Goal: Task Accomplishment & Management: Complete application form

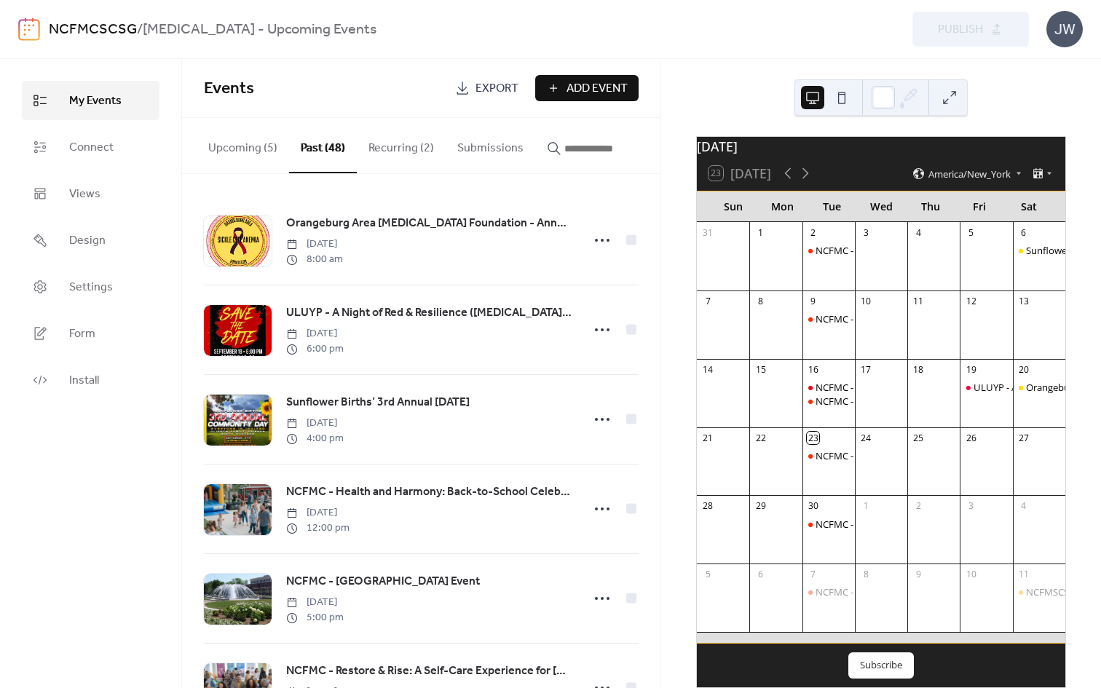
click at [114, 25] on link "NCFMCSCSG" at bounding box center [93, 30] width 88 height 28
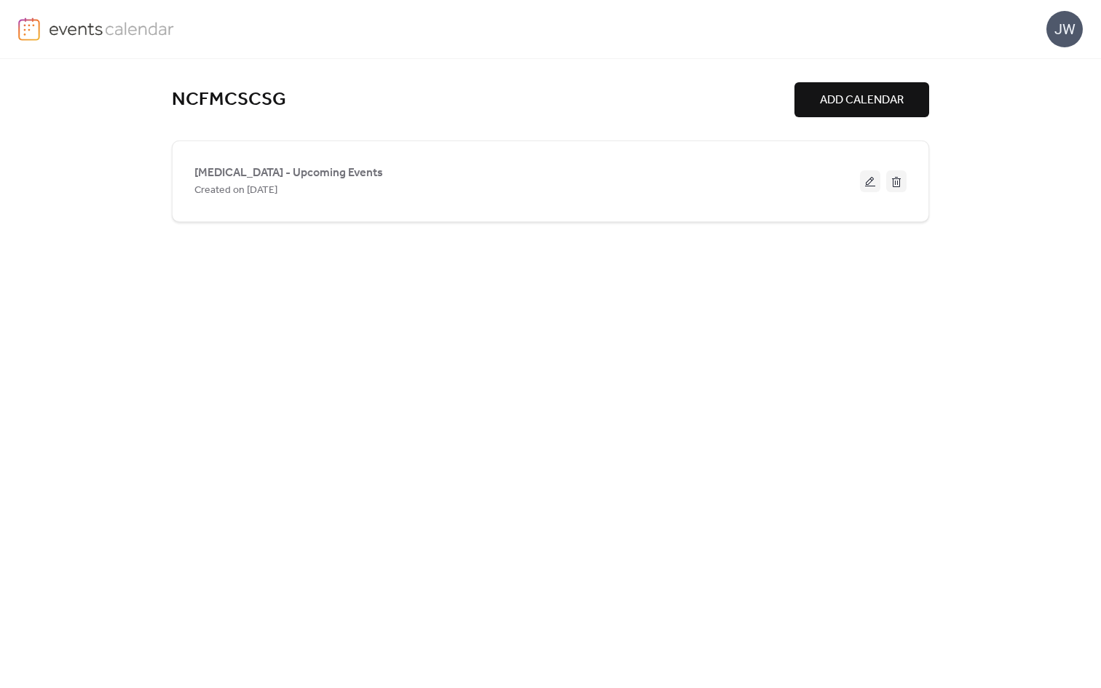
click at [74, 32] on img at bounding box center [112, 28] width 126 height 22
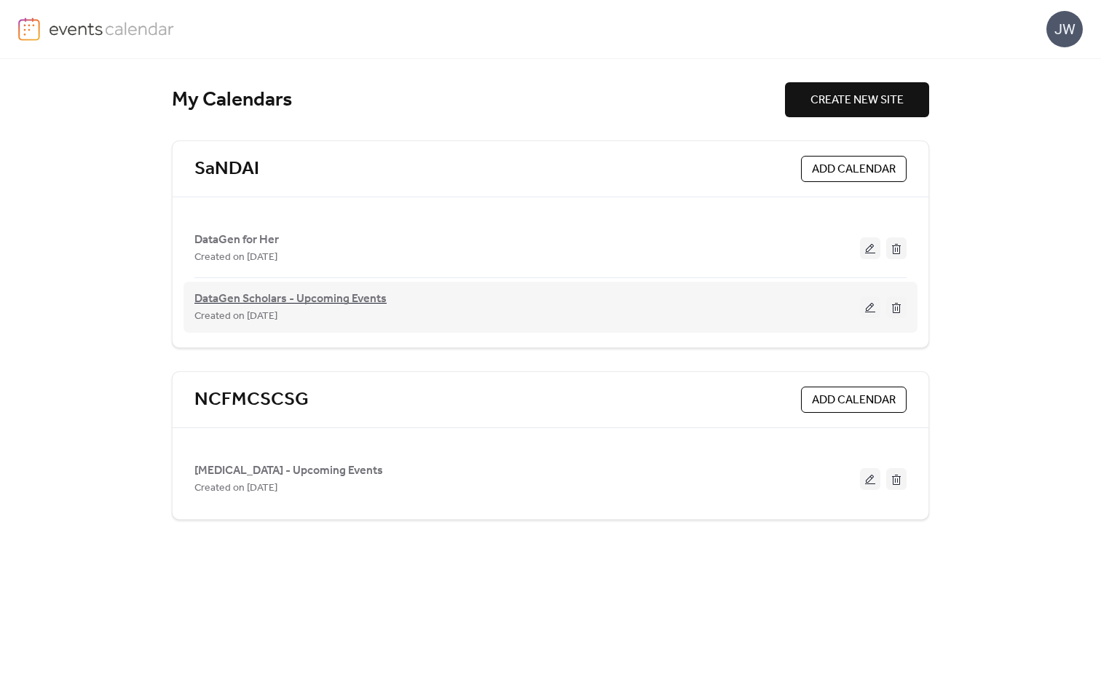
click at [266, 305] on span "DataGen Scholars - Upcoming Events" at bounding box center [290, 299] width 192 height 17
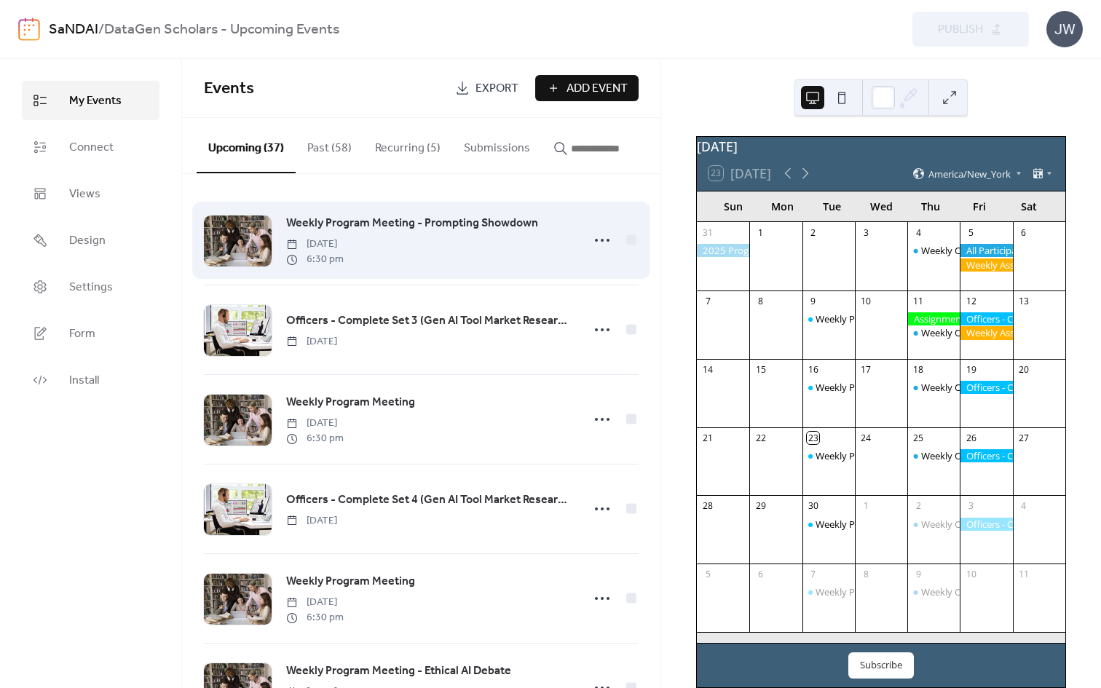
click at [476, 227] on span "Weekly Program Meeting - Prompting Showdown" at bounding box center [412, 223] width 252 height 17
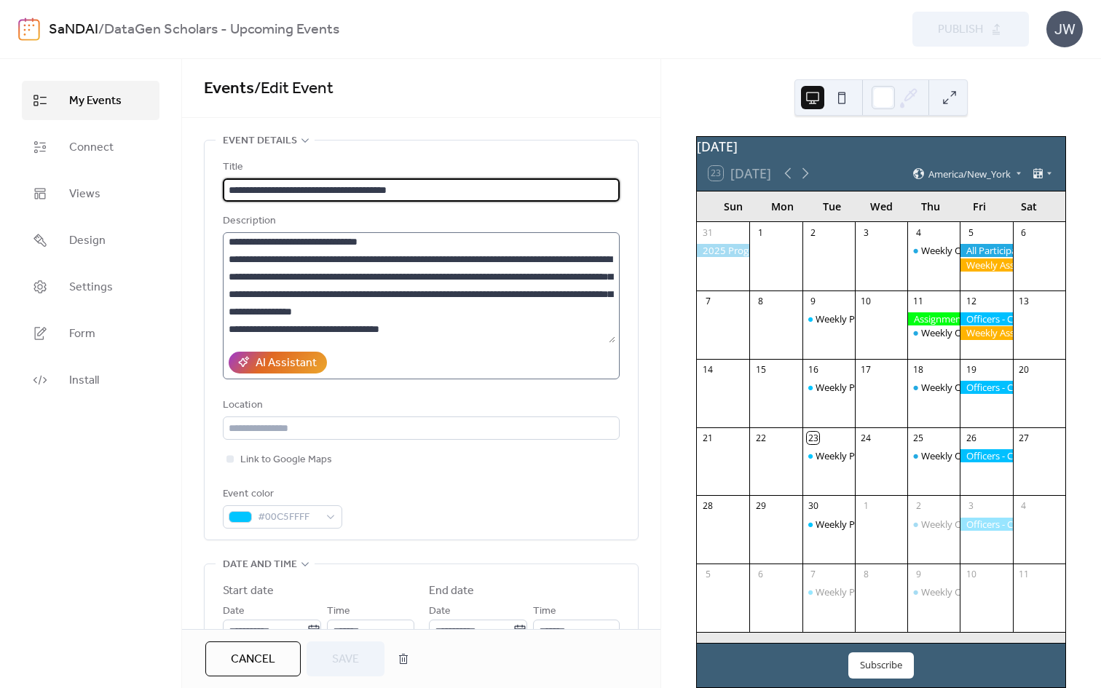
scroll to position [188, 0]
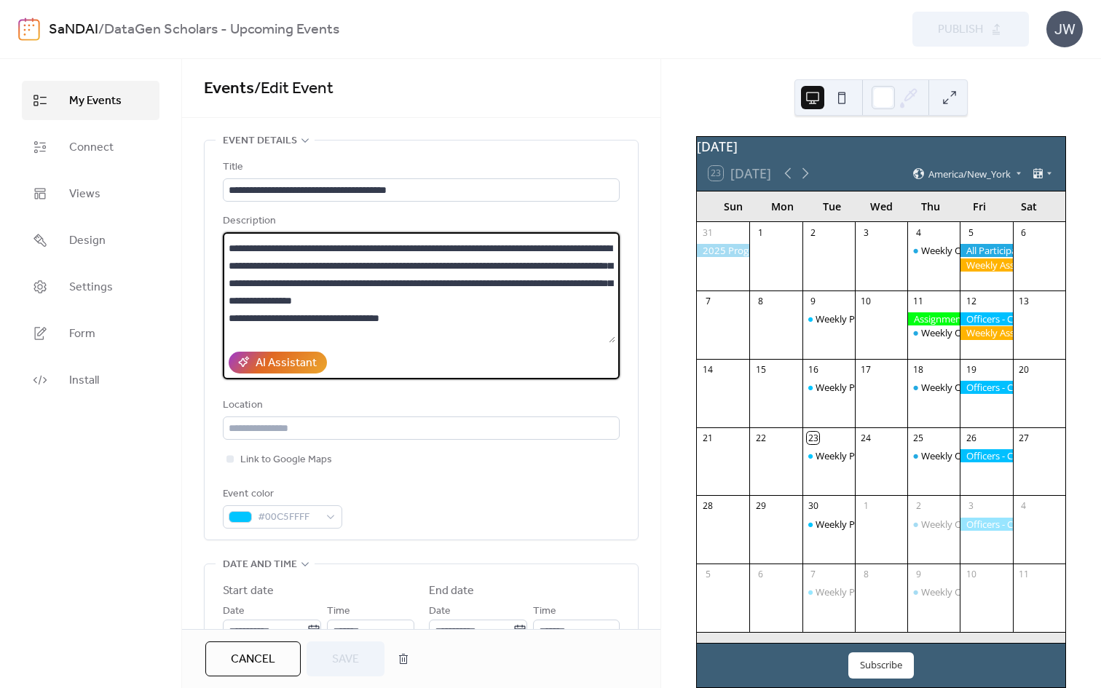
drag, startPoint x: 599, startPoint y: 302, endPoint x: 459, endPoint y: 242, distance: 152.7
click at [459, 242] on textarea at bounding box center [419, 287] width 393 height 111
click at [345, 297] on textarea at bounding box center [419, 287] width 393 height 111
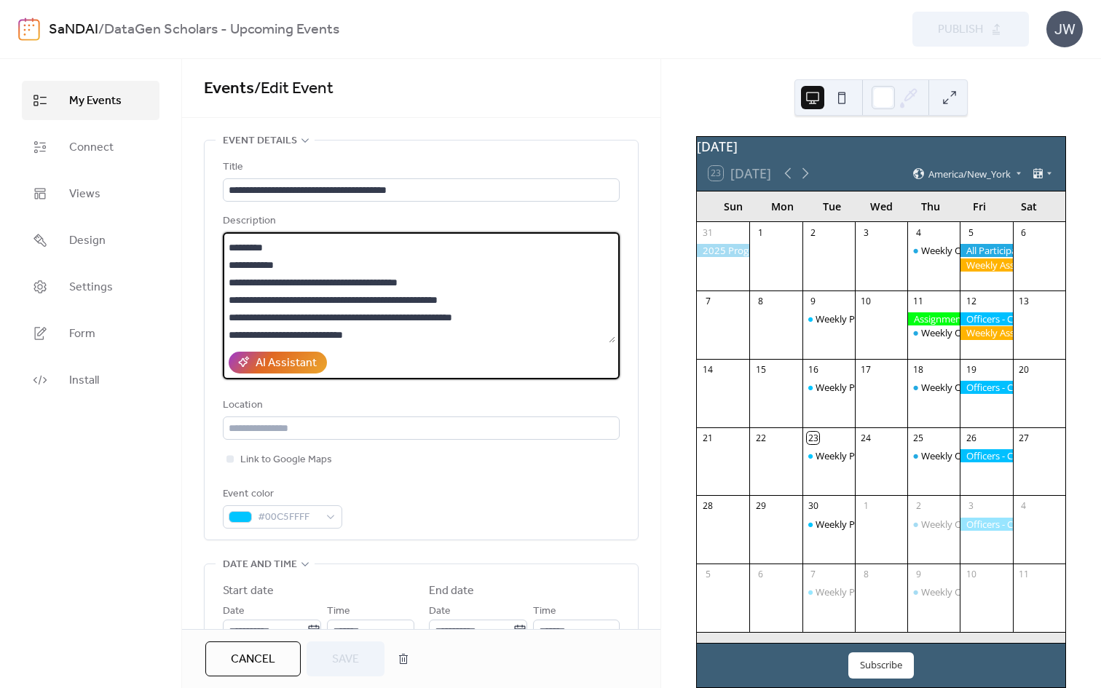
scroll to position [38, 0]
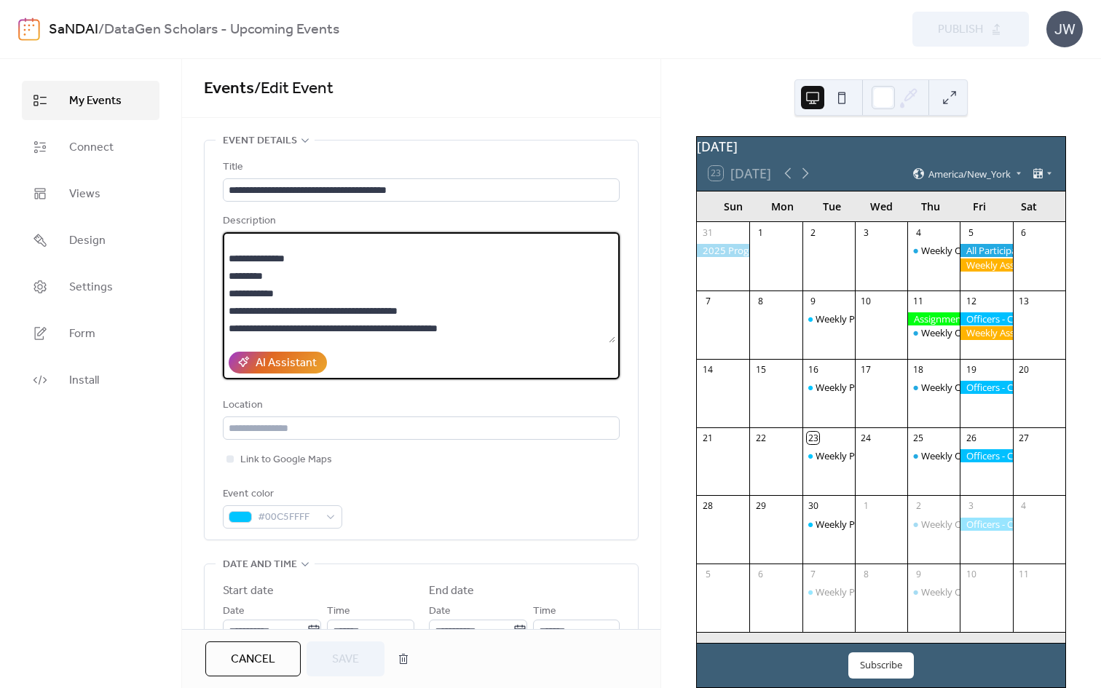
drag, startPoint x: 286, startPoint y: 294, endPoint x: 209, endPoint y: 300, distance: 77.5
click at [209, 300] on div "**********" at bounding box center [421, 340] width 433 height 399
click at [283, 288] on textarea at bounding box center [419, 287] width 393 height 111
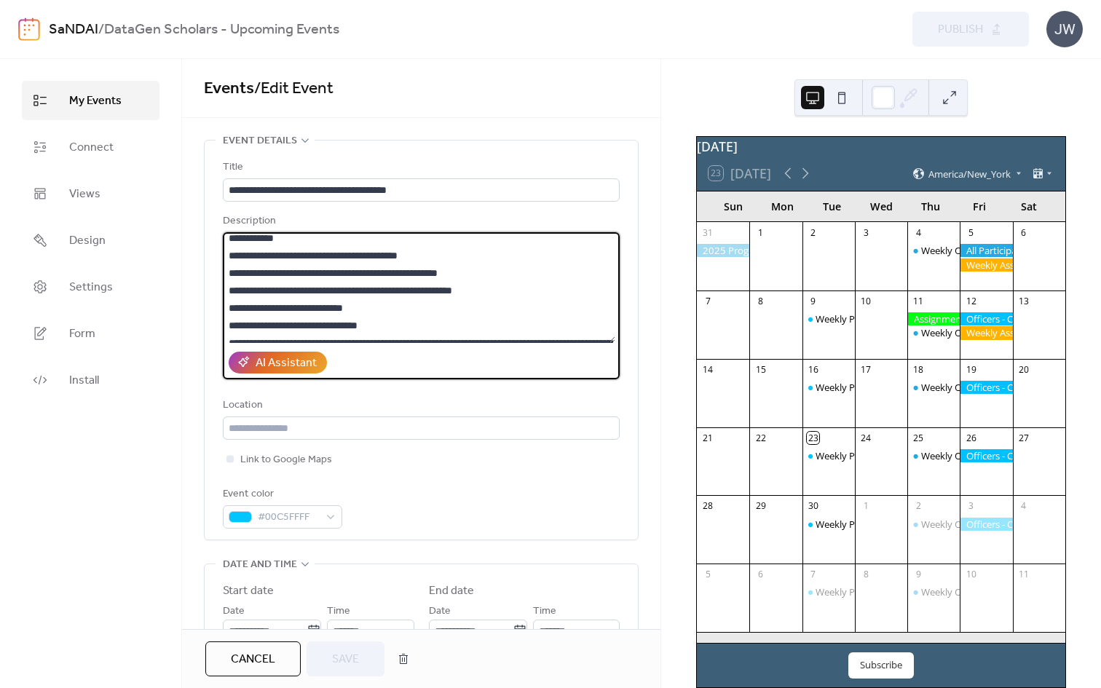
scroll to position [92, 0]
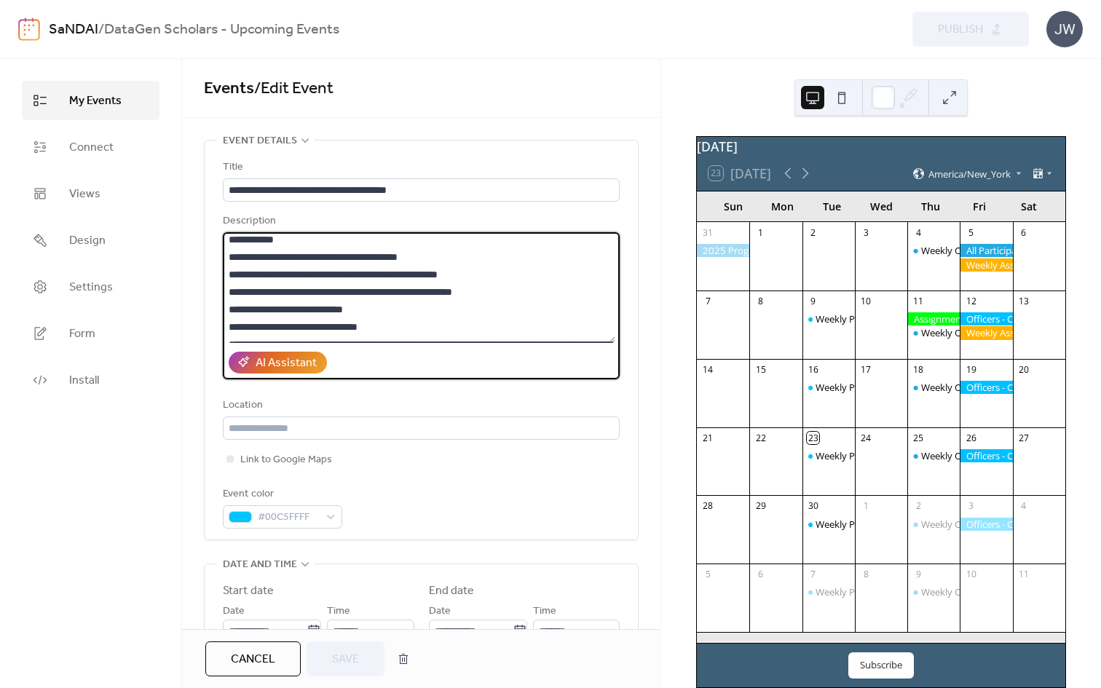
drag, startPoint x: 240, startPoint y: 258, endPoint x: 483, endPoint y: 256, distance: 243.3
click at [483, 256] on textarea at bounding box center [419, 287] width 393 height 111
click at [323, 264] on textarea at bounding box center [419, 287] width 393 height 111
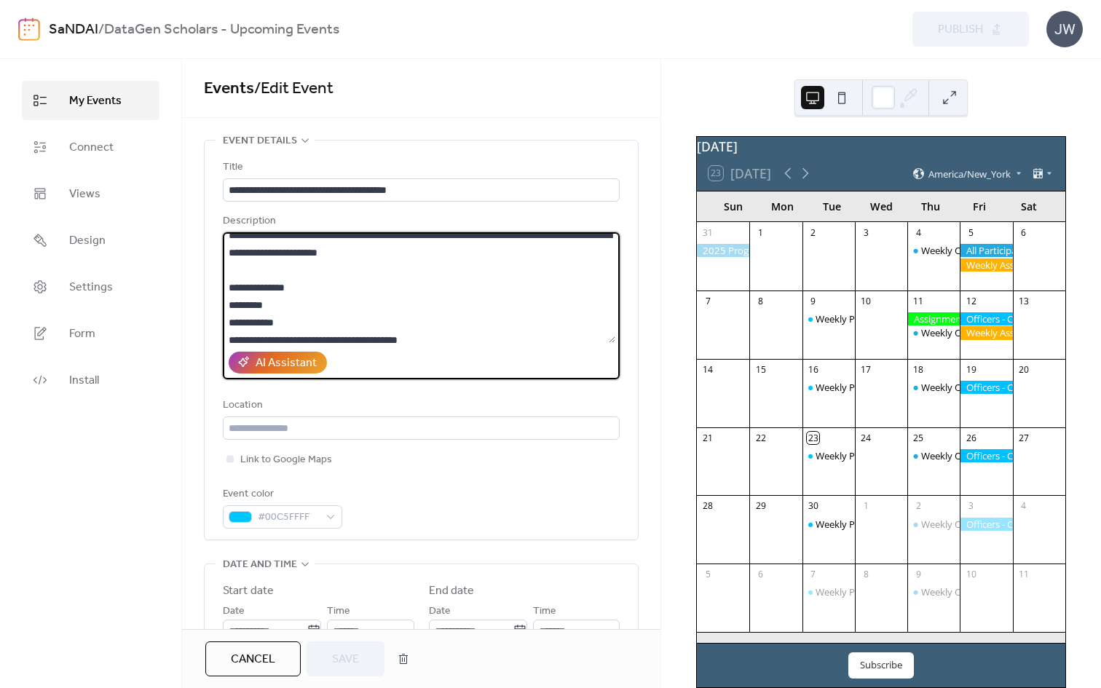
scroll to position [0, 0]
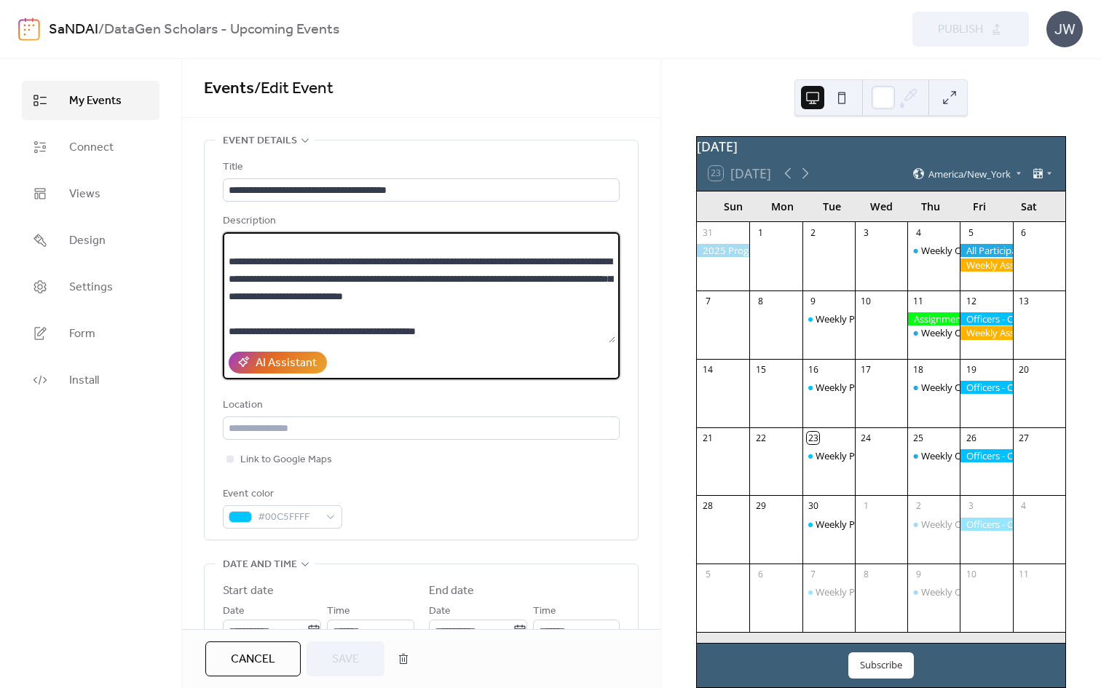
drag, startPoint x: 243, startPoint y: 256, endPoint x: 465, endPoint y: 291, distance: 225.6
click at [465, 291] on textarea at bounding box center [419, 287] width 393 height 111
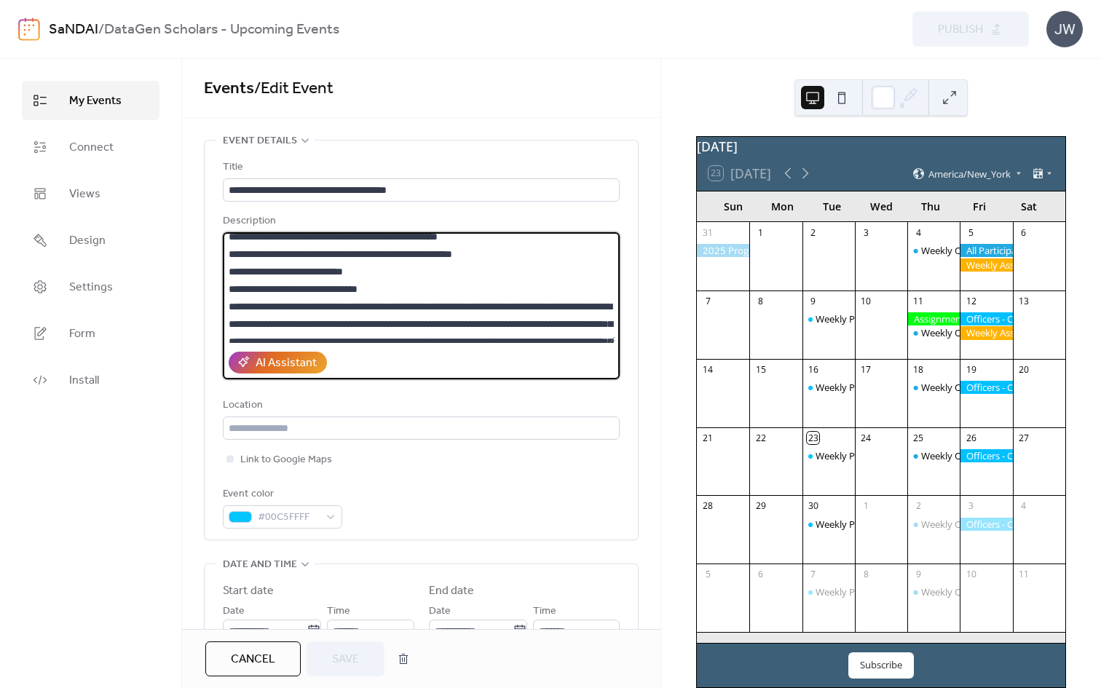
click at [377, 284] on textarea at bounding box center [419, 287] width 393 height 111
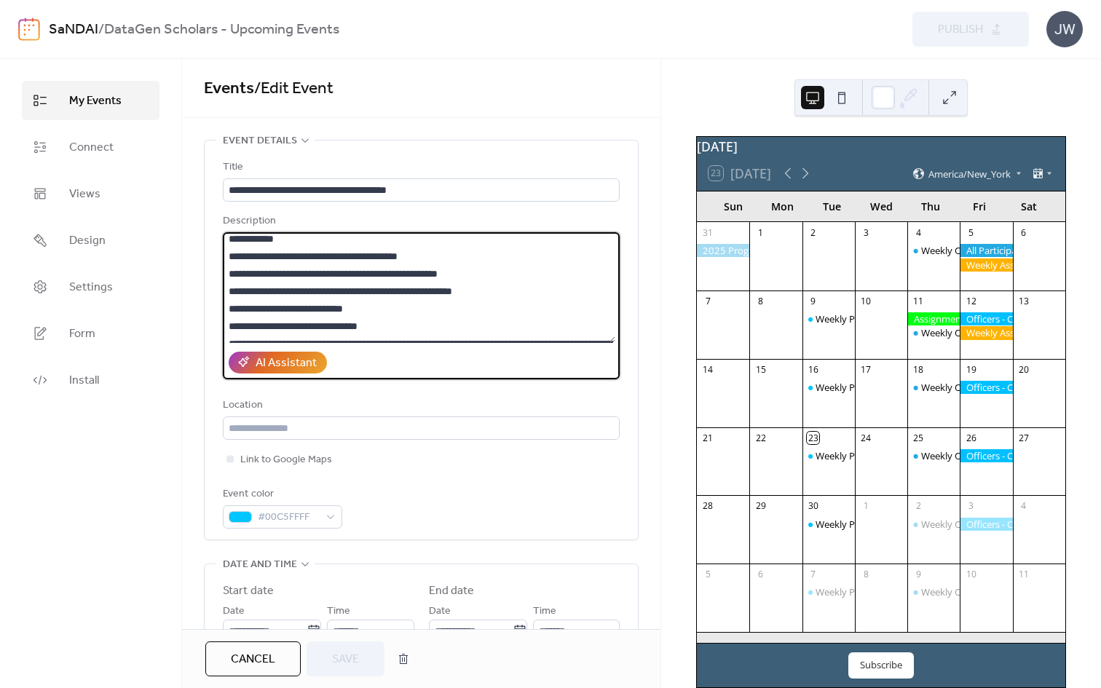
scroll to position [84, 0]
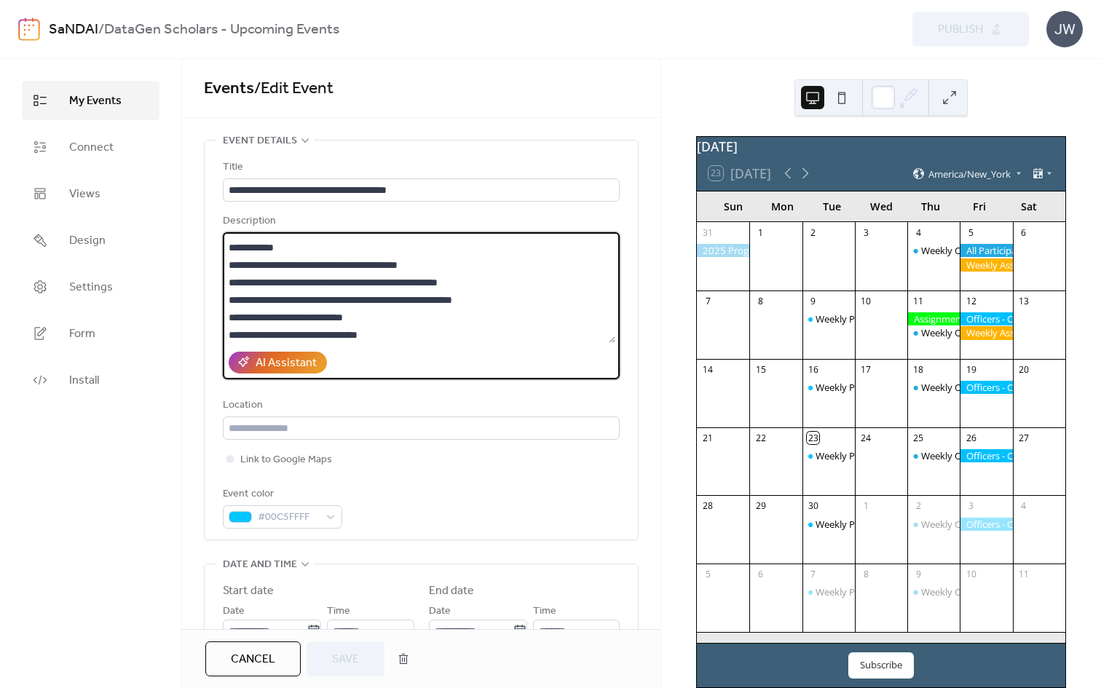
click at [254, 267] on textarea at bounding box center [419, 287] width 393 height 111
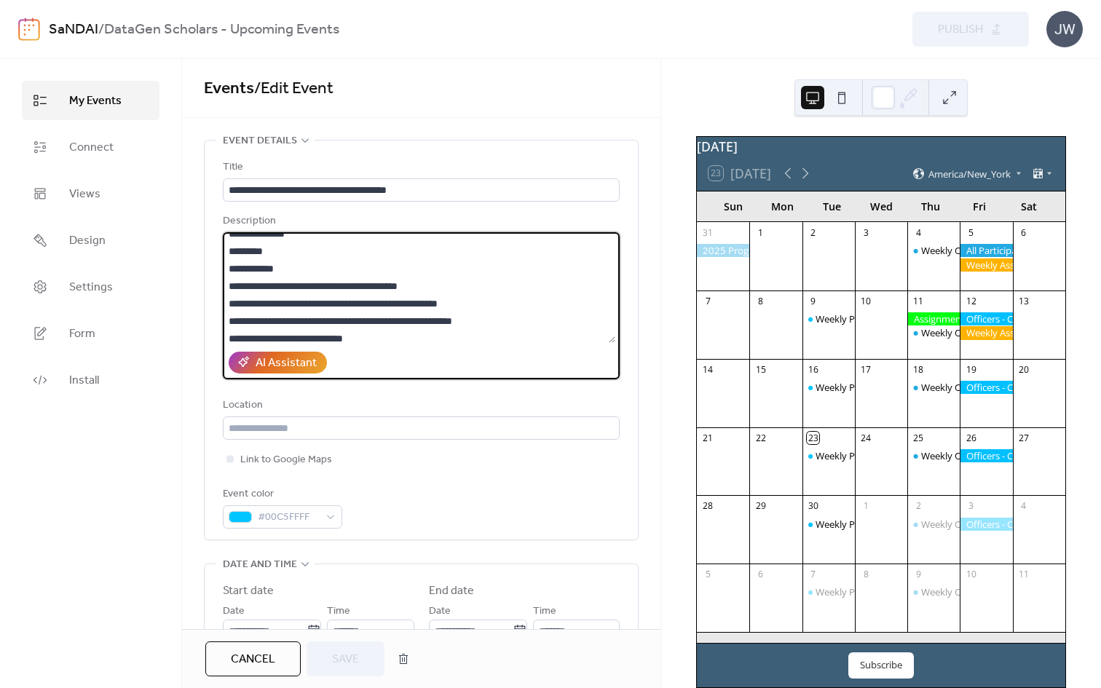
scroll to position [62, 0]
drag, startPoint x: 240, startPoint y: 301, endPoint x: 555, endPoint y: 302, distance: 314.7
click at [555, 302] on textarea at bounding box center [419, 287] width 393 height 111
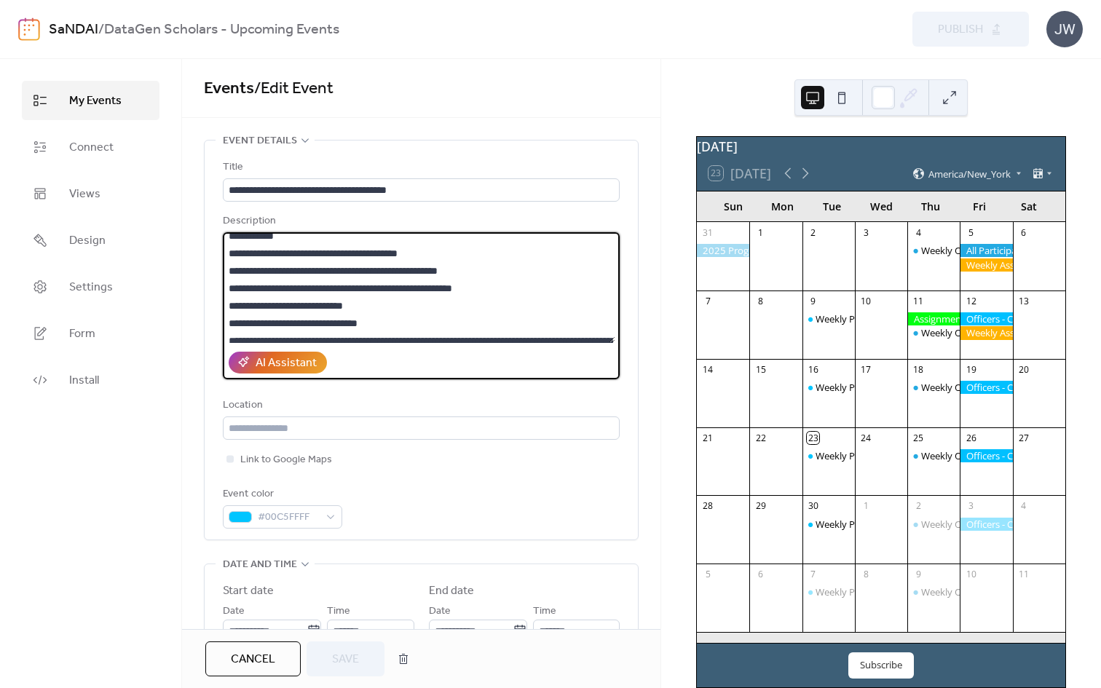
scroll to position [114, 0]
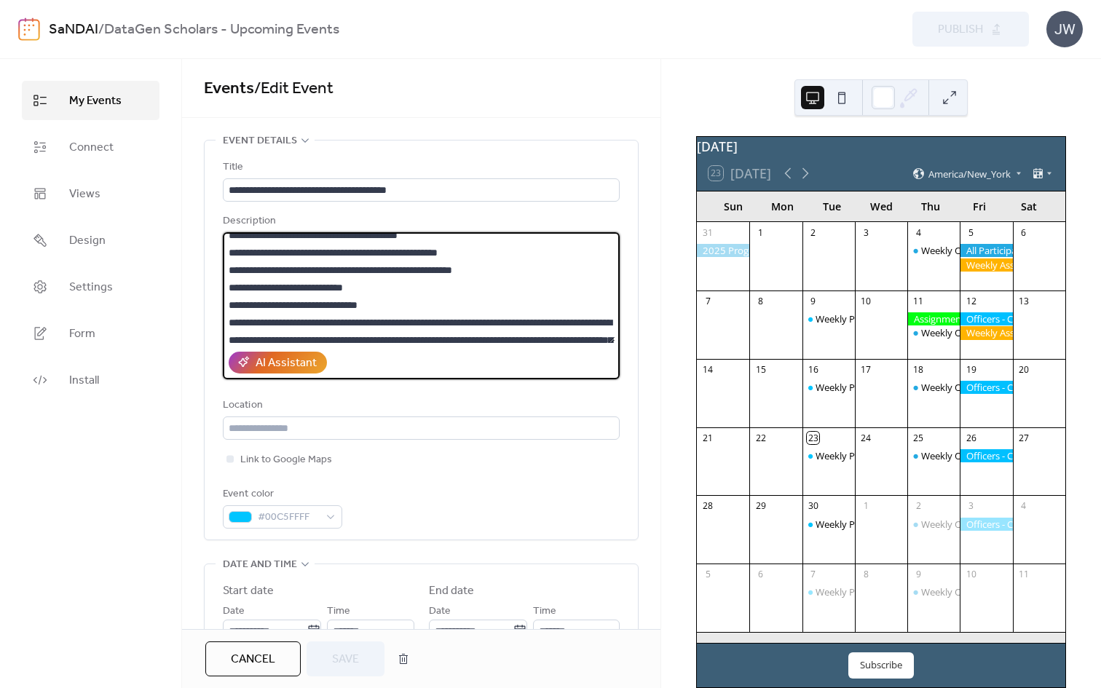
drag, startPoint x: 240, startPoint y: 267, endPoint x: 546, endPoint y: 270, distance: 305.2
click at [546, 270] on textarea at bounding box center [419, 287] width 393 height 111
click at [240, 267] on textarea at bounding box center [419, 287] width 393 height 111
drag, startPoint x: 240, startPoint y: 269, endPoint x: 511, endPoint y: 269, distance: 270.2
click at [511, 269] on textarea at bounding box center [419, 287] width 393 height 111
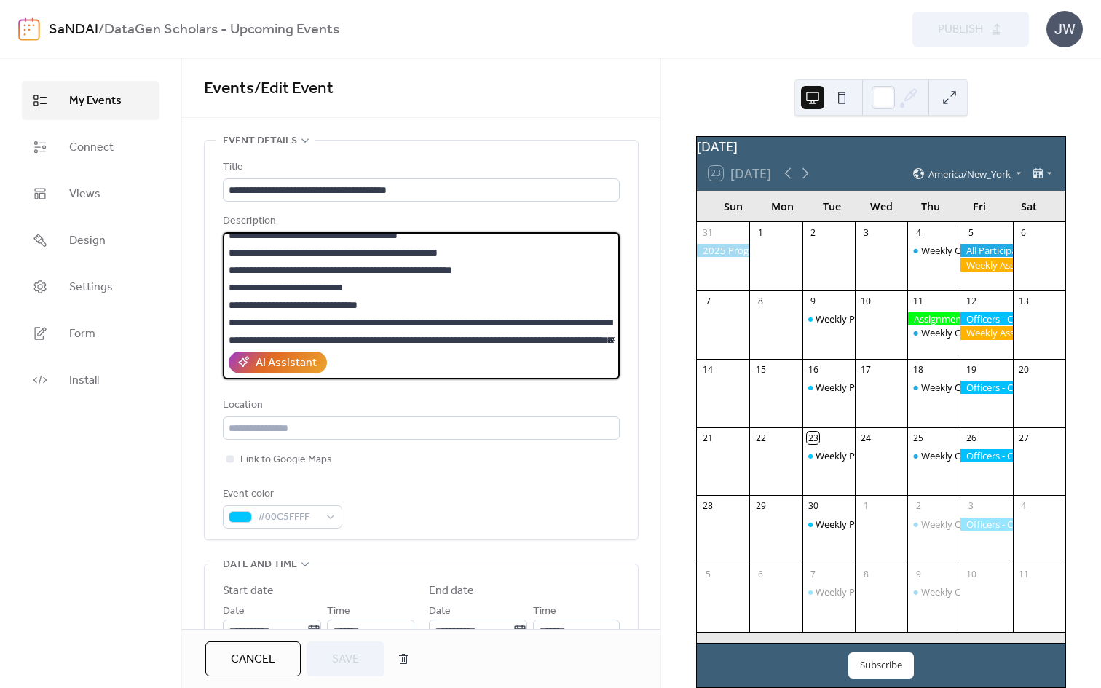
click at [335, 288] on textarea at bounding box center [419, 287] width 393 height 111
drag, startPoint x: 396, startPoint y: 280, endPoint x: 239, endPoint y: 291, distance: 157.0
click at [239, 291] on textarea at bounding box center [419, 287] width 393 height 111
click at [392, 295] on textarea at bounding box center [419, 287] width 393 height 111
drag, startPoint x: 382, startPoint y: 291, endPoint x: 240, endPoint y: 294, distance: 142.1
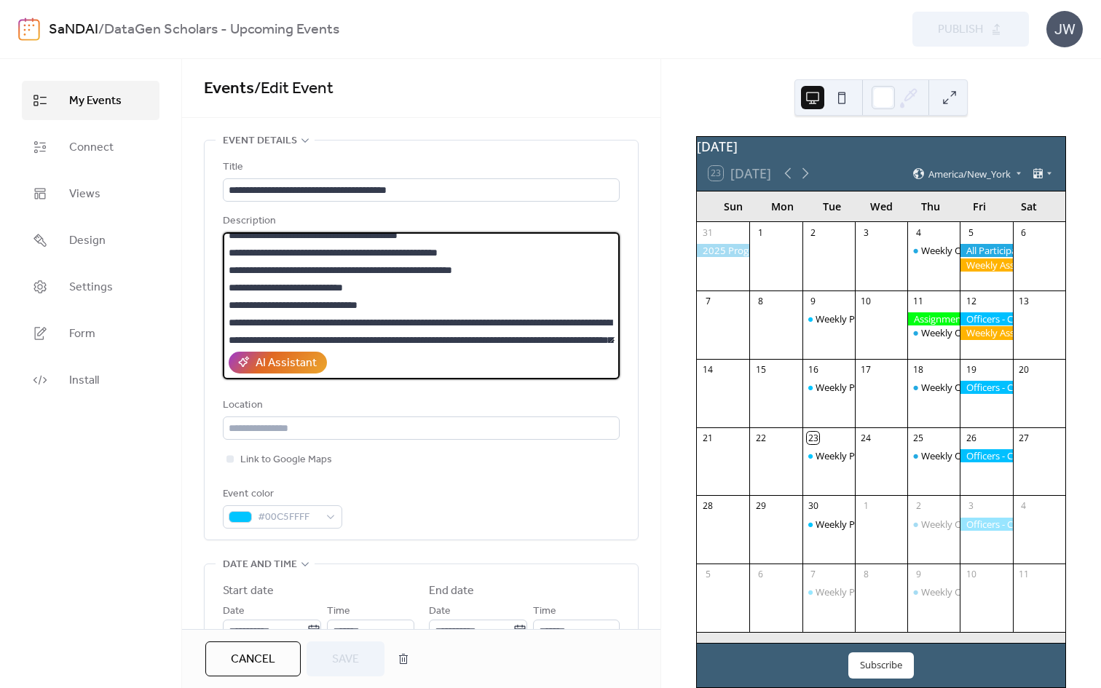
click at [240, 294] on textarea at bounding box center [419, 287] width 393 height 111
click at [385, 312] on textarea at bounding box center [419, 287] width 393 height 111
drag, startPoint x: 397, startPoint y: 305, endPoint x: 239, endPoint y: 309, distance: 158.1
click at [239, 309] on textarea at bounding box center [419, 287] width 393 height 111
click at [237, 295] on textarea at bounding box center [419, 287] width 393 height 111
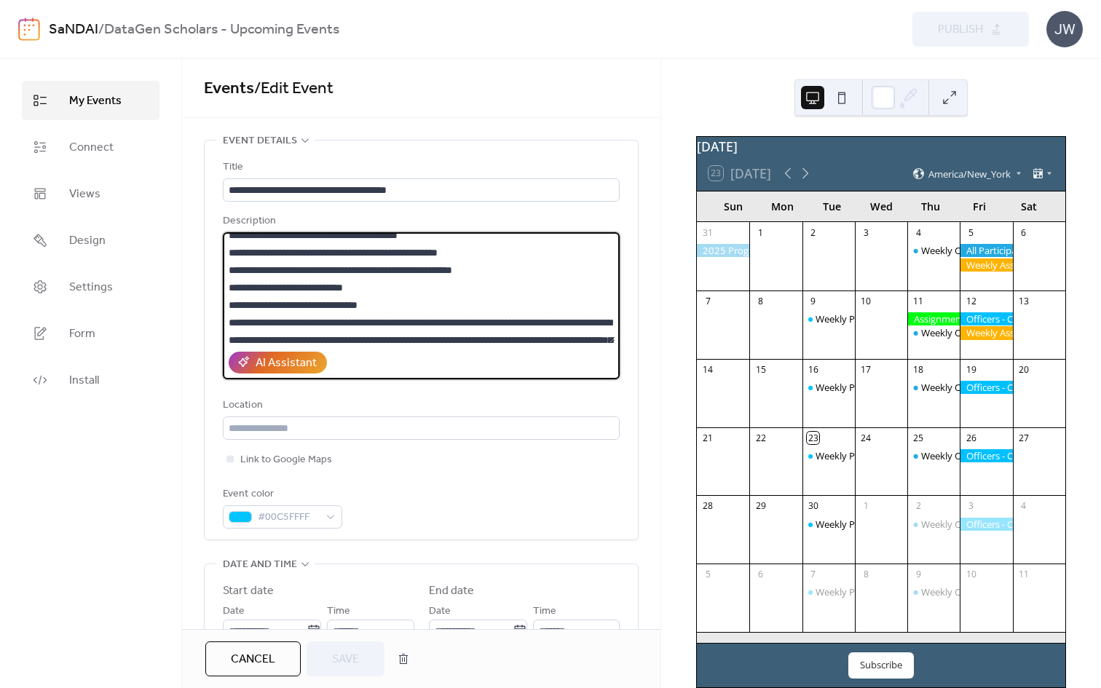
drag, startPoint x: 241, startPoint y: 304, endPoint x: 499, endPoint y: 310, distance: 257.9
click at [499, 310] on textarea at bounding box center [419, 287] width 393 height 111
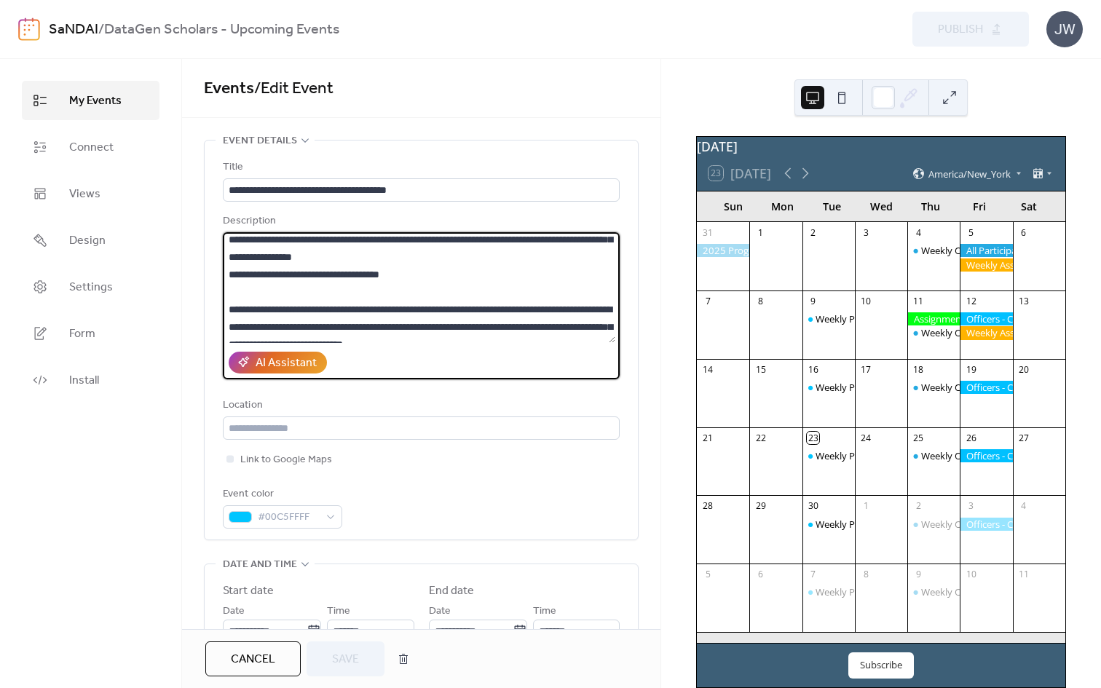
scroll to position [297, 0]
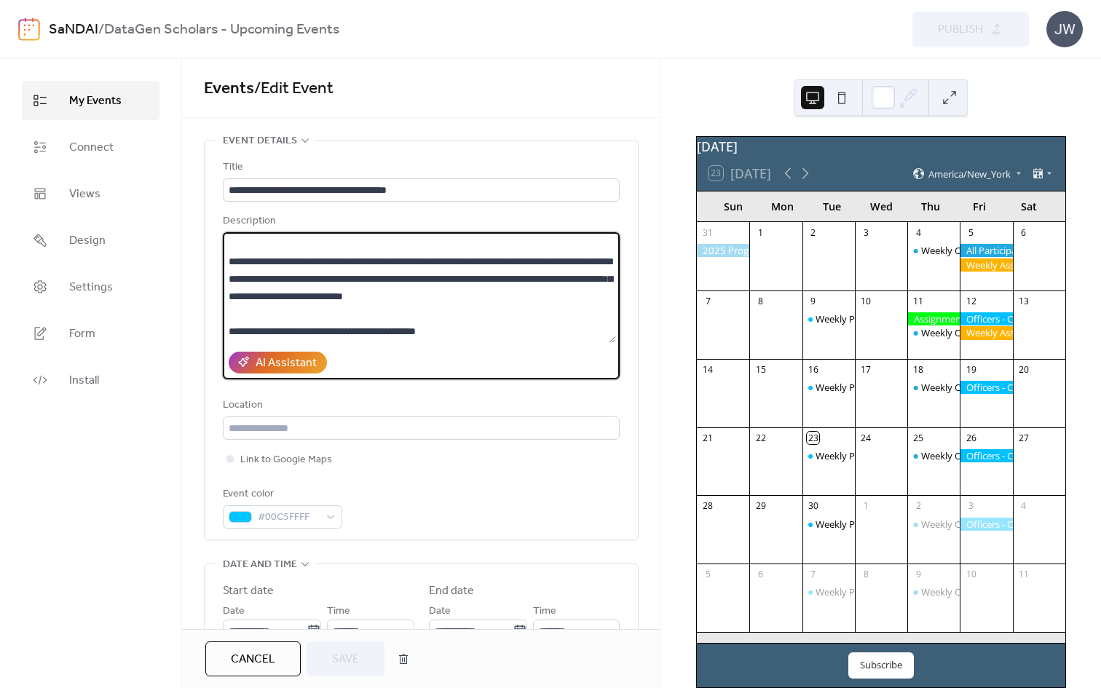
drag, startPoint x: 237, startPoint y: 278, endPoint x: 438, endPoint y: 294, distance: 201.0
click at [438, 294] on textarea at bounding box center [419, 287] width 393 height 111
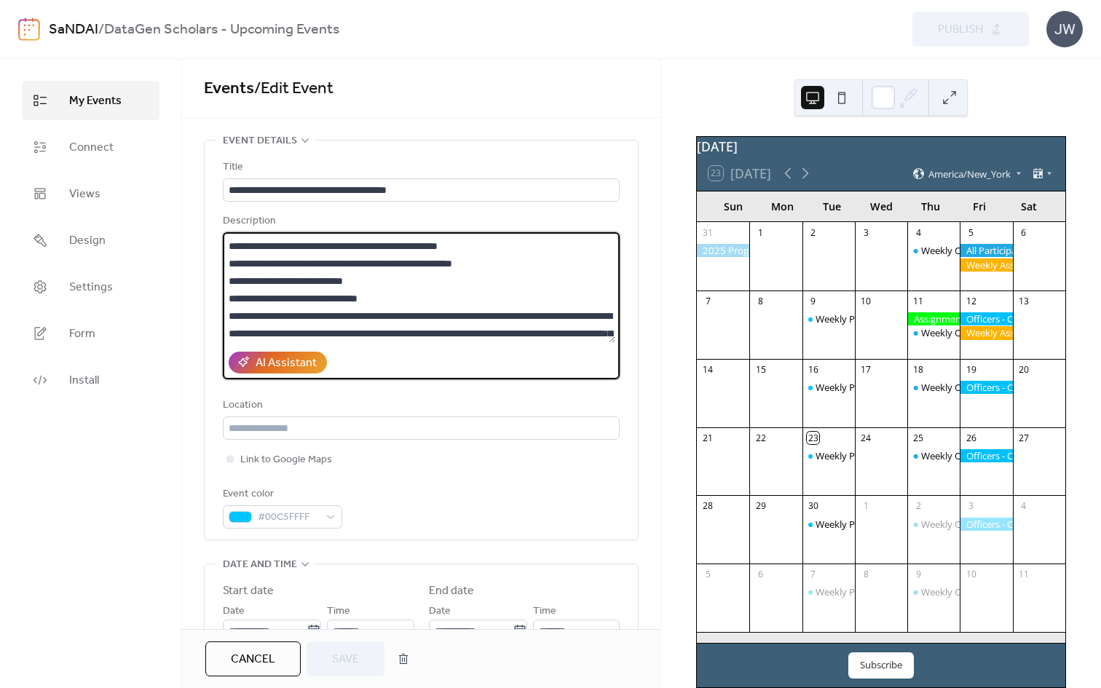
scroll to position [114, 0]
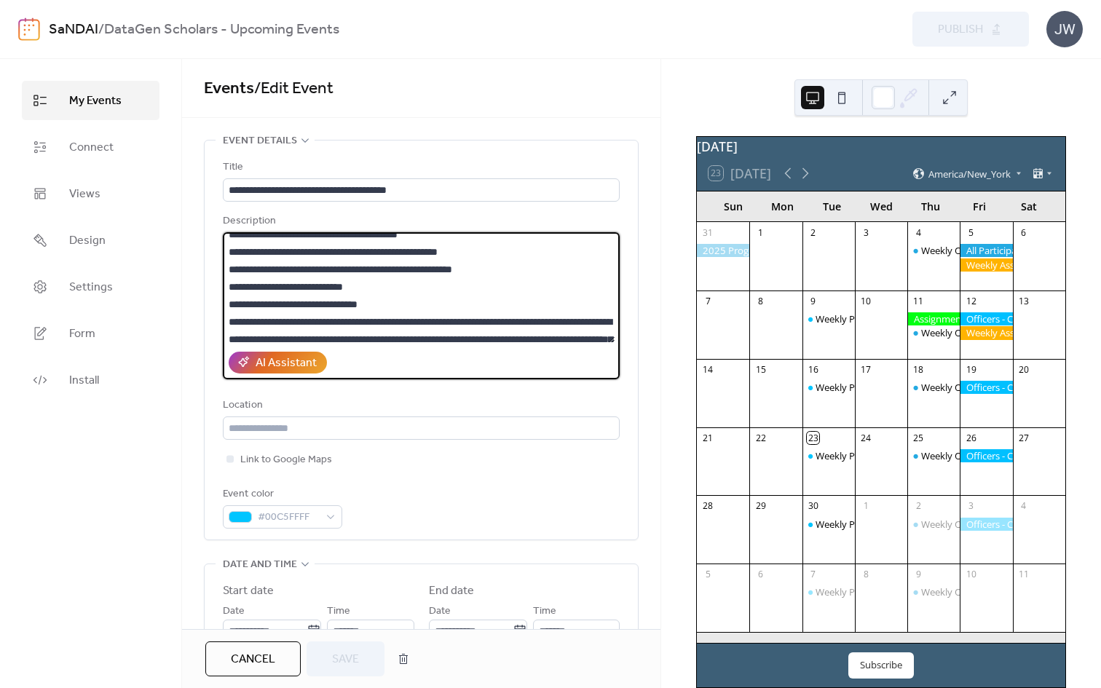
drag, startPoint x: 382, startPoint y: 284, endPoint x: 208, endPoint y: 280, distance: 174.9
click at [208, 280] on div "**********" at bounding box center [421, 340] width 433 height 399
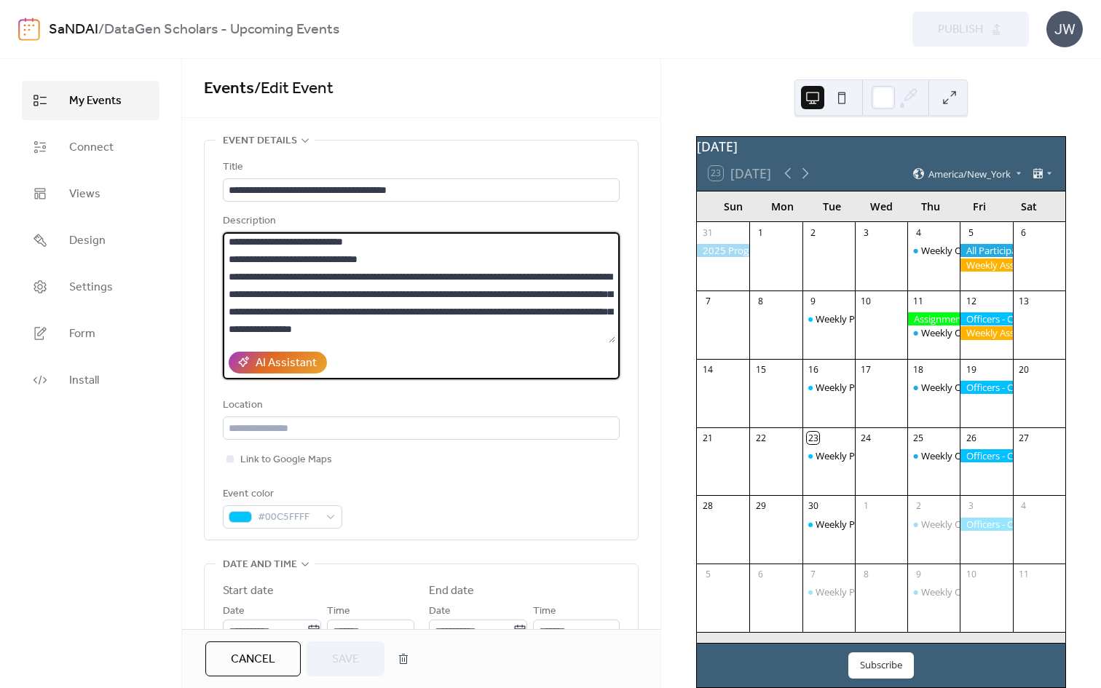
scroll to position [163, 0]
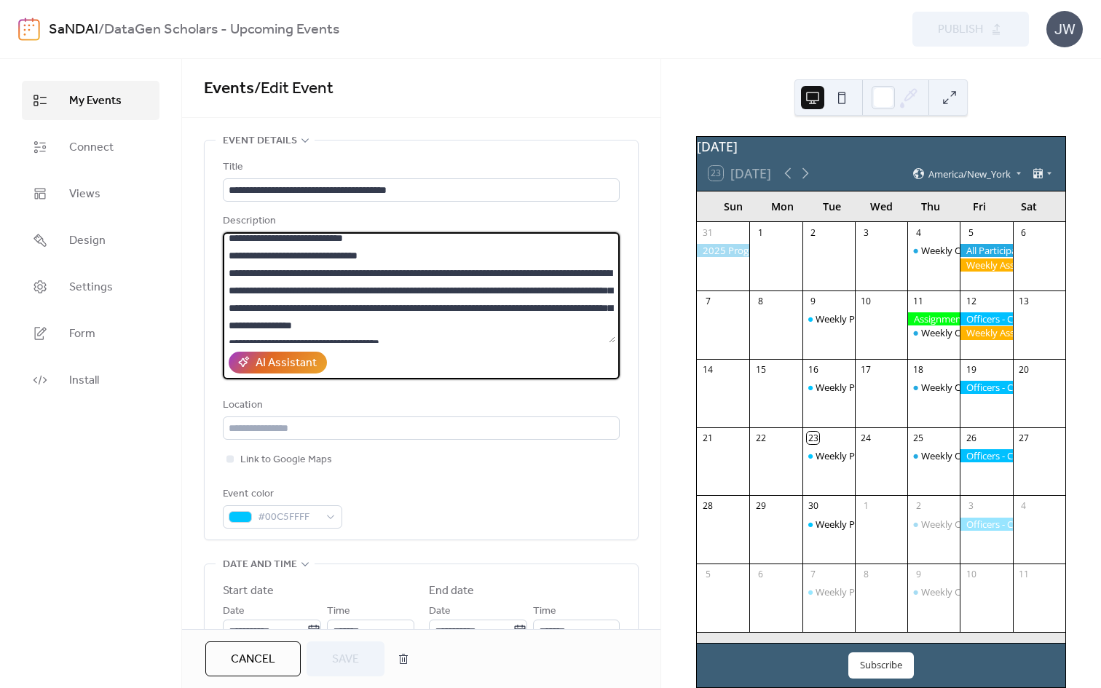
click at [237, 273] on textarea at bounding box center [419, 287] width 393 height 111
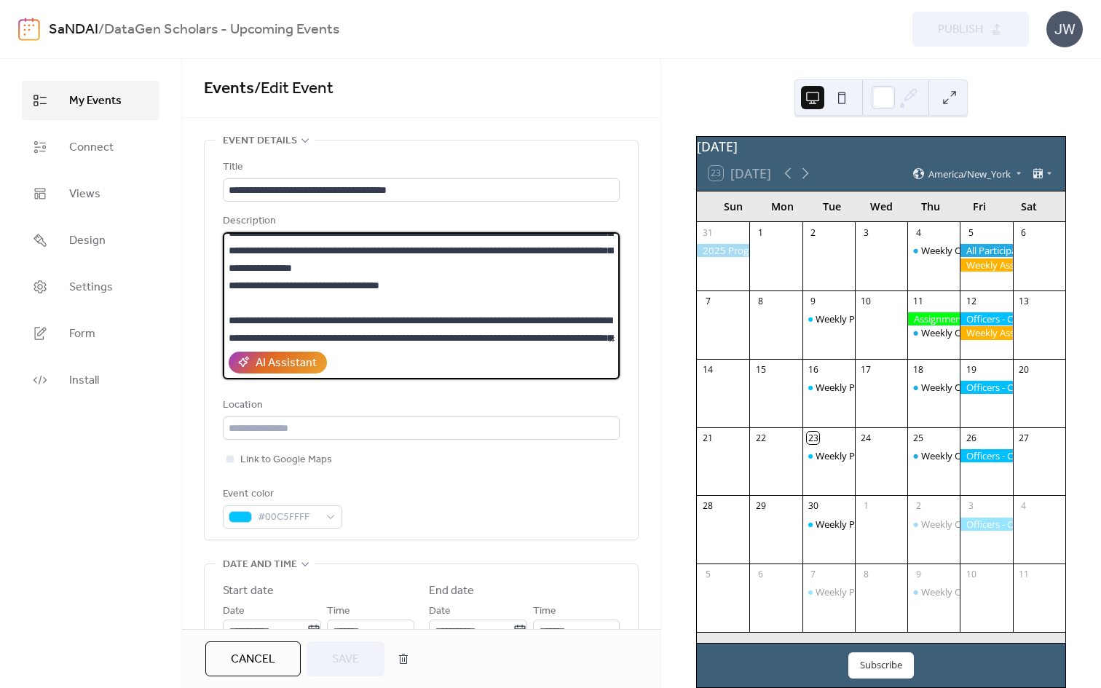
scroll to position [222, 0]
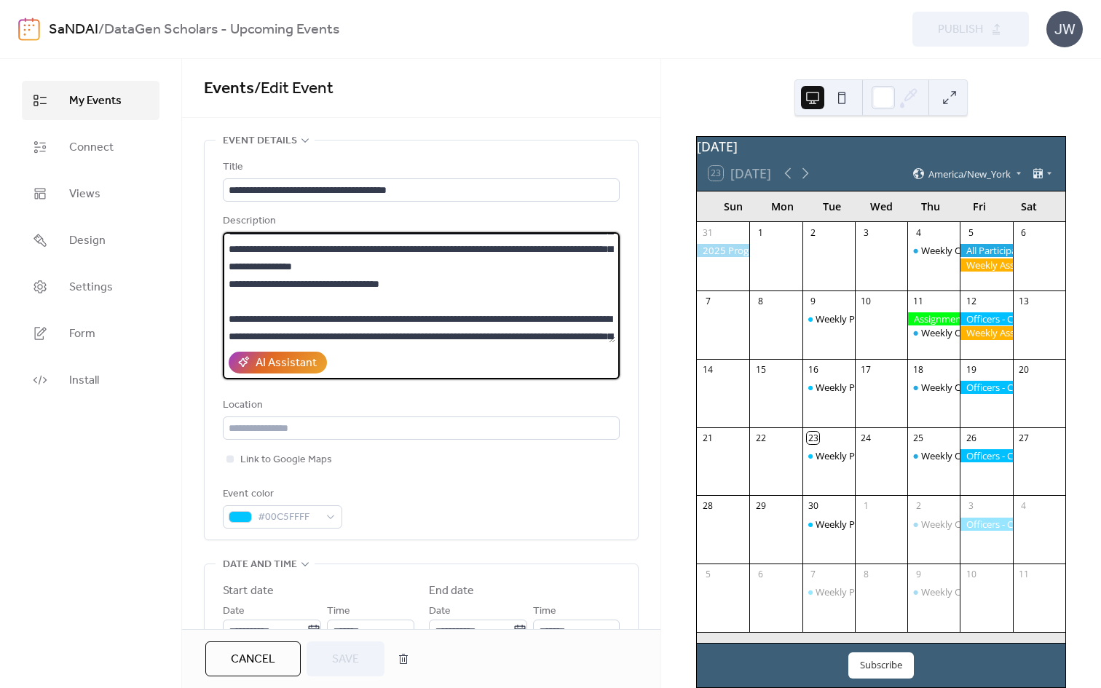
click at [597, 264] on textarea at bounding box center [419, 287] width 393 height 111
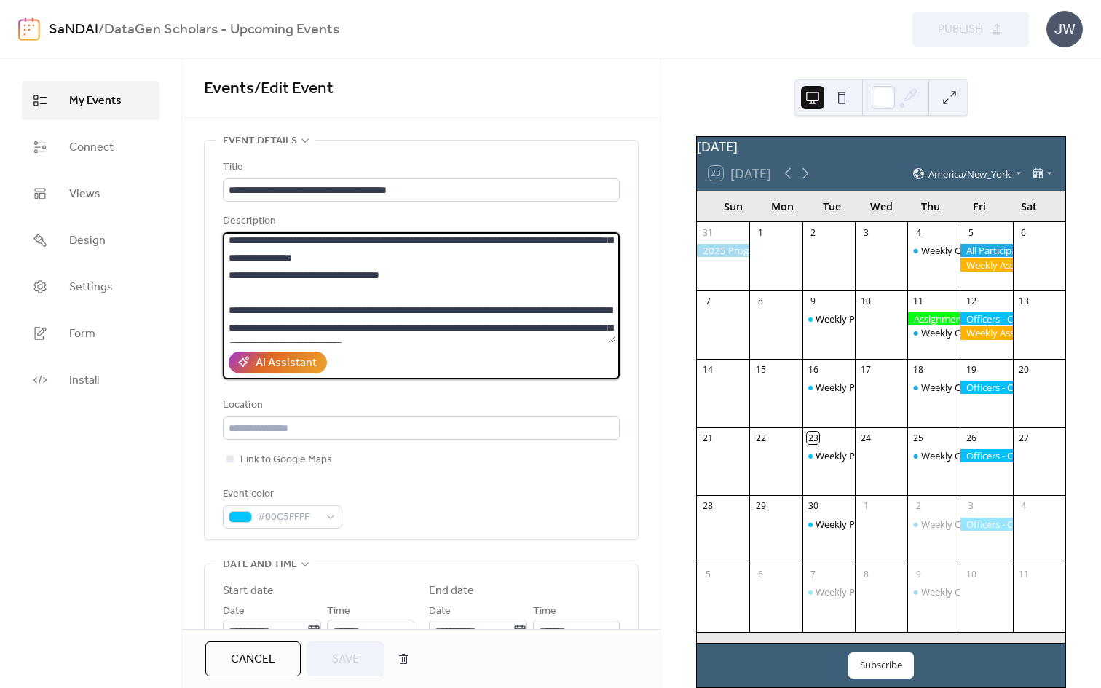
scroll to position [234, 0]
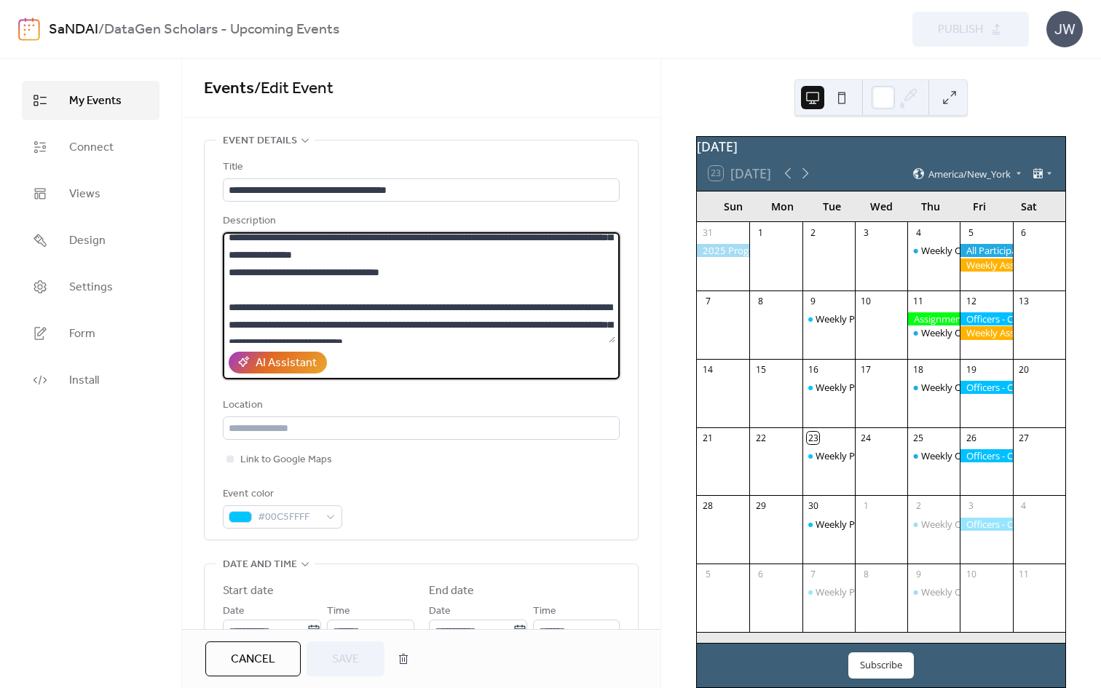
drag, startPoint x: 422, startPoint y: 272, endPoint x: 215, endPoint y: 278, distance: 207.7
click at [215, 278] on div "**********" at bounding box center [421, 340] width 433 height 399
click at [436, 271] on textarea at bounding box center [419, 287] width 393 height 111
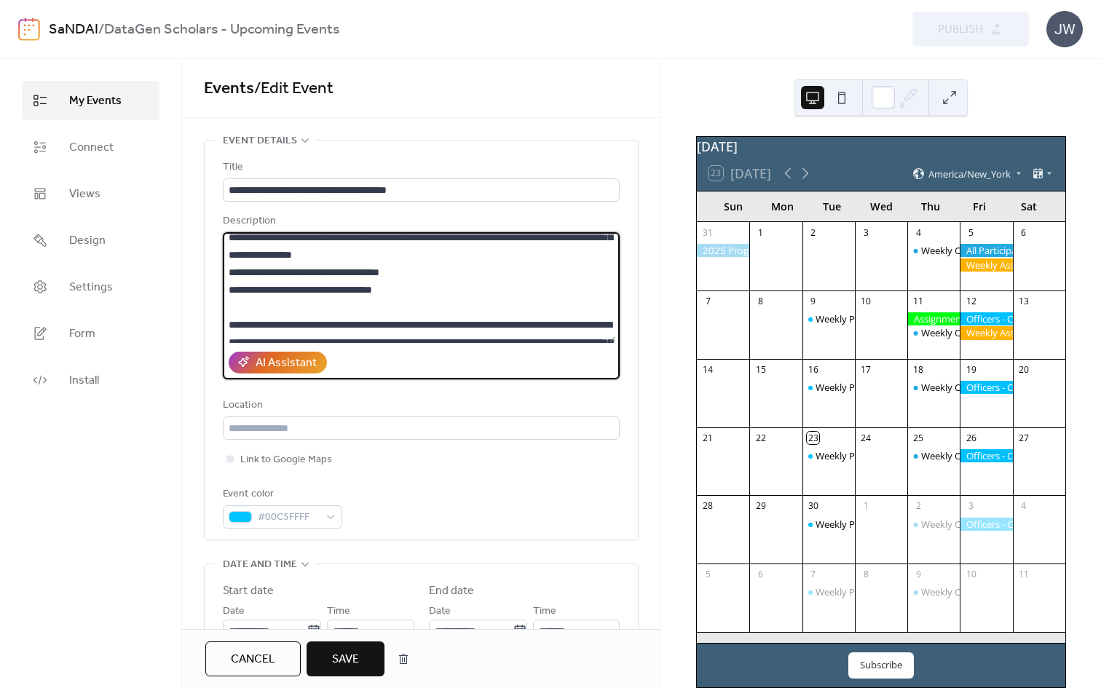
click at [333, 289] on textarea at bounding box center [419, 287] width 393 height 111
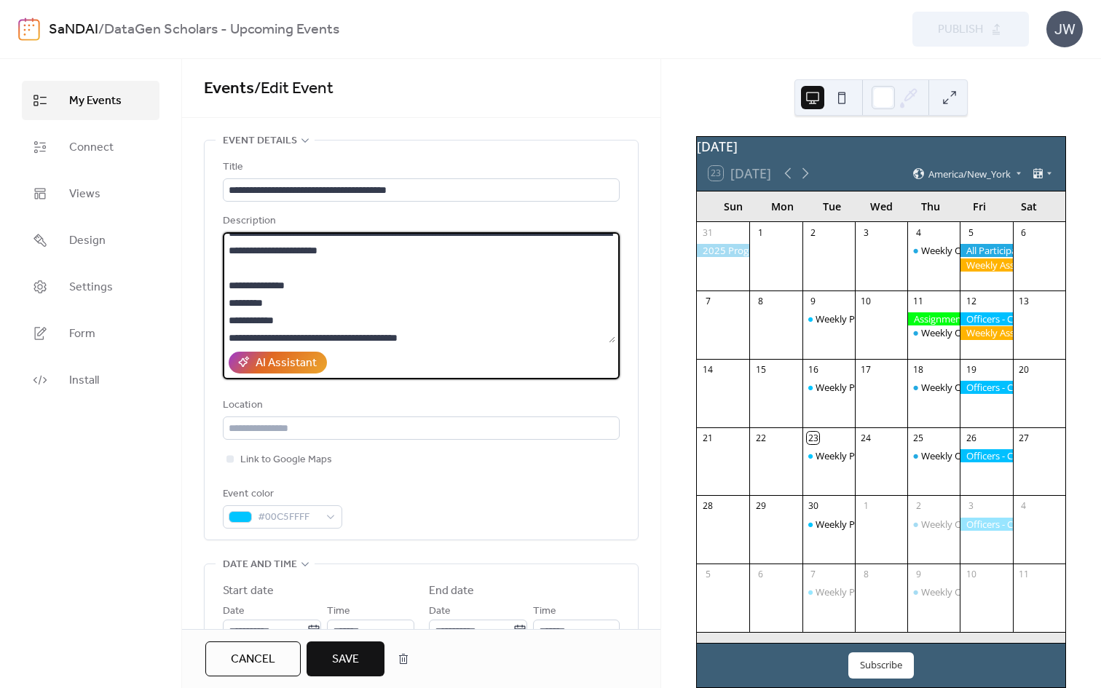
scroll to position [0, 0]
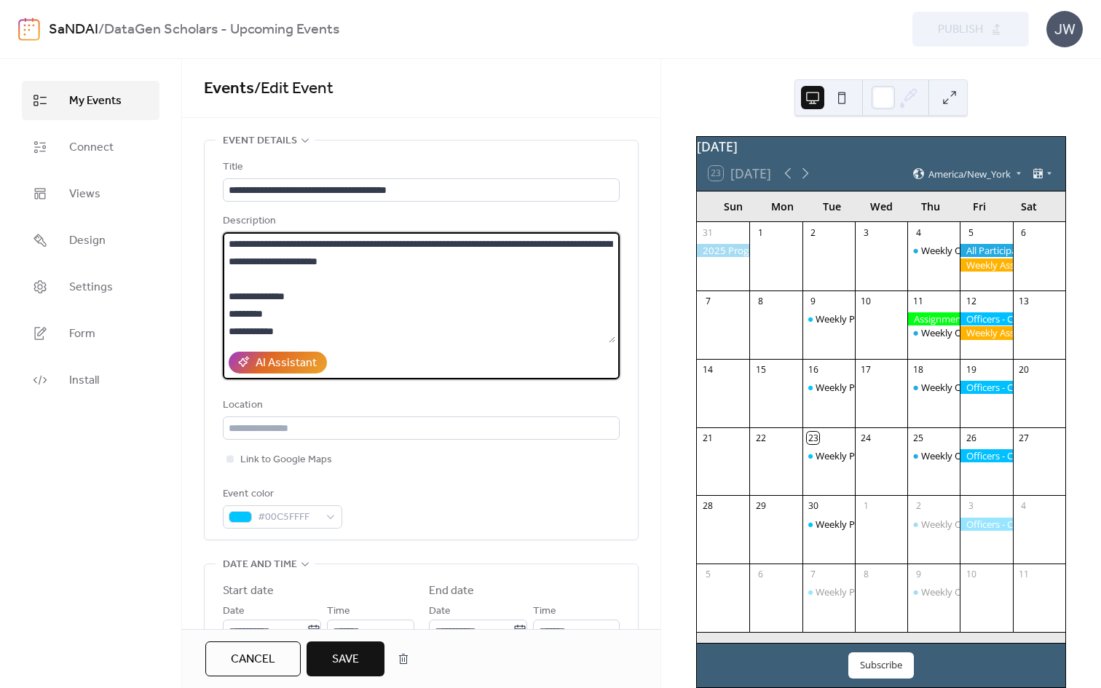
type textarea "**********"
click at [358, 655] on span "Save" at bounding box center [345, 659] width 27 height 17
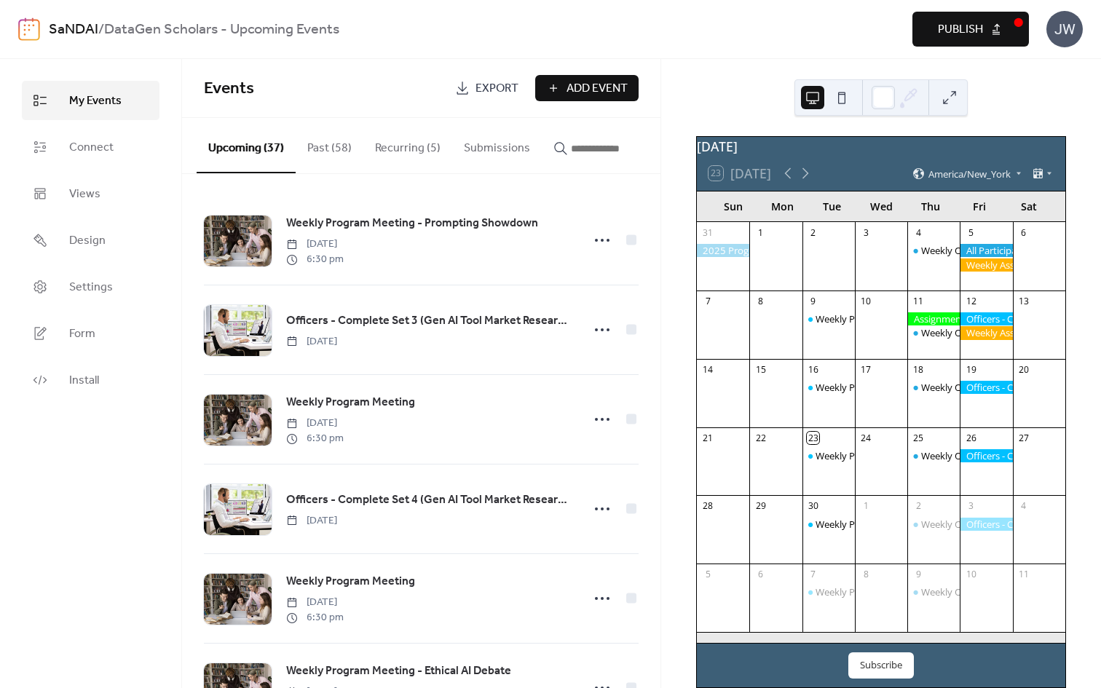
click at [964, 39] on span "Publish" at bounding box center [960, 29] width 45 height 17
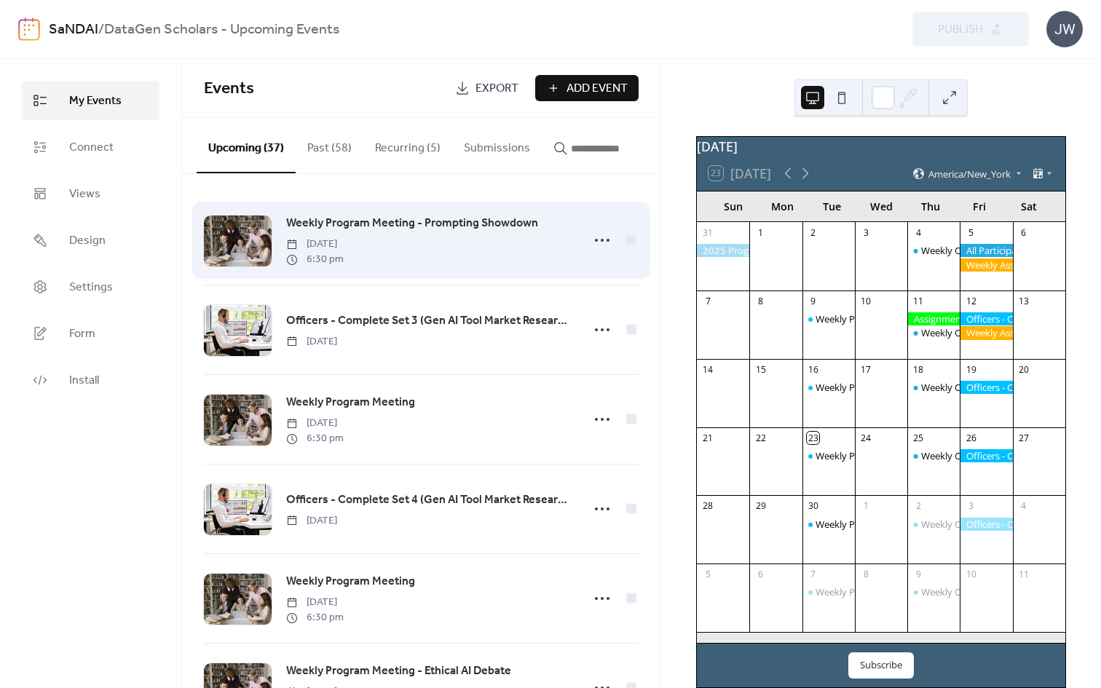
click at [341, 229] on span "Weekly Program Meeting - Prompting Showdown" at bounding box center [412, 223] width 252 height 17
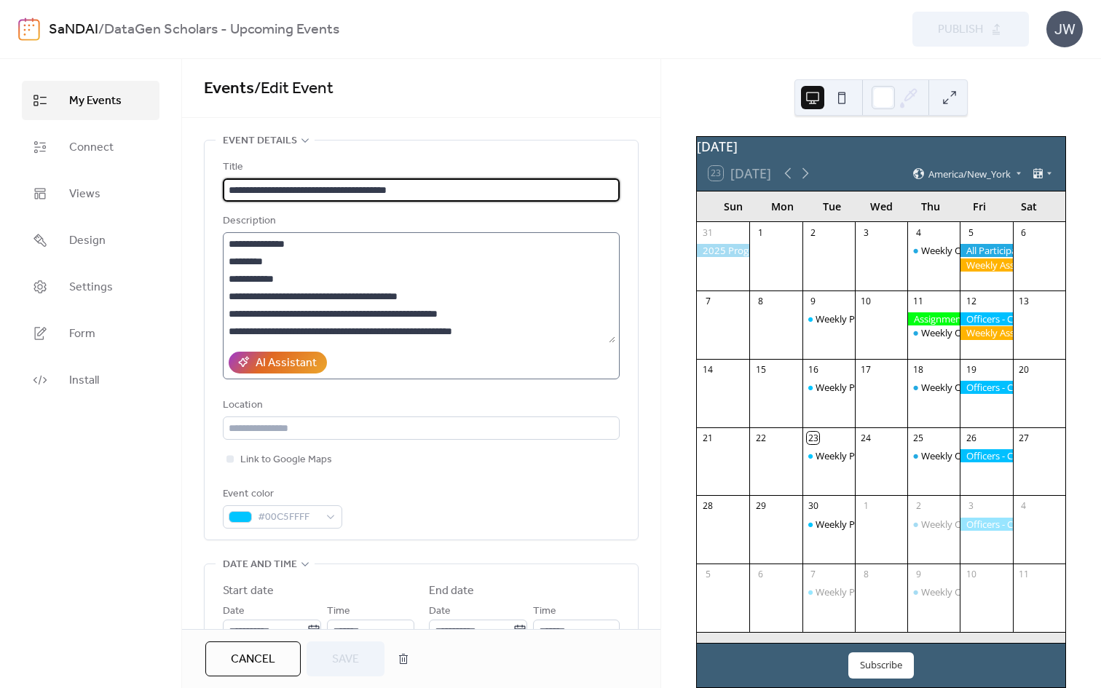
scroll to position [43, 0]
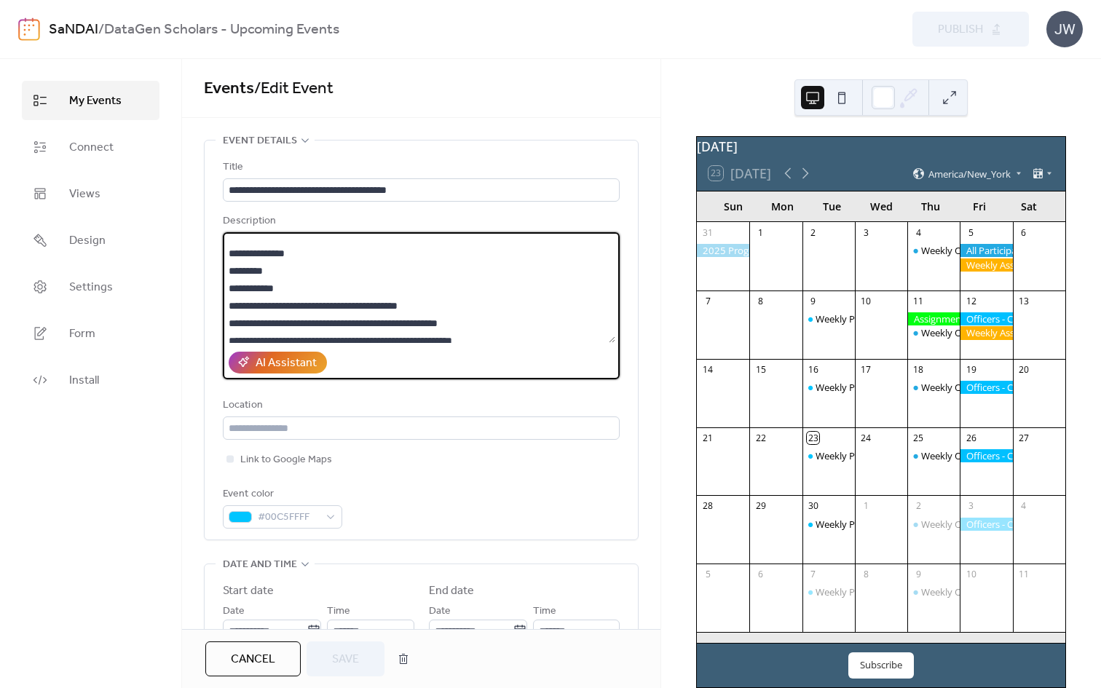
drag, startPoint x: 240, startPoint y: 286, endPoint x: 330, endPoint y: 286, distance: 89.6
click at [330, 286] on textarea at bounding box center [419, 287] width 393 height 111
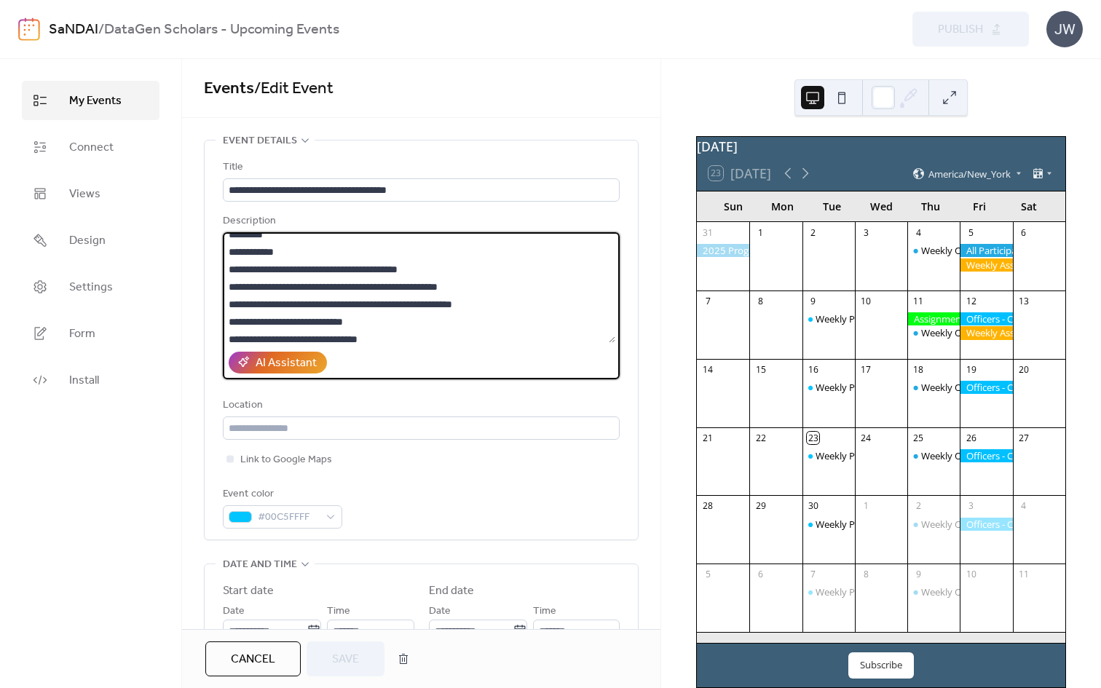
scroll to position [79, 0]
click at [238, 269] on textarea at bounding box center [419, 287] width 393 height 111
drag, startPoint x: 243, startPoint y: 269, endPoint x: 454, endPoint y: 268, distance: 211.2
click at [454, 268] on textarea at bounding box center [419, 287] width 393 height 111
click at [256, 283] on textarea at bounding box center [419, 287] width 393 height 111
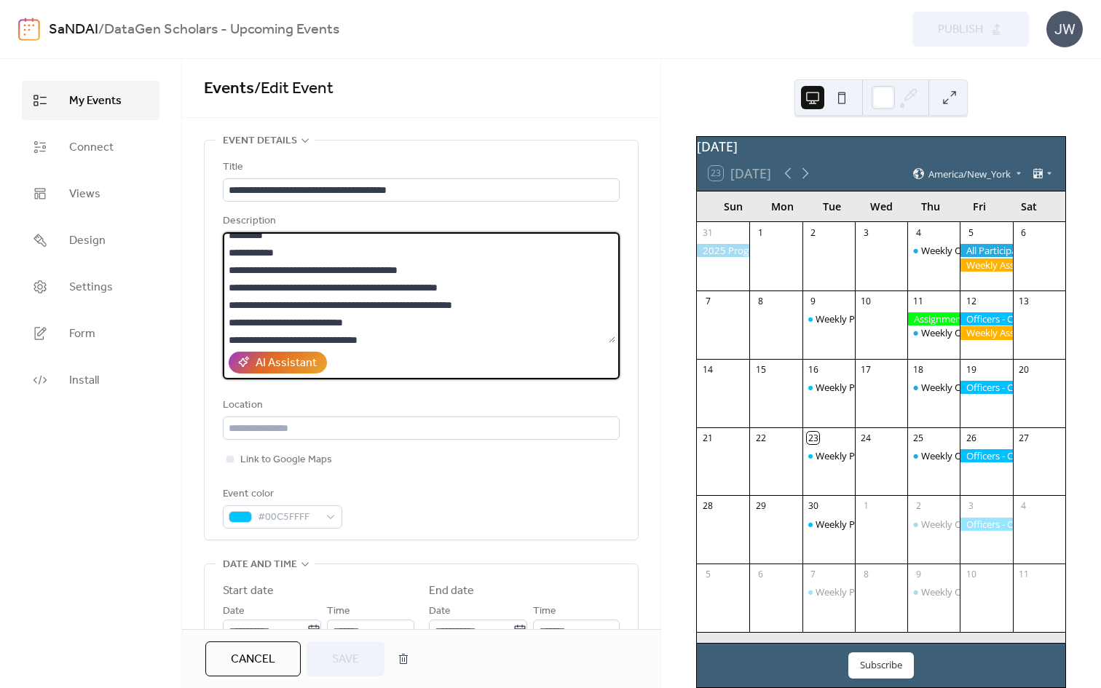
drag, startPoint x: 240, startPoint y: 270, endPoint x: 463, endPoint y: 272, distance: 223.6
click at [463, 272] on textarea at bounding box center [419, 287] width 393 height 111
click at [444, 270] on textarea at bounding box center [419, 287] width 393 height 111
drag, startPoint x: 446, startPoint y: 270, endPoint x: 240, endPoint y: 269, distance: 205.4
click at [240, 269] on textarea at bounding box center [419, 287] width 393 height 111
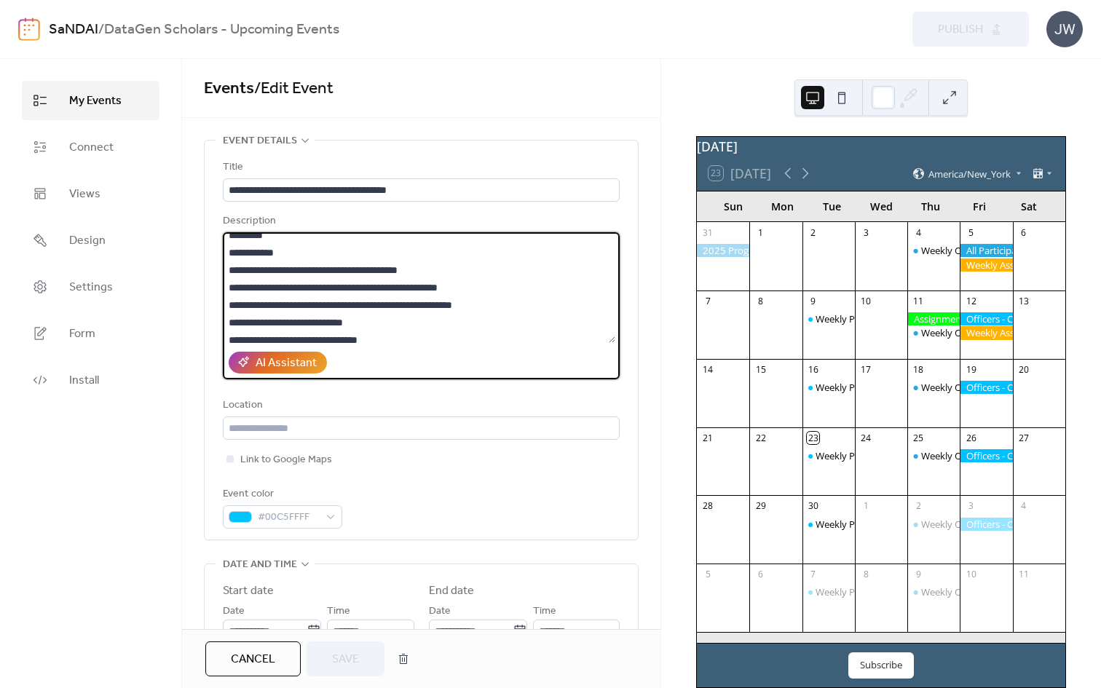
click at [245, 285] on textarea at bounding box center [419, 287] width 393 height 111
drag, startPoint x: 242, startPoint y: 267, endPoint x: 471, endPoint y: 267, distance: 229.4
click at [471, 267] on textarea at bounding box center [419, 287] width 393 height 111
click at [428, 277] on textarea at bounding box center [419, 287] width 393 height 111
drag, startPoint x: 444, startPoint y: 270, endPoint x: 243, endPoint y: 267, distance: 201.0
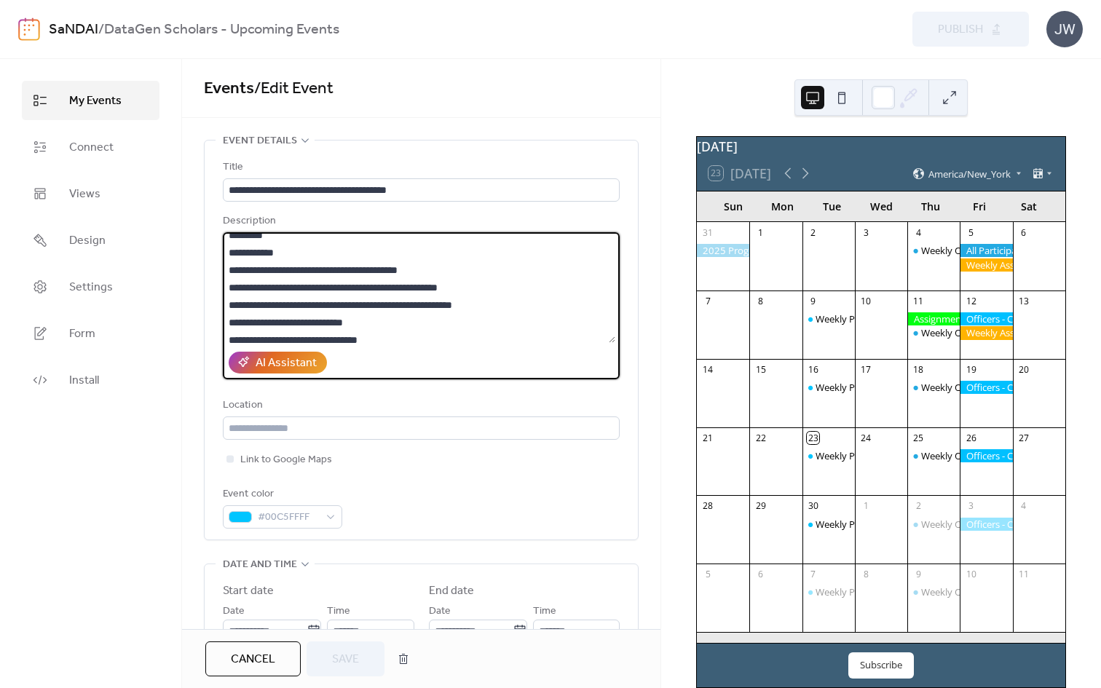
click at [243, 267] on textarea at bounding box center [419, 287] width 393 height 111
click at [261, 296] on textarea at bounding box center [419, 287] width 393 height 111
drag, startPoint x: 242, startPoint y: 286, endPoint x: 511, endPoint y: 288, distance: 269.5
click at [511, 288] on textarea at bounding box center [419, 287] width 393 height 111
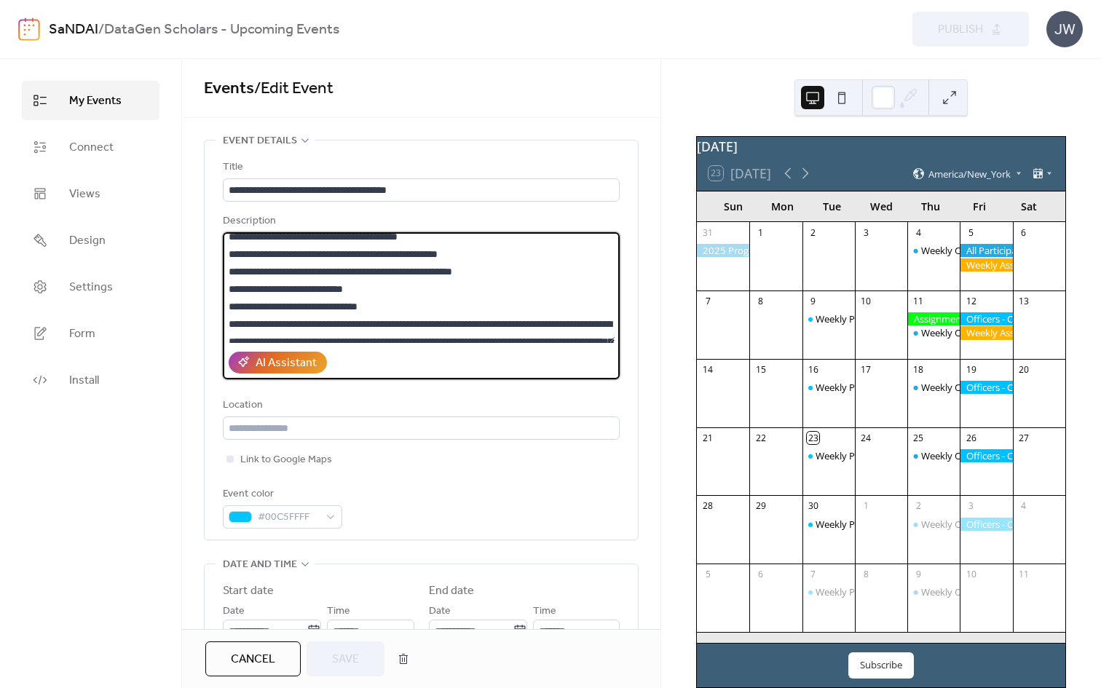
scroll to position [95, 0]
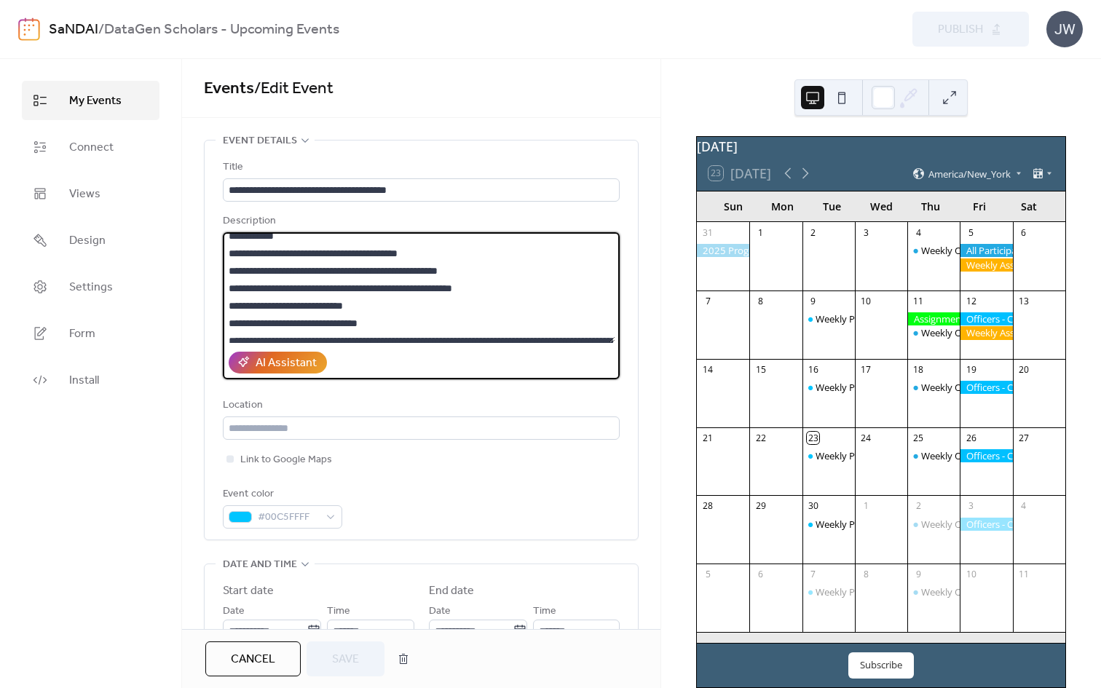
drag, startPoint x: 241, startPoint y: 288, endPoint x: 519, endPoint y: 296, distance: 278.4
click at [519, 296] on textarea at bounding box center [419, 287] width 393 height 111
drag, startPoint x: 240, startPoint y: 270, endPoint x: 544, endPoint y: 272, distance: 303.7
click at [544, 272] on textarea at bounding box center [419, 287] width 393 height 111
click at [259, 286] on textarea at bounding box center [419, 287] width 393 height 111
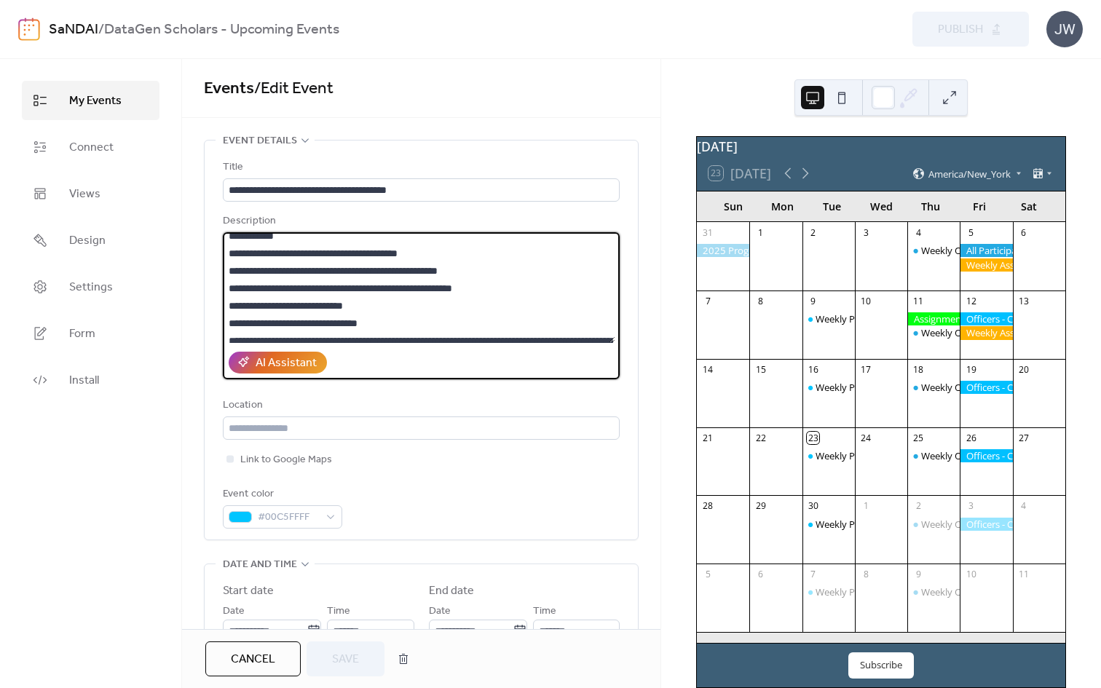
drag, startPoint x: 241, startPoint y: 288, endPoint x: 556, endPoint y: 291, distance: 314.7
click at [556, 291] on textarea at bounding box center [419, 287] width 393 height 111
click at [409, 270] on textarea at bounding box center [419, 287] width 393 height 111
drag, startPoint x: 240, startPoint y: 290, endPoint x: 538, endPoint y: 286, distance: 297.2
click at [538, 286] on textarea at bounding box center [419, 287] width 393 height 111
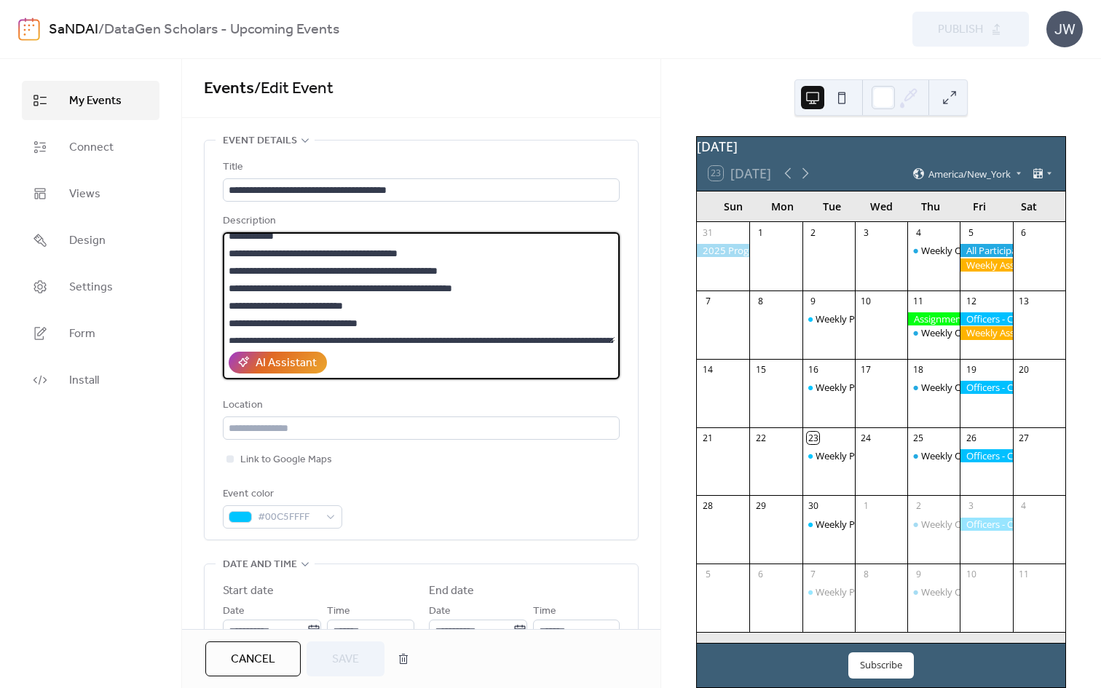
click at [247, 275] on textarea at bounding box center [419, 287] width 393 height 111
drag, startPoint x: 240, startPoint y: 291, endPoint x: 579, endPoint y: 286, distance: 338.7
click at [579, 286] on textarea at bounding box center [419, 287] width 393 height 111
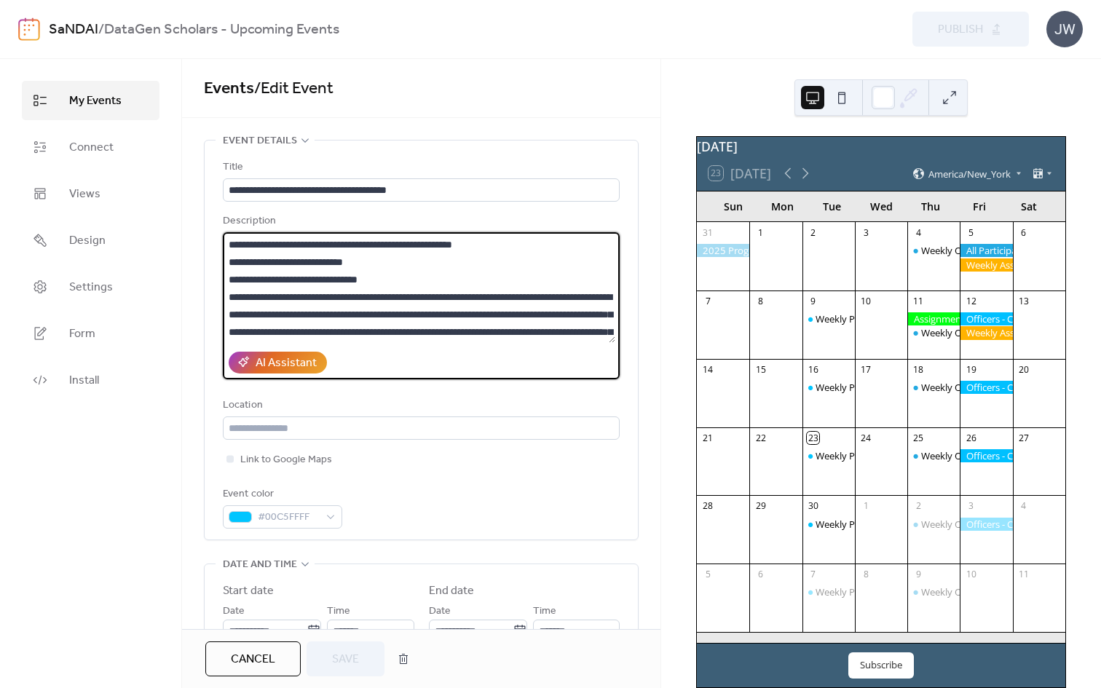
scroll to position [138, 0]
click at [241, 270] on textarea at bounding box center [419, 287] width 393 height 111
drag, startPoint x: 242, startPoint y: 264, endPoint x: 404, endPoint y: 265, distance: 162.4
click at [404, 265] on textarea at bounding box center [419, 287] width 393 height 111
click at [240, 278] on textarea at bounding box center [419, 287] width 393 height 111
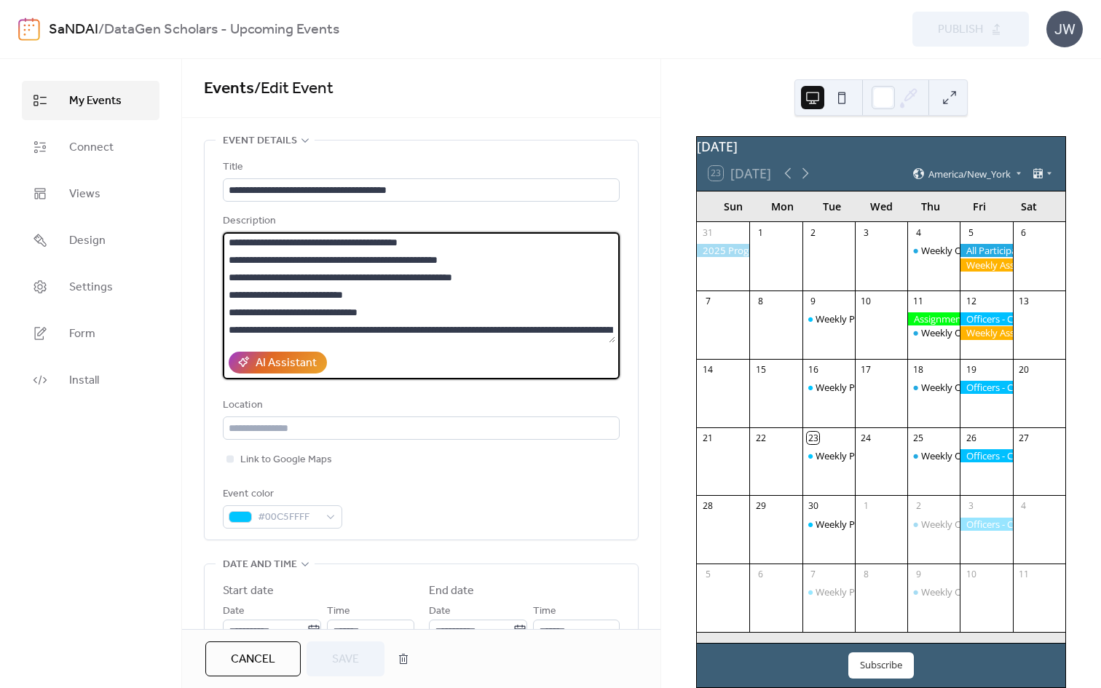
scroll to position [106, 0]
drag, startPoint x: 240, startPoint y: 296, endPoint x: 399, endPoint y: 300, distance: 158.8
click at [399, 300] on textarea at bounding box center [419, 287] width 393 height 111
click at [255, 276] on textarea at bounding box center [419, 287] width 393 height 111
drag, startPoint x: 240, startPoint y: 294, endPoint x: 441, endPoint y: 299, distance: 201.1
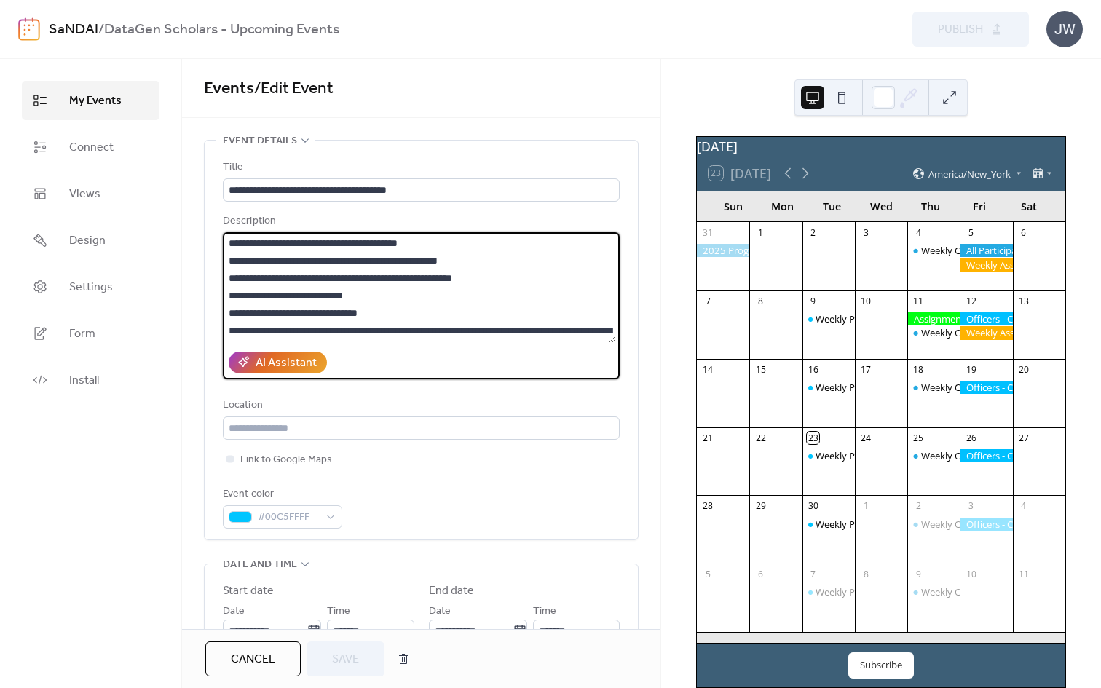
click at [441, 299] on textarea at bounding box center [419, 287] width 393 height 111
drag, startPoint x: 240, startPoint y: 314, endPoint x: 439, endPoint y: 314, distance: 198.8
click at [439, 314] on textarea at bounding box center [419, 287] width 393 height 111
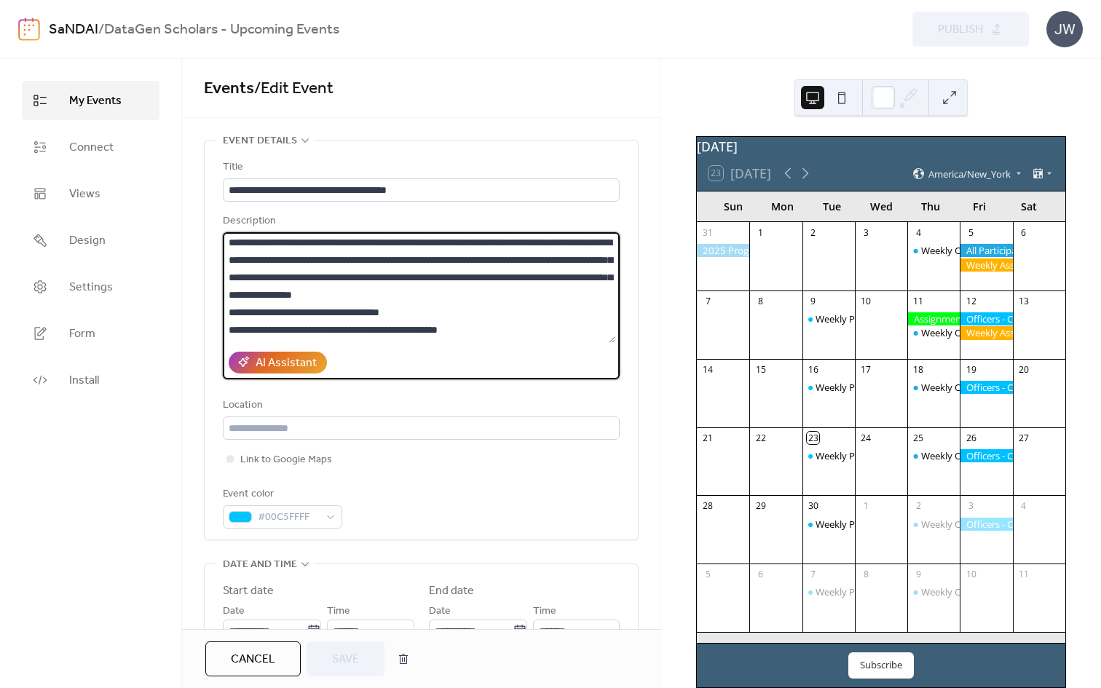
scroll to position [175, 0]
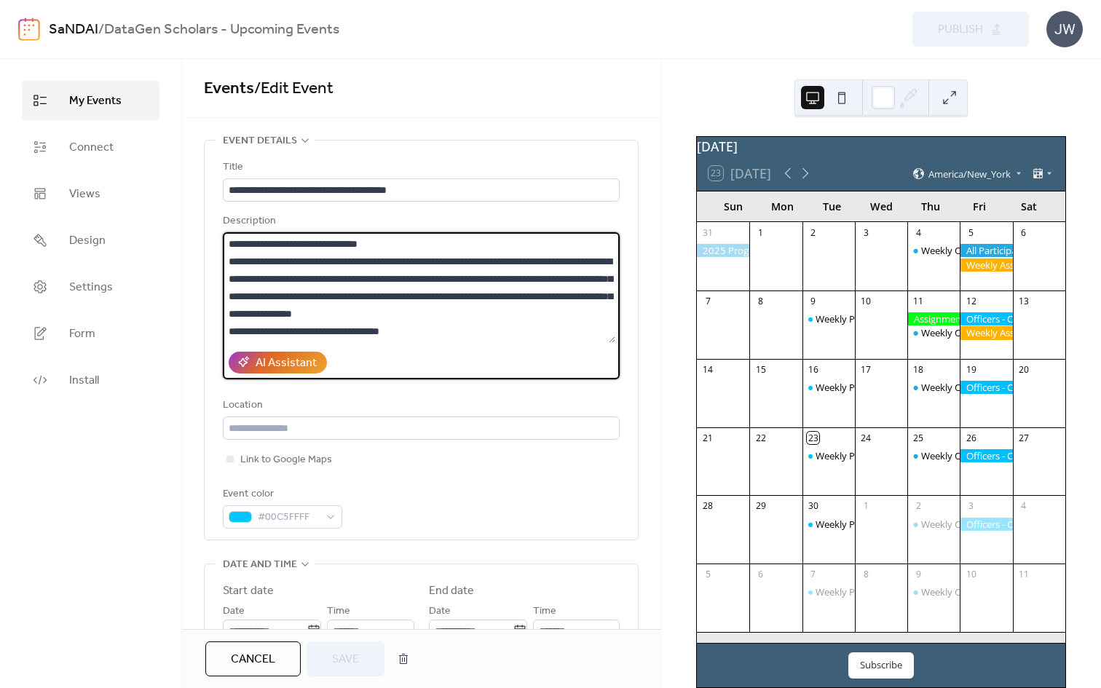
drag, startPoint x: 236, startPoint y: 259, endPoint x: 607, endPoint y: 313, distance: 375.5
click at [607, 313] on textarea at bounding box center [419, 287] width 393 height 111
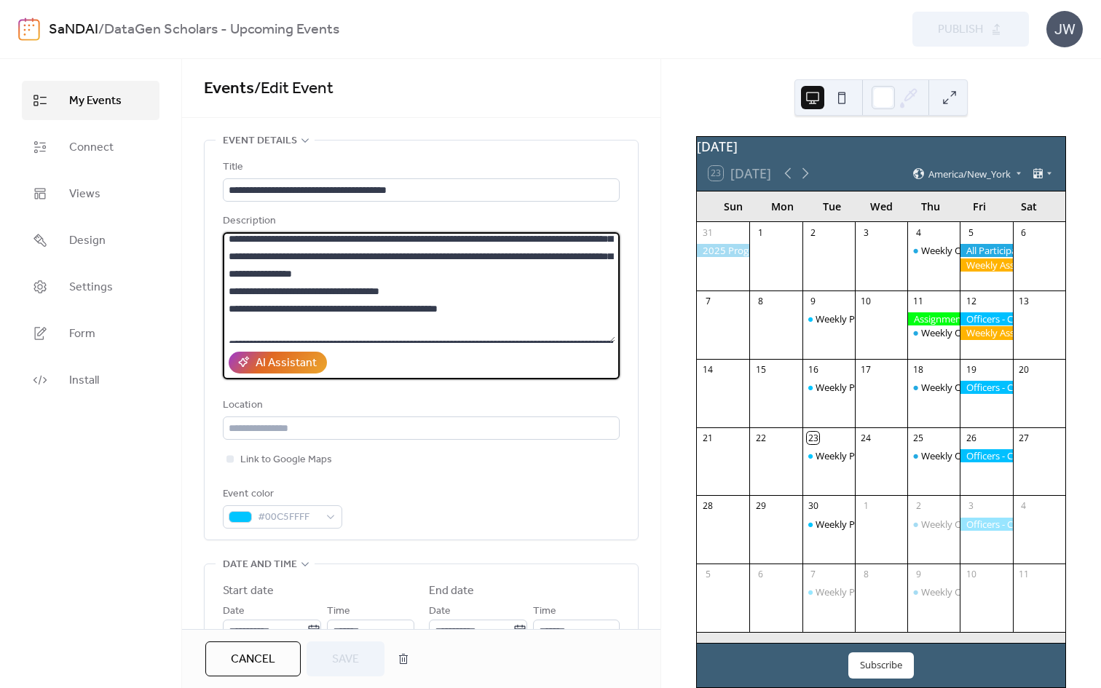
scroll to position [206, 0]
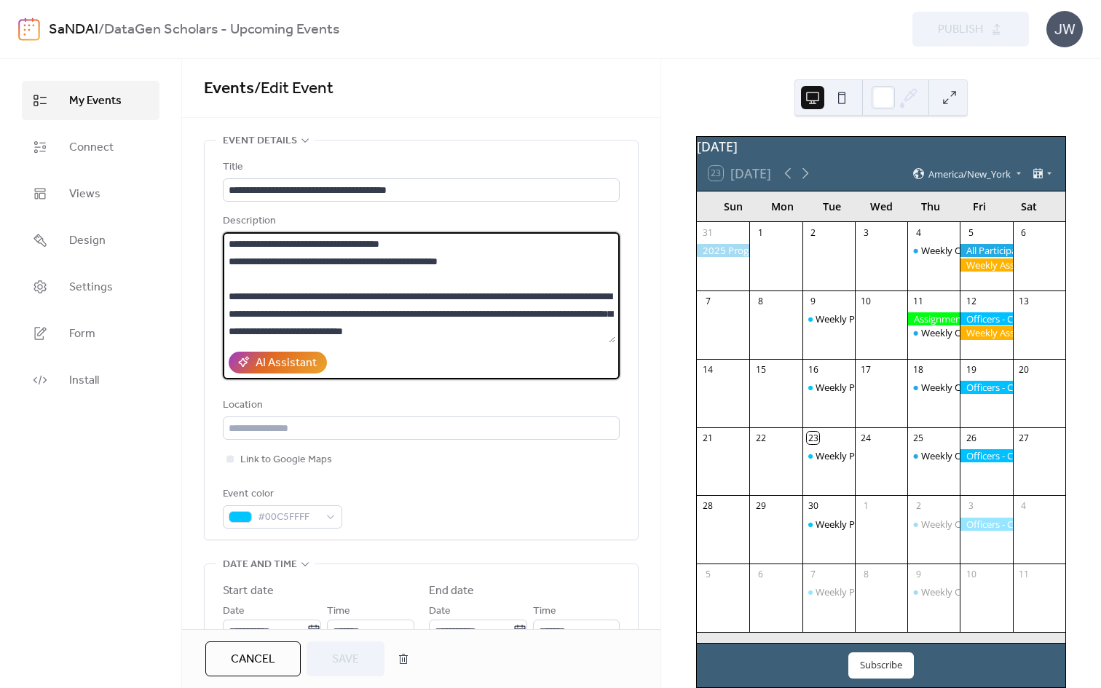
click at [277, 256] on textarea at bounding box center [419, 287] width 393 height 111
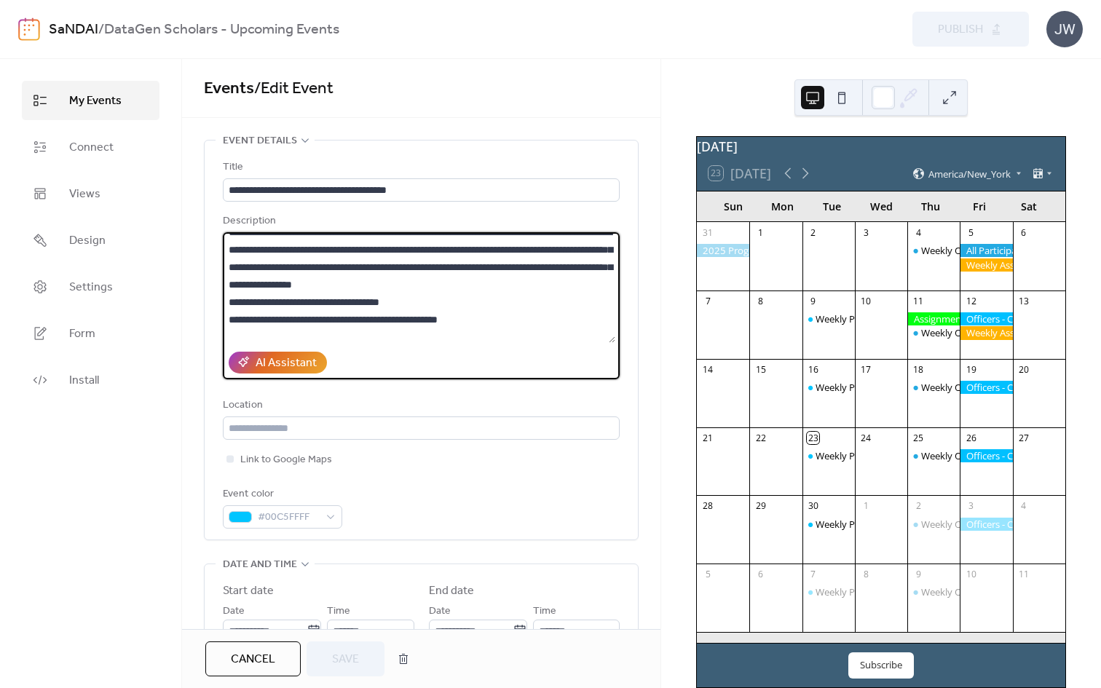
scroll to position [195, 0]
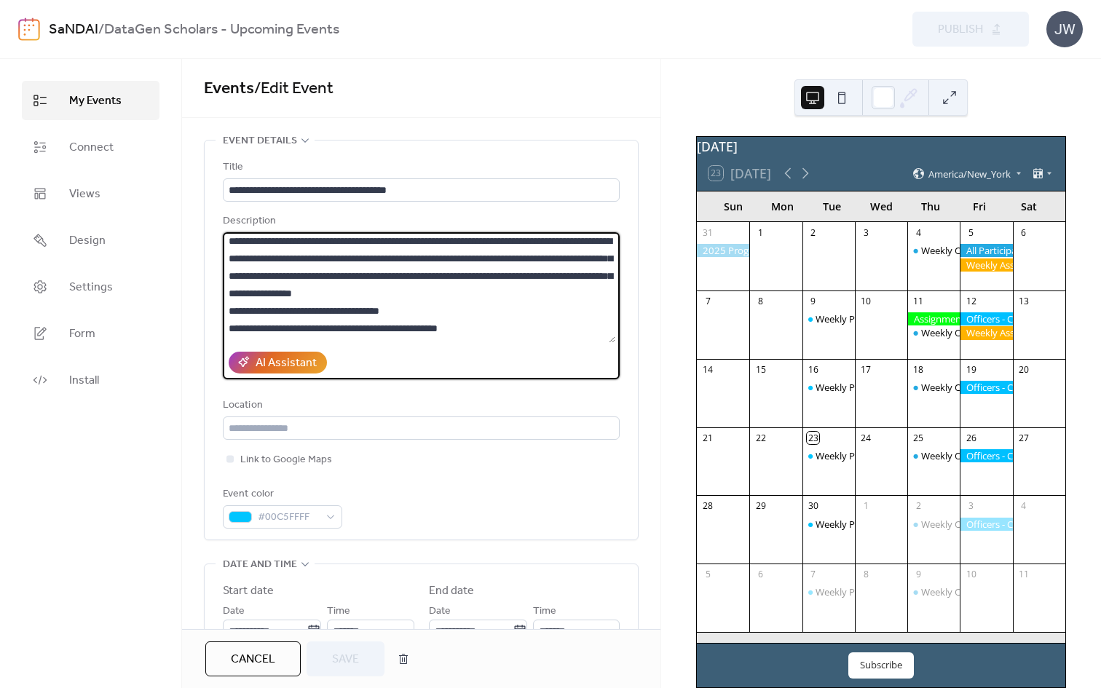
click at [239, 311] on textarea at bounding box center [419, 287] width 393 height 111
drag, startPoint x: 241, startPoint y: 308, endPoint x: 458, endPoint y: 308, distance: 217.1
click at [458, 308] on textarea at bounding box center [419, 287] width 393 height 111
click at [325, 293] on textarea at bounding box center [419, 287] width 393 height 111
drag, startPoint x: 240, startPoint y: 307, endPoint x: 455, endPoint y: 313, distance: 215.7
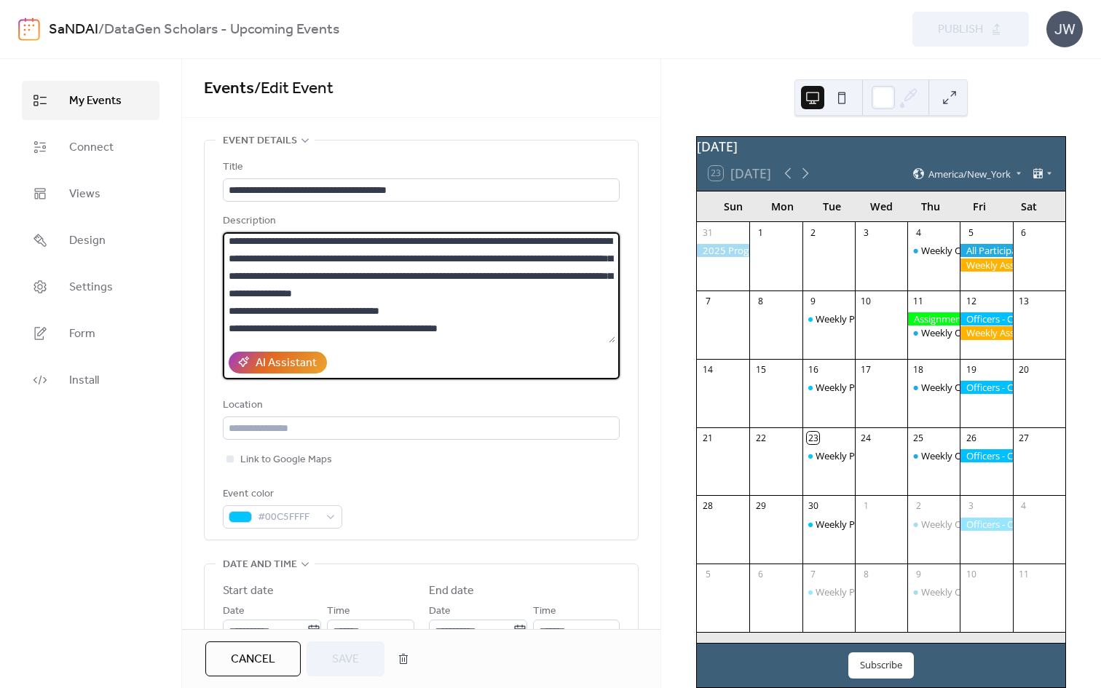
click at [455, 313] on textarea at bounding box center [419, 287] width 393 height 111
click at [422, 307] on textarea at bounding box center [419, 287] width 393 height 111
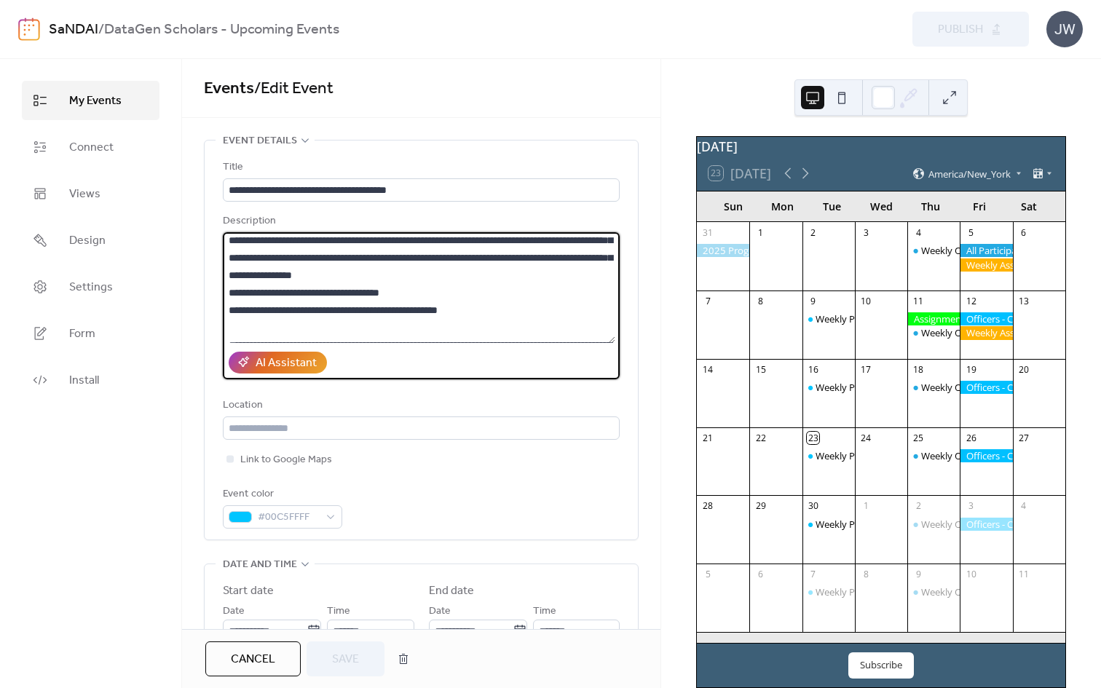
scroll to position [225, 0]
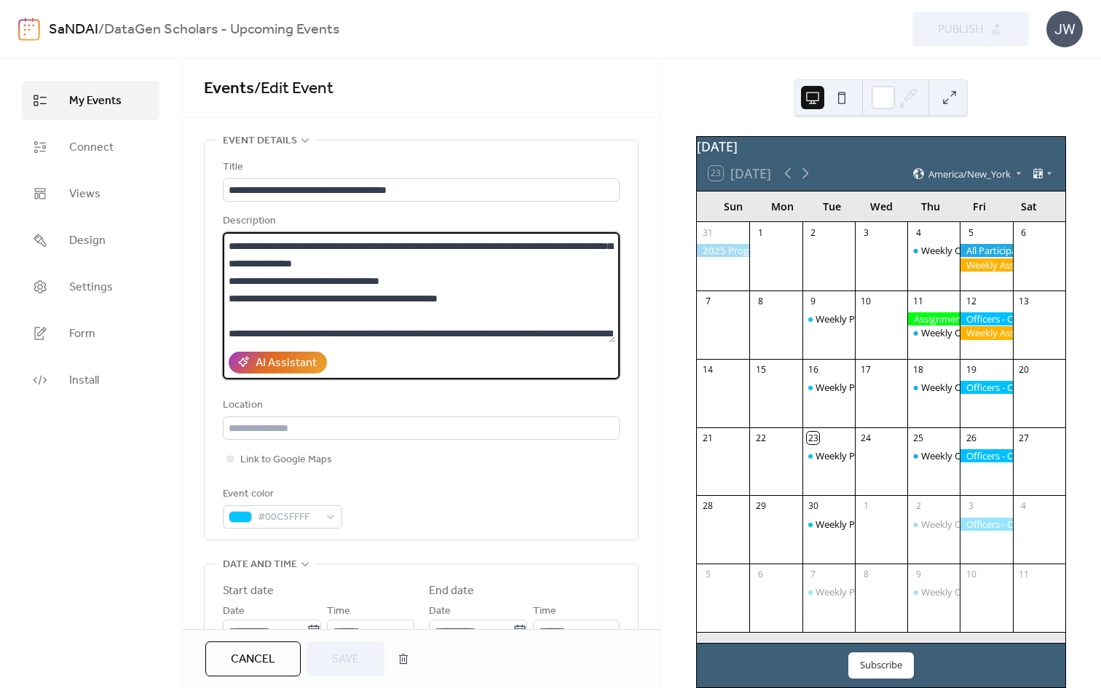
drag, startPoint x: 241, startPoint y: 329, endPoint x: 553, endPoint y: 297, distance: 313.4
click at [553, 297] on textarea at bounding box center [419, 287] width 393 height 111
click at [490, 290] on textarea at bounding box center [419, 287] width 393 height 111
drag, startPoint x: 490, startPoint y: 291, endPoint x: 219, endPoint y: 283, distance: 271.1
click at [219, 283] on div "**********" at bounding box center [421, 340] width 433 height 399
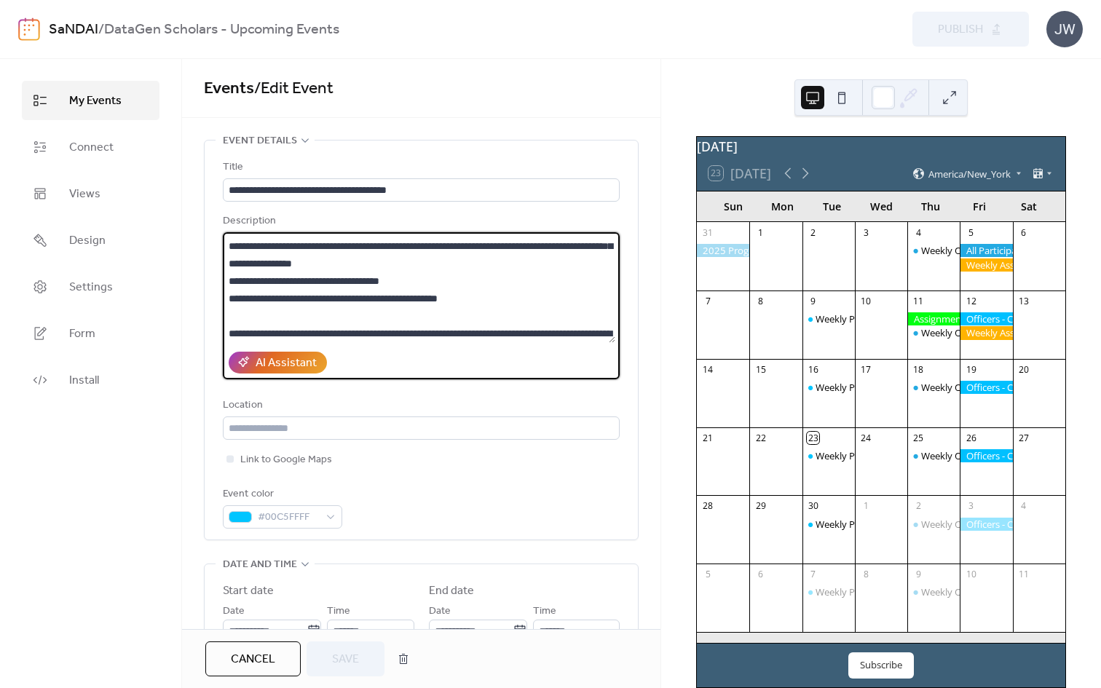
click at [272, 278] on textarea at bounding box center [419, 287] width 393 height 111
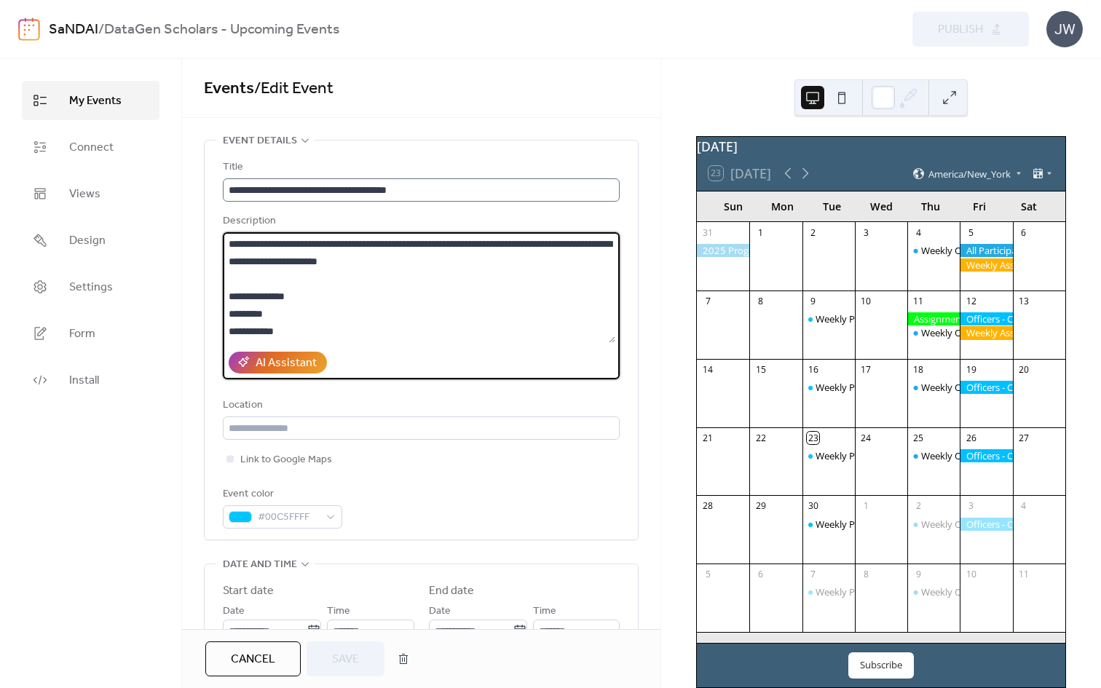
drag, startPoint x: 497, startPoint y: 296, endPoint x: 234, endPoint y: 201, distance: 279.7
click at [235, 201] on div "**********" at bounding box center [421, 344] width 397 height 370
click at [261, 270] on textarea at bounding box center [419, 287] width 393 height 111
click at [290, 285] on textarea at bounding box center [419, 287] width 393 height 111
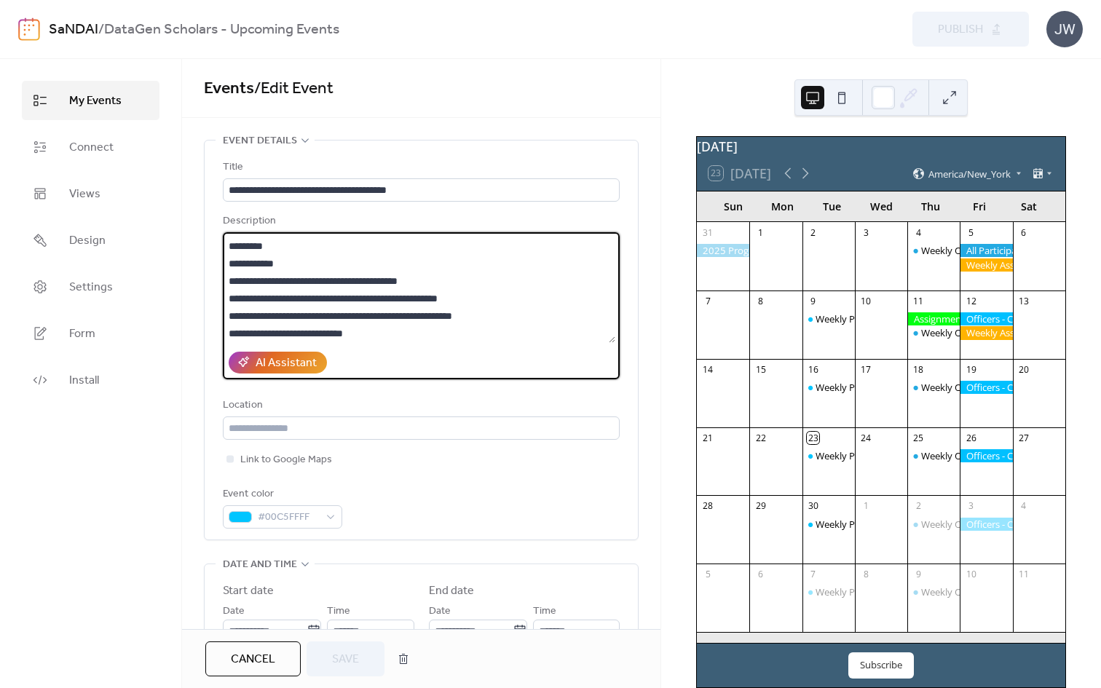
scroll to position [69, 0]
drag, startPoint x: 446, startPoint y: 275, endPoint x: 202, endPoint y: 283, distance: 243.4
click at [202, 283] on div "**********" at bounding box center [421, 609] width 479 height 939
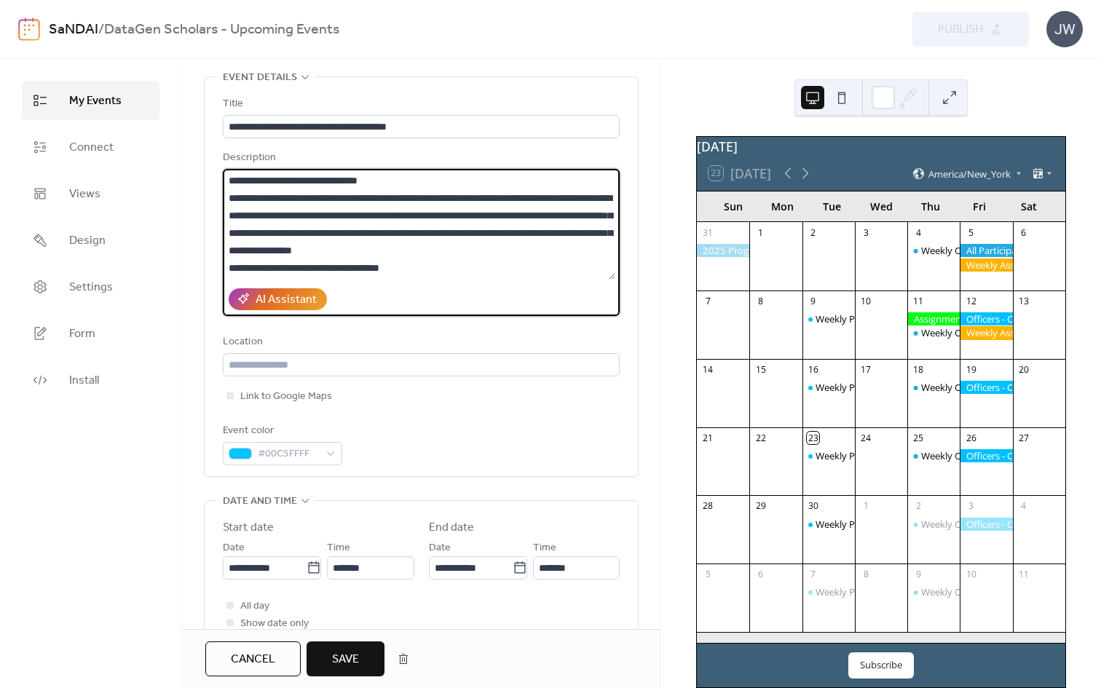
scroll to position [155, 0]
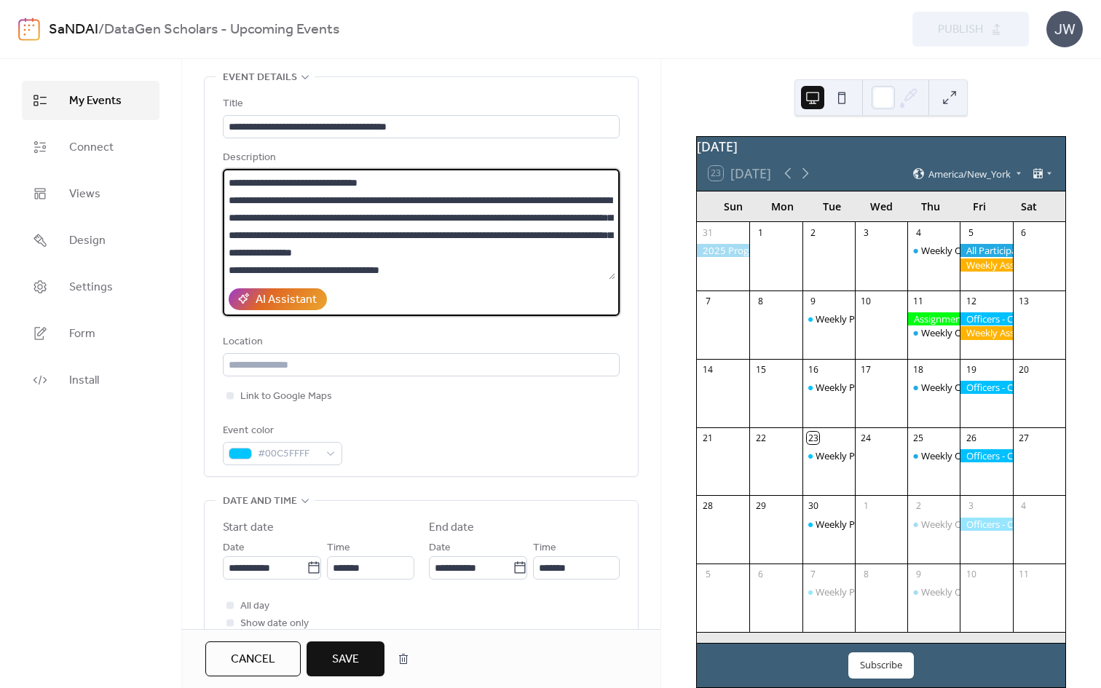
click at [599, 253] on textarea at bounding box center [419, 224] width 393 height 111
paste textarea "**********"
type textarea "**********"
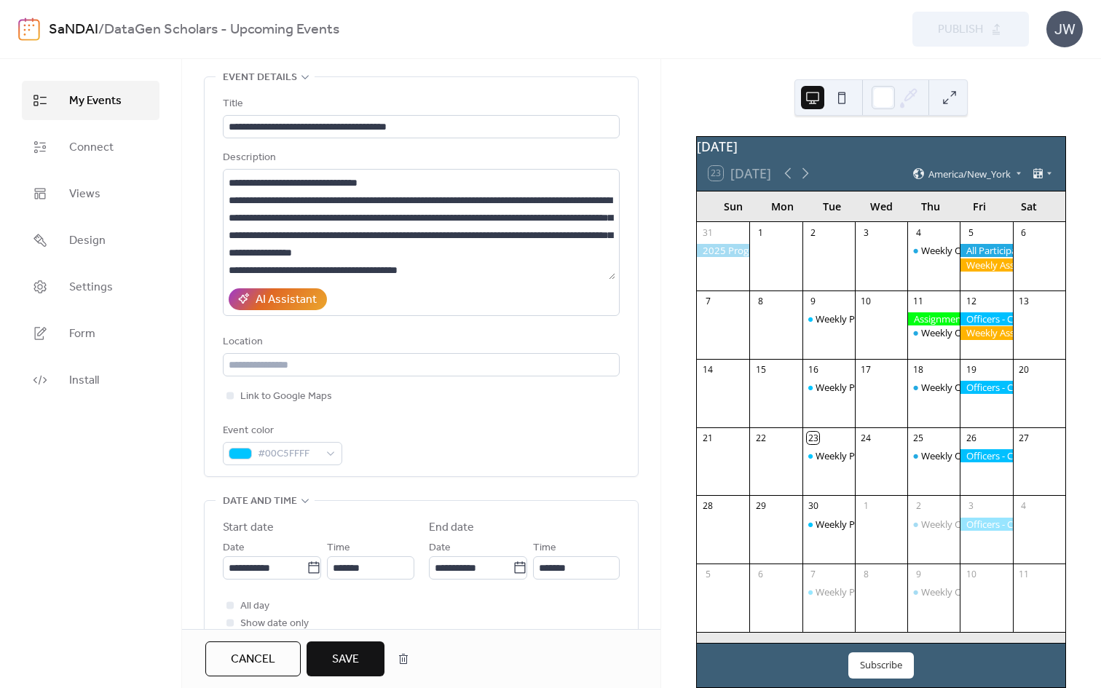
click at [363, 655] on button "Save" at bounding box center [346, 659] width 78 height 35
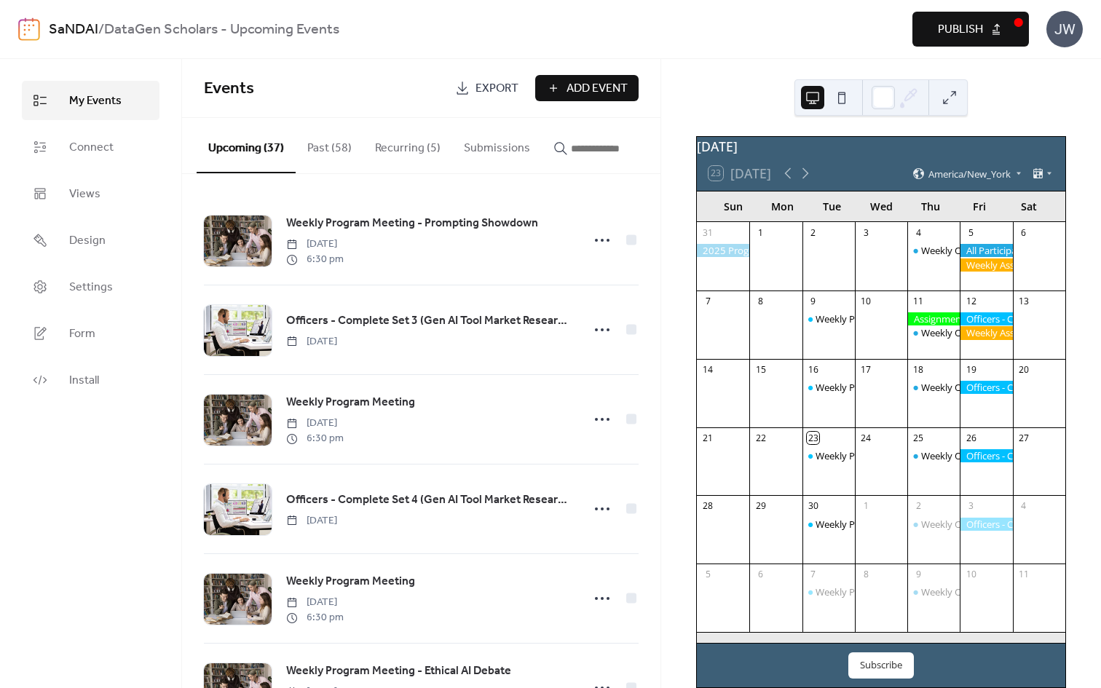
click at [982, 31] on span "Publish" at bounding box center [960, 29] width 45 height 17
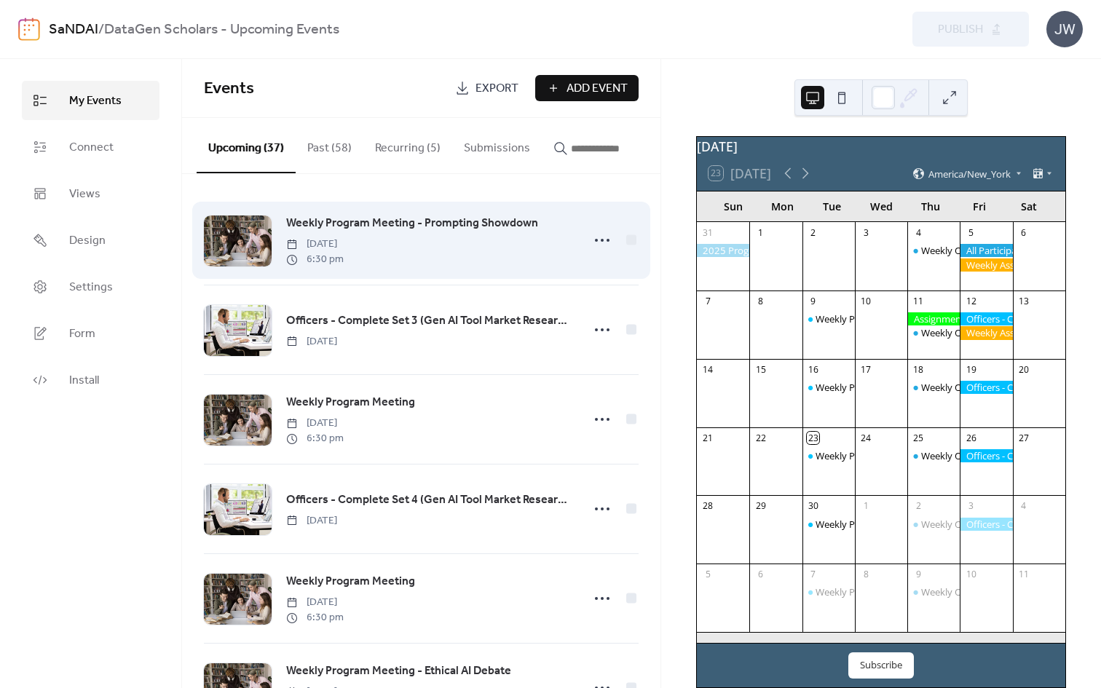
click at [342, 227] on span "Weekly Program Meeting - Prompting Showdown" at bounding box center [412, 223] width 252 height 17
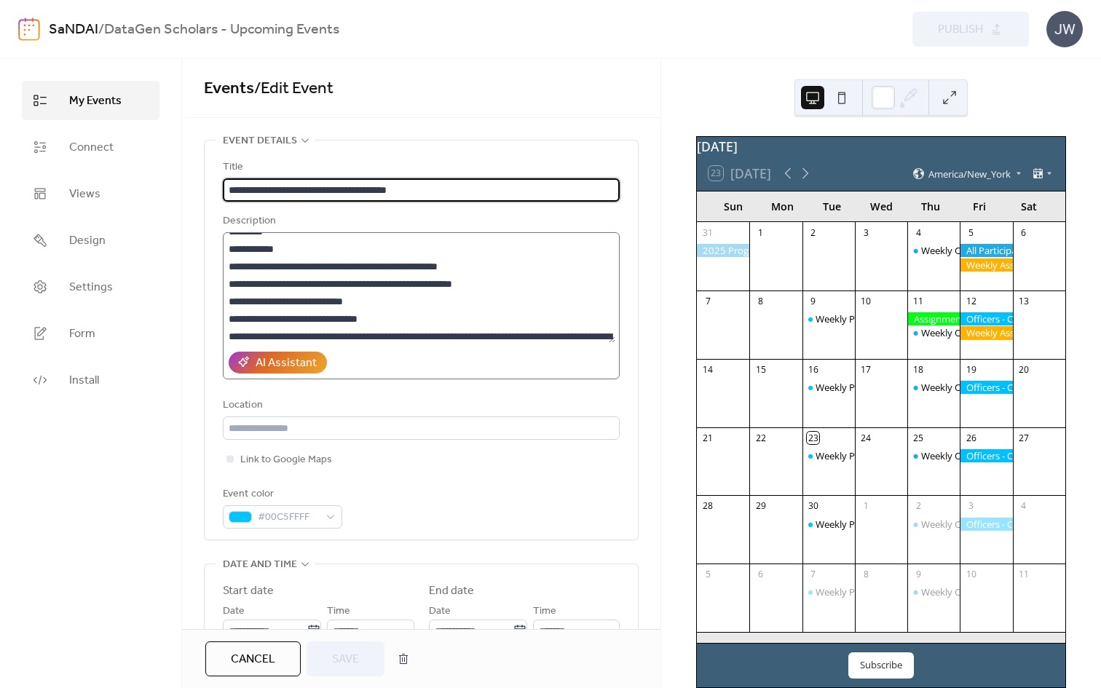
scroll to position [63, 0]
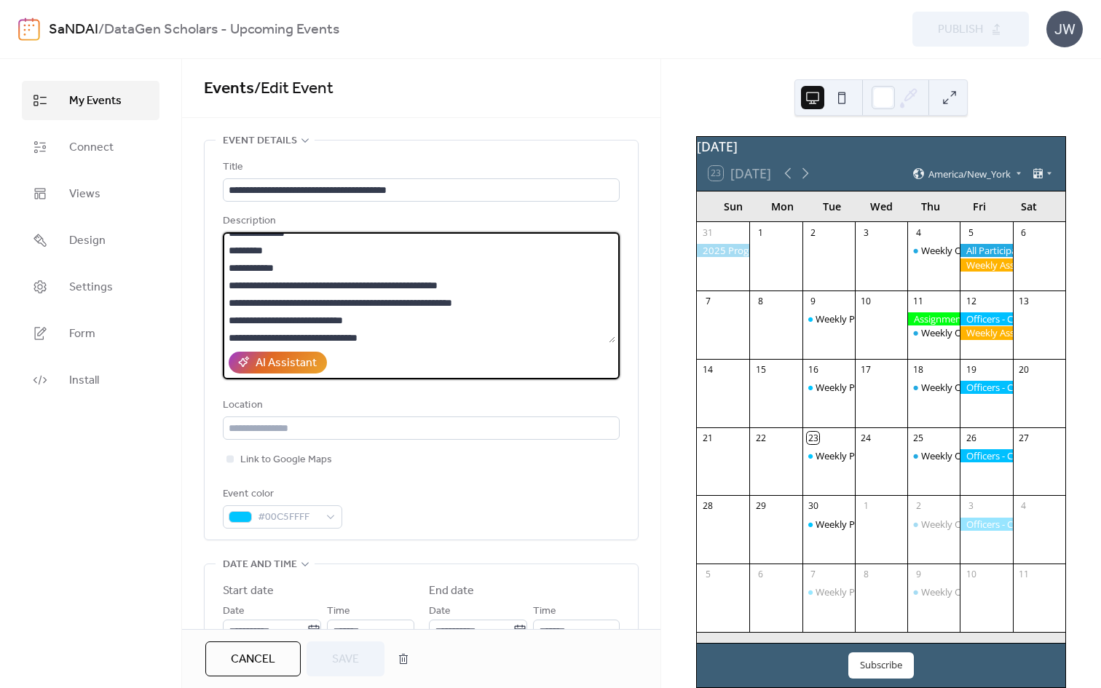
drag, startPoint x: 240, startPoint y: 267, endPoint x: 340, endPoint y: 266, distance: 99.8
click at [340, 266] on textarea at bounding box center [419, 287] width 393 height 111
click at [248, 286] on textarea at bounding box center [419, 287] width 393 height 111
drag, startPoint x: 242, startPoint y: 285, endPoint x: 520, endPoint y: 282, distance: 278.3
click at [520, 282] on textarea at bounding box center [419, 287] width 393 height 111
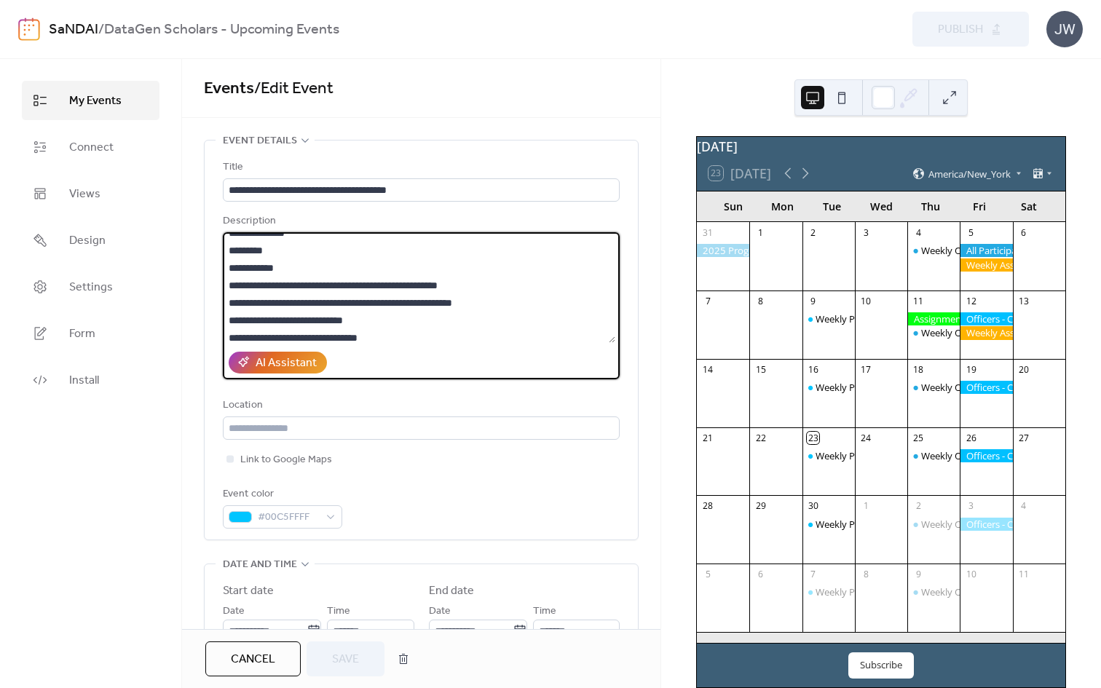
click at [385, 307] on textarea at bounding box center [419, 287] width 393 height 111
drag, startPoint x: 240, startPoint y: 282, endPoint x: 527, endPoint y: 288, distance: 286.3
click at [527, 288] on textarea at bounding box center [419, 287] width 393 height 111
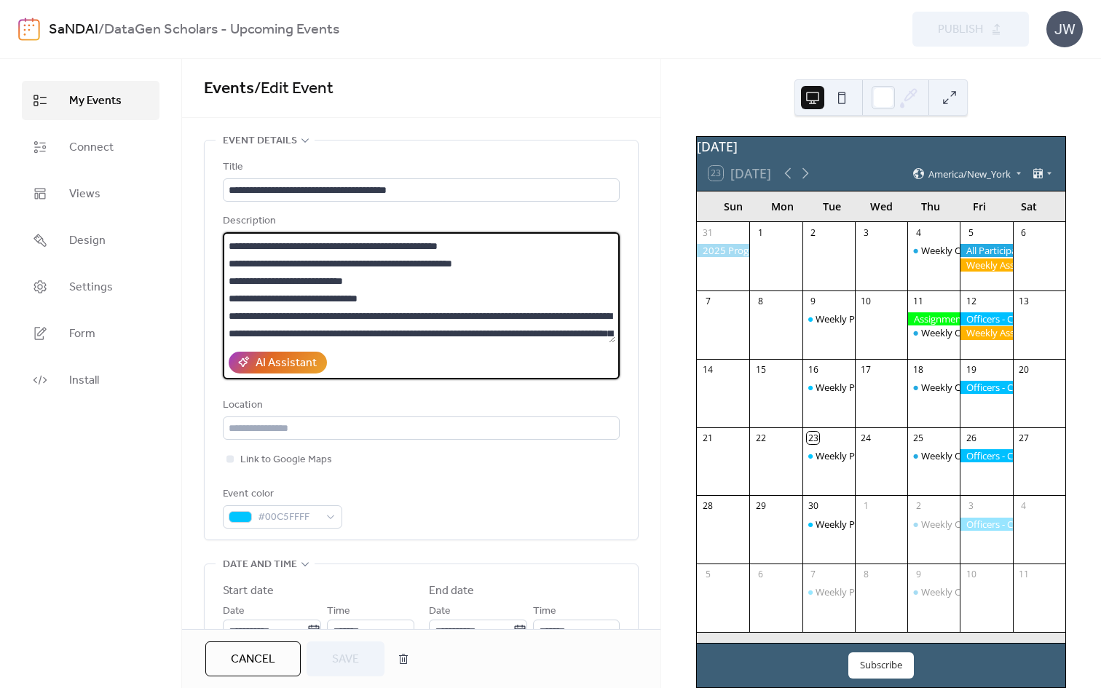
scroll to position [107, 0]
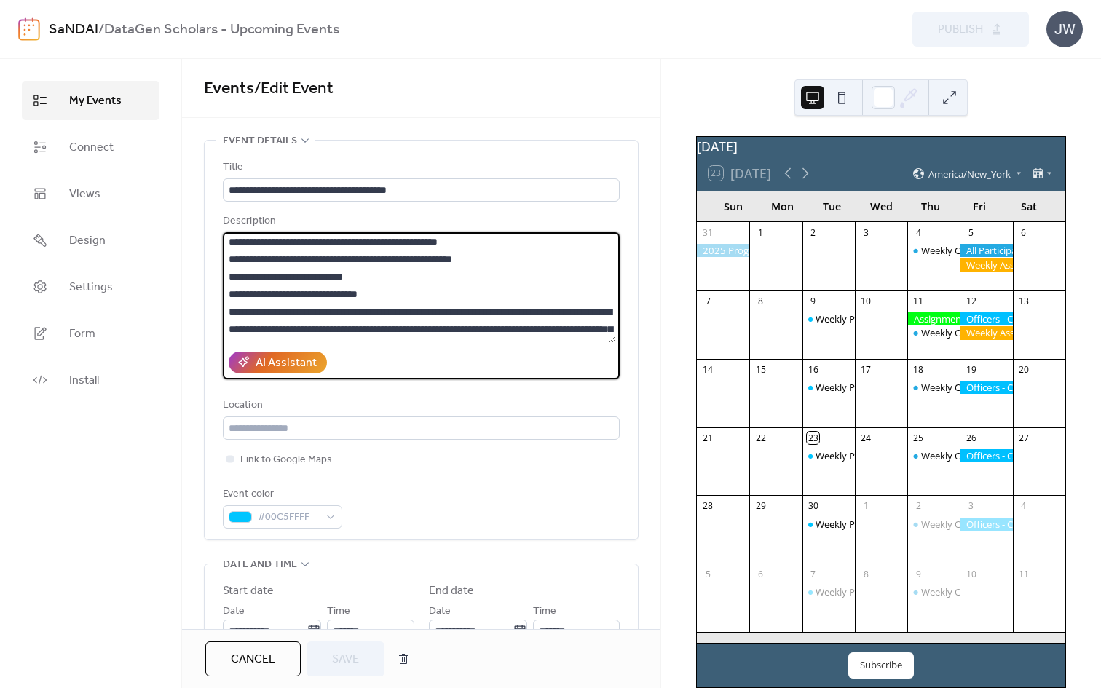
click at [238, 259] on textarea at bounding box center [419, 287] width 393 height 111
drag, startPoint x: 243, startPoint y: 259, endPoint x: 516, endPoint y: 264, distance: 273.9
click at [516, 264] on textarea at bounding box center [419, 287] width 393 height 111
click at [380, 278] on textarea at bounding box center [419, 287] width 393 height 111
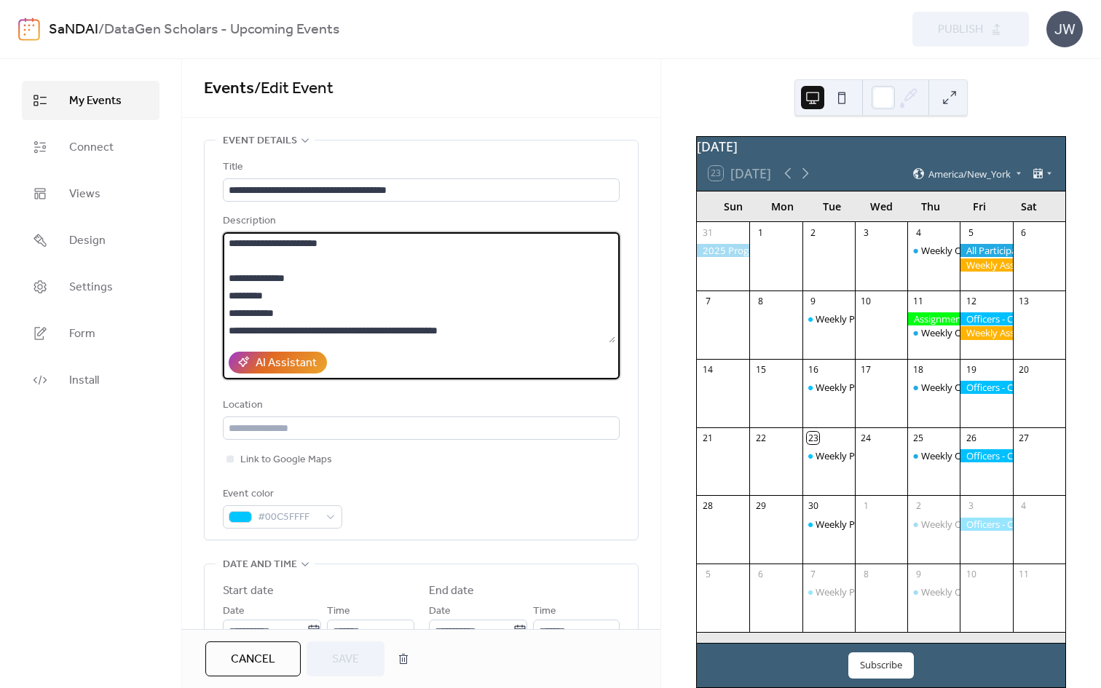
scroll to position [0, 0]
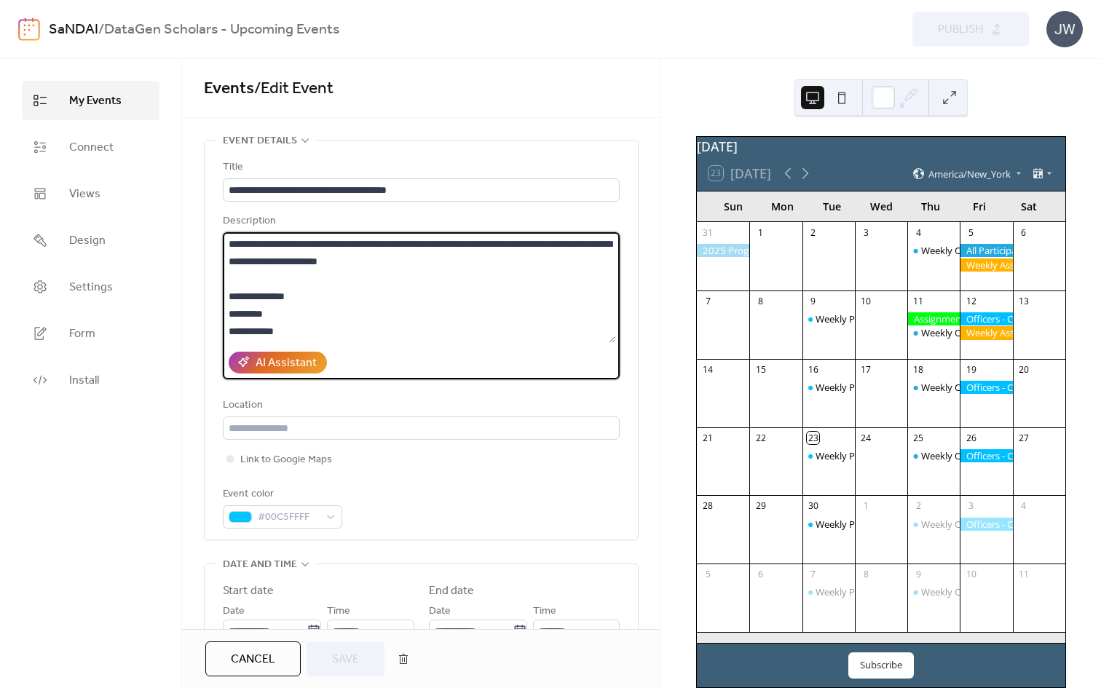
drag, startPoint x: 596, startPoint y: 275, endPoint x: 217, endPoint y: 238, distance: 380.6
click at [217, 238] on div "**********" at bounding box center [421, 340] width 433 height 399
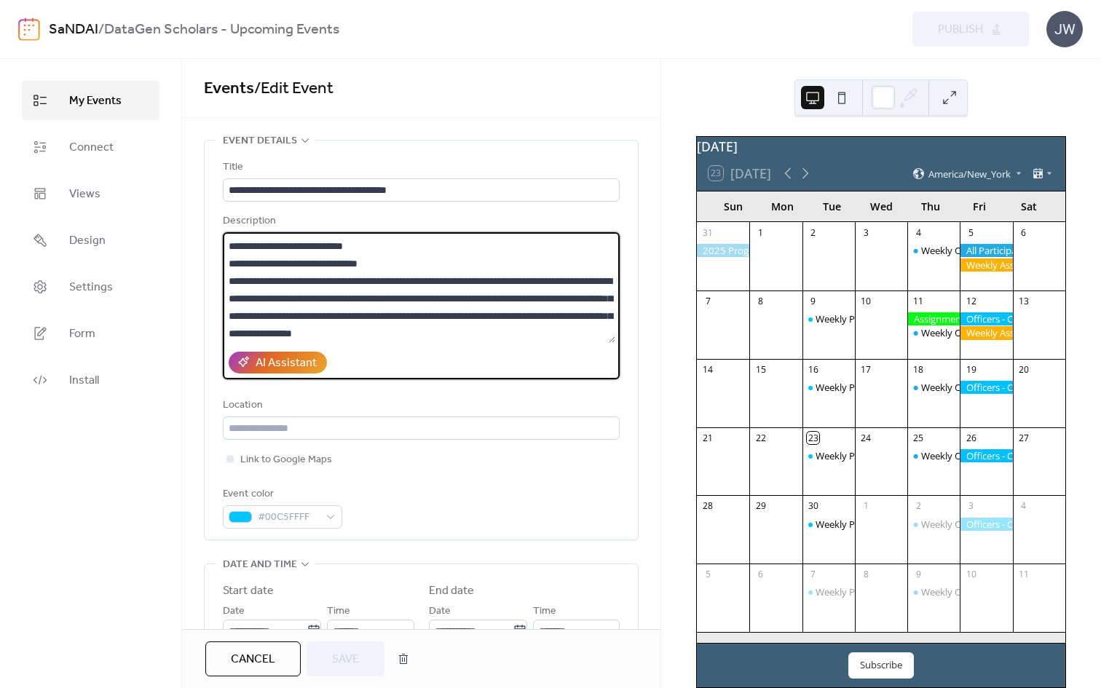
scroll to position [149, 0]
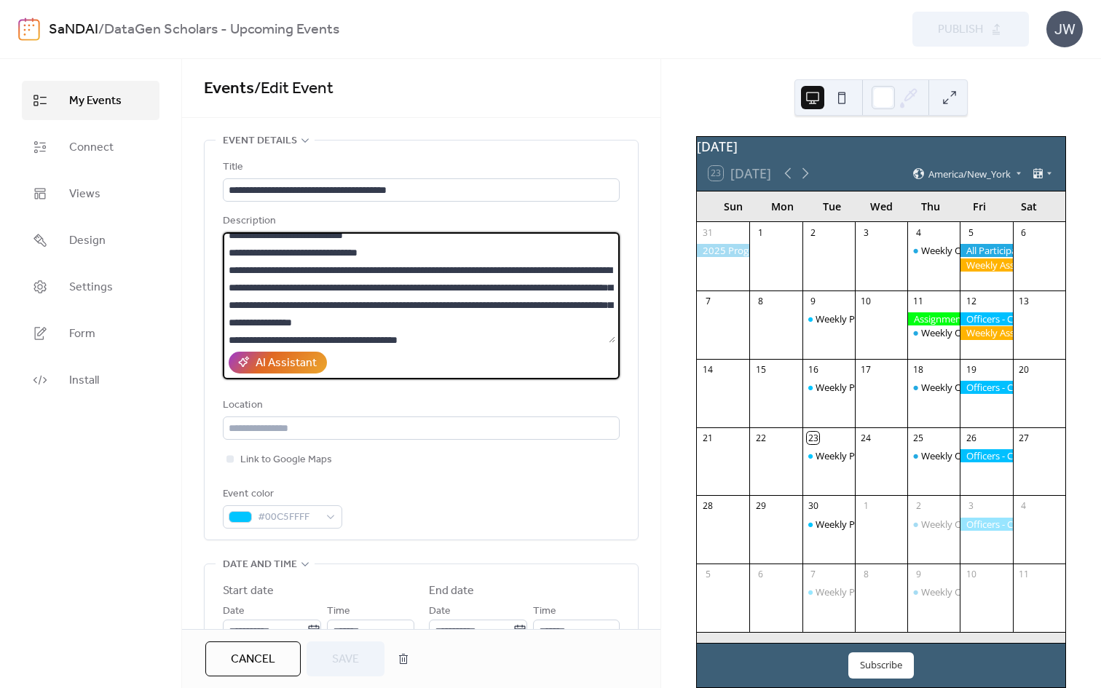
click at [359, 300] on textarea at bounding box center [419, 287] width 393 height 111
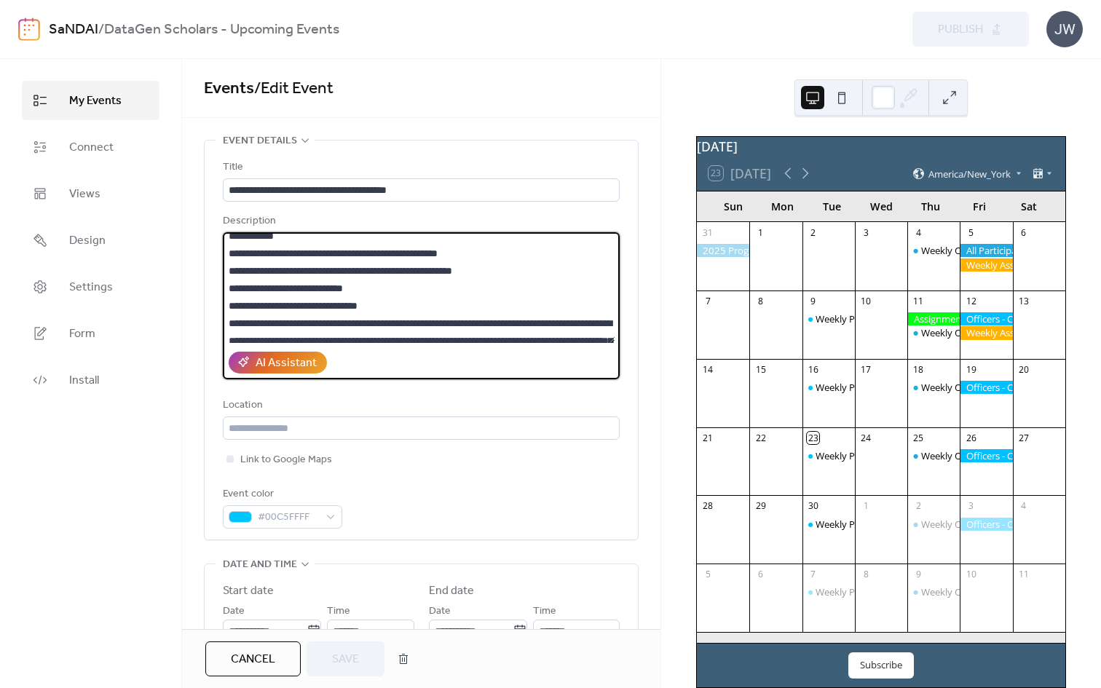
scroll to position [63, 0]
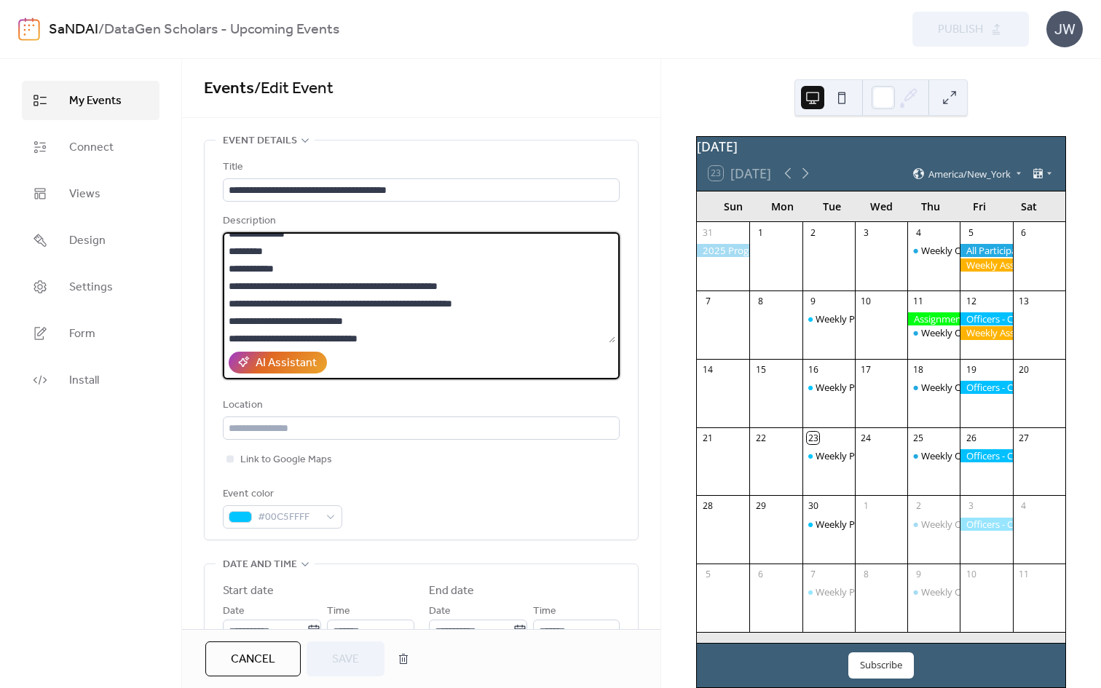
click at [246, 259] on textarea at bounding box center [419, 287] width 393 height 111
click at [240, 267] on textarea at bounding box center [419, 287] width 393 height 111
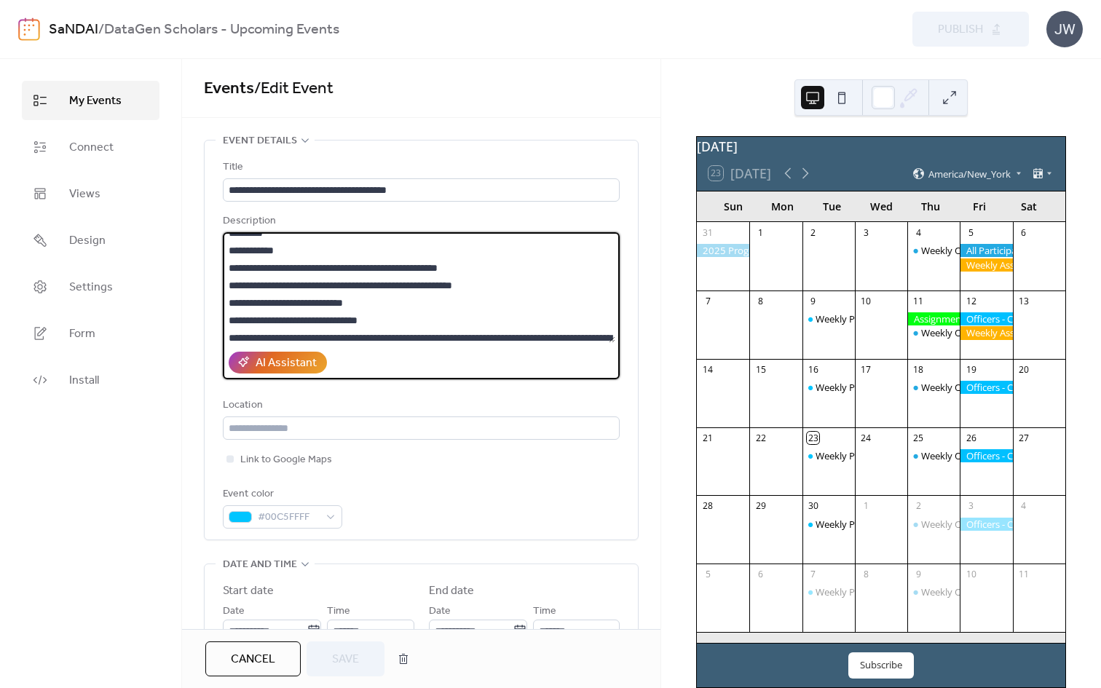
scroll to position [94, 0]
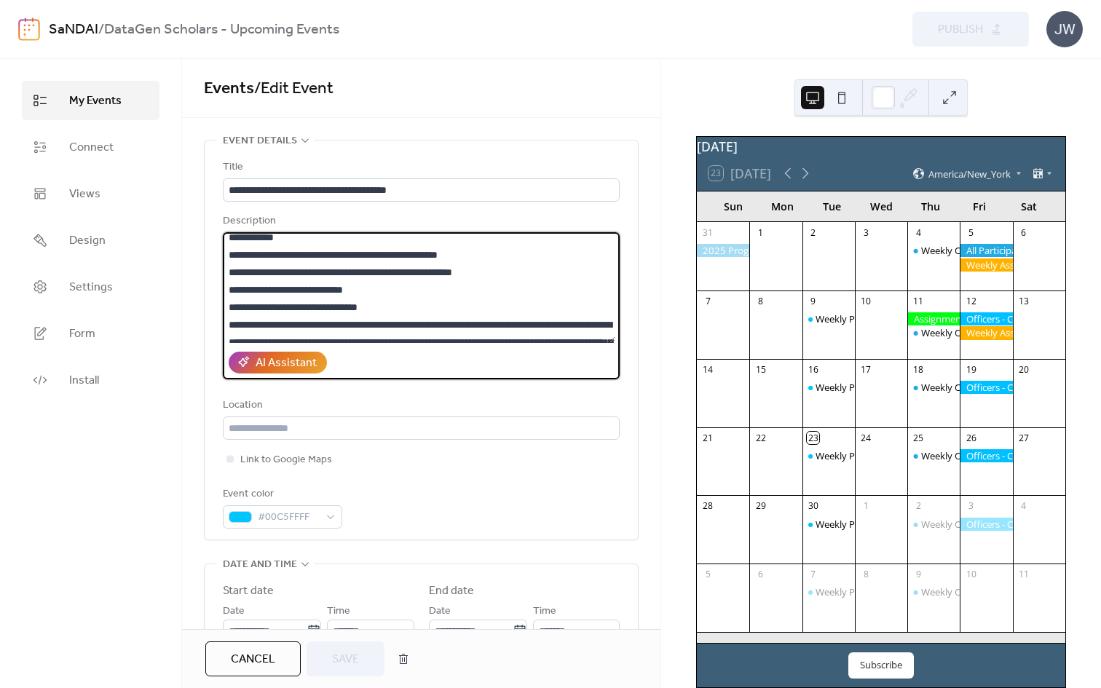
drag, startPoint x: 240, startPoint y: 253, endPoint x: 515, endPoint y: 249, distance: 275.4
click at [515, 249] on textarea at bounding box center [419, 287] width 393 height 111
click at [252, 271] on textarea at bounding box center [419, 287] width 393 height 111
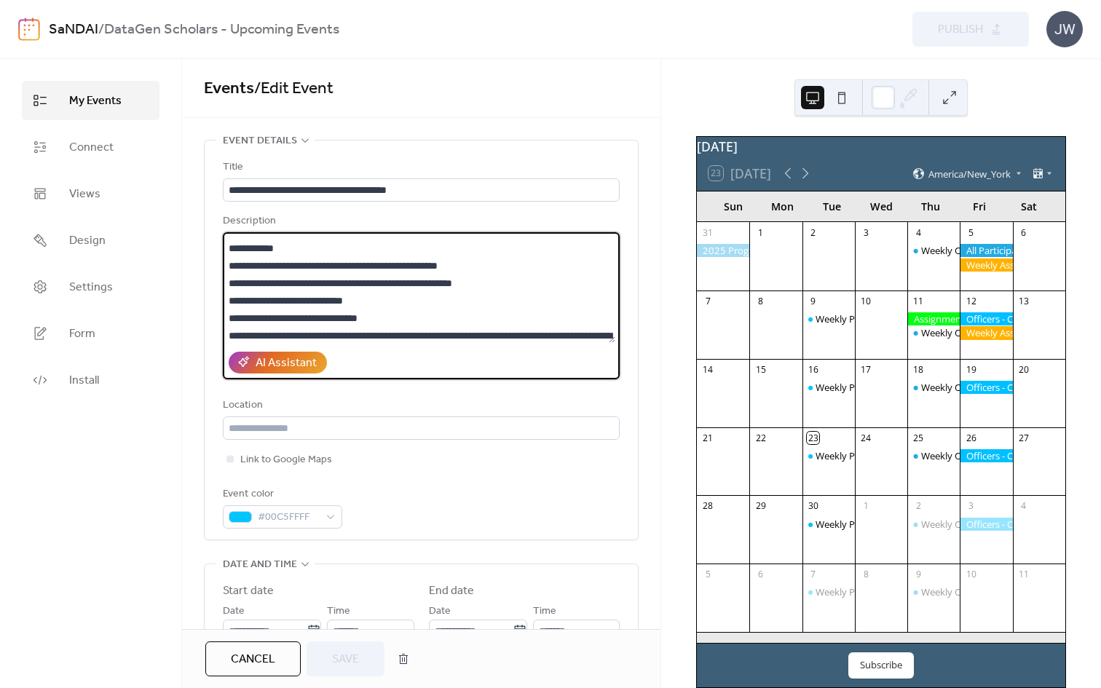
drag, startPoint x: 241, startPoint y: 265, endPoint x: 525, endPoint y: 265, distance: 284.1
click at [525, 265] on textarea at bounding box center [419, 287] width 393 height 111
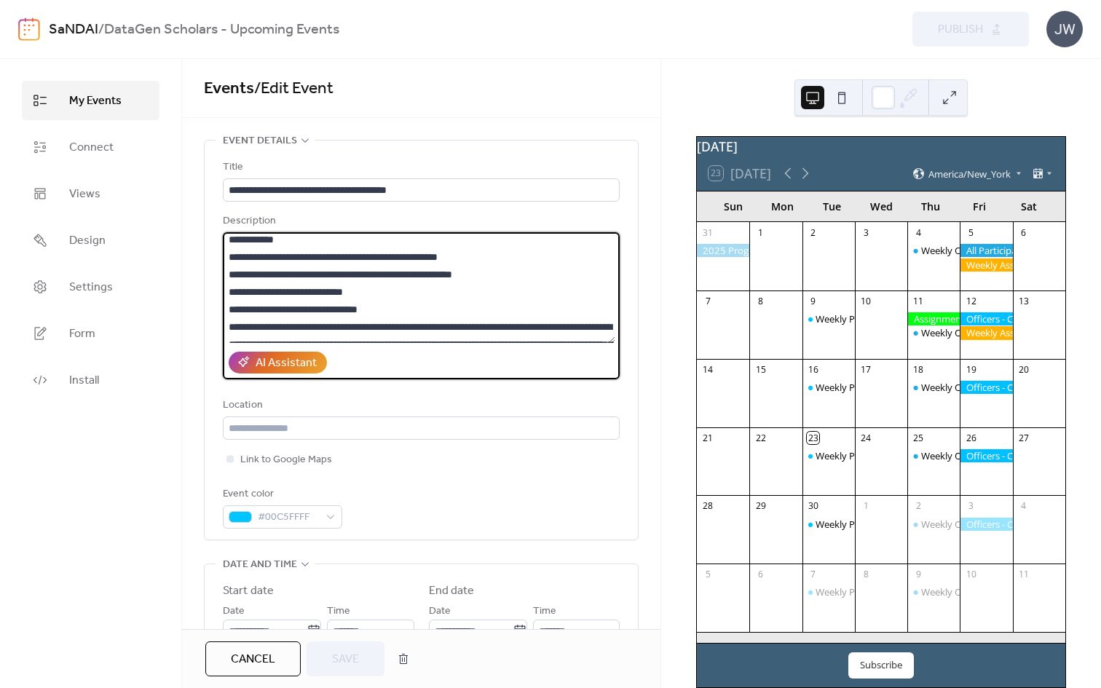
click at [267, 279] on textarea at bounding box center [419, 287] width 393 height 111
drag, startPoint x: 239, startPoint y: 273, endPoint x: 541, endPoint y: 272, distance: 302.3
click at [541, 272] on textarea at bounding box center [419, 287] width 393 height 111
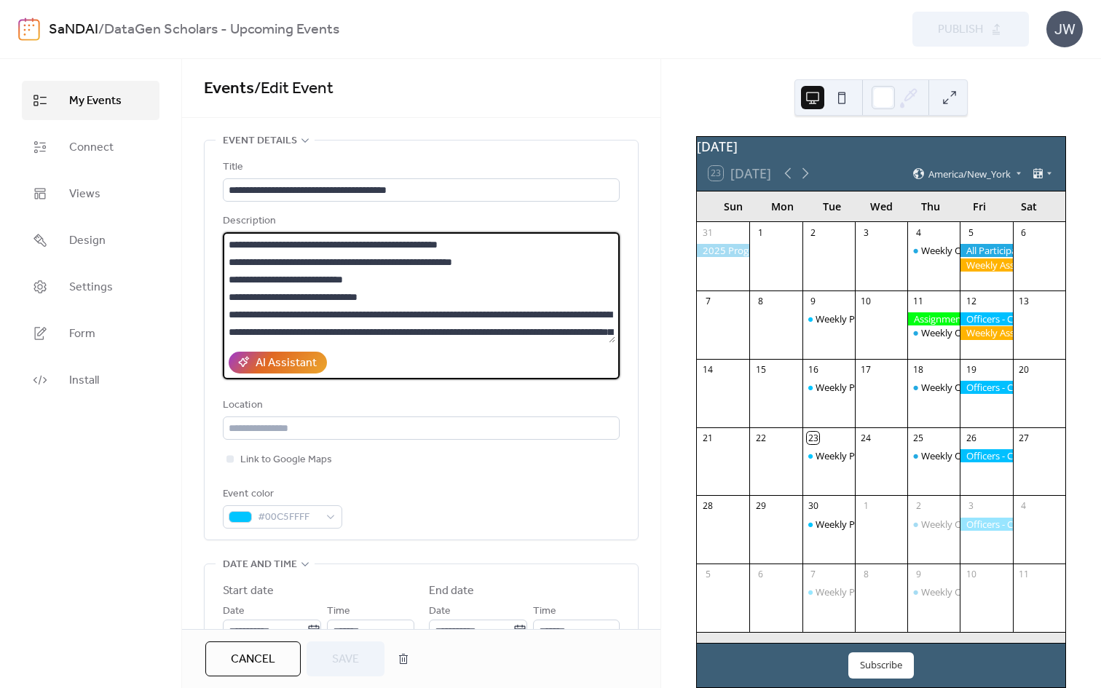
scroll to position [103, 0]
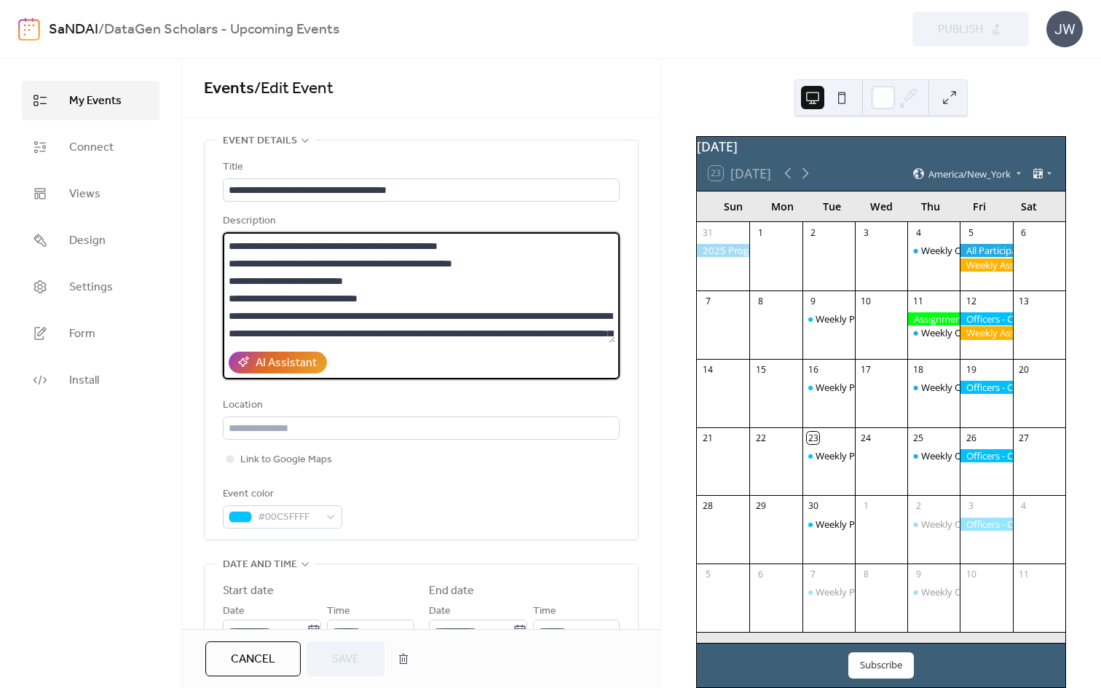
click at [366, 283] on textarea at bounding box center [419, 287] width 393 height 111
drag, startPoint x: 390, startPoint y: 277, endPoint x: 224, endPoint y: 283, distance: 166.2
click at [224, 283] on textarea at bounding box center [419, 287] width 393 height 111
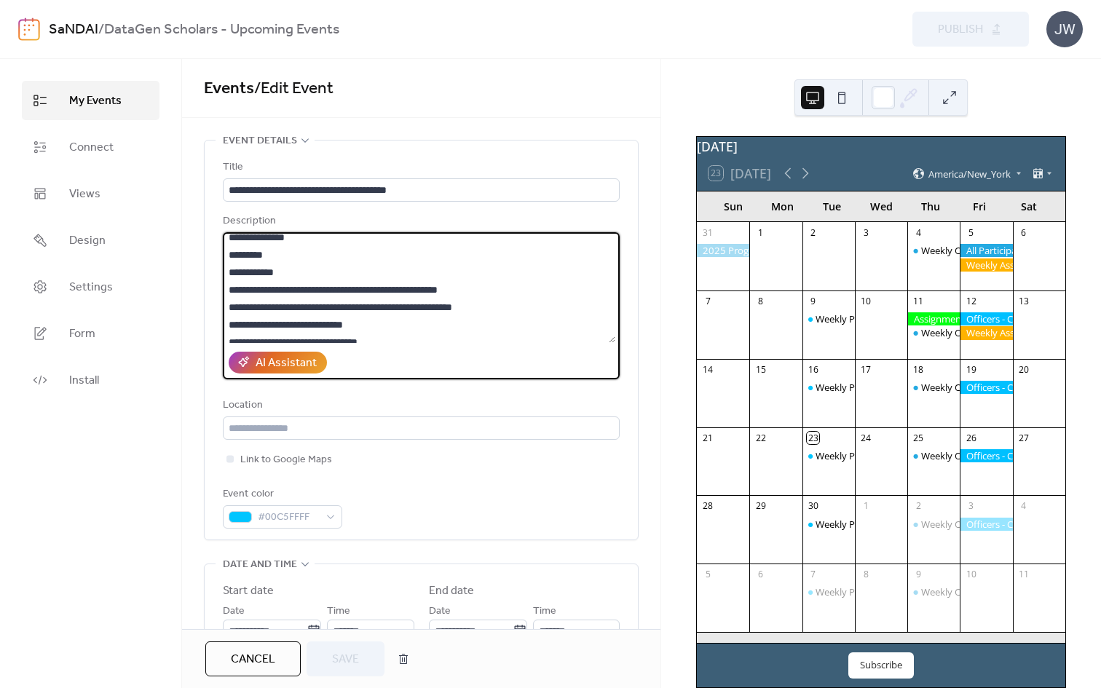
scroll to position [49, 0]
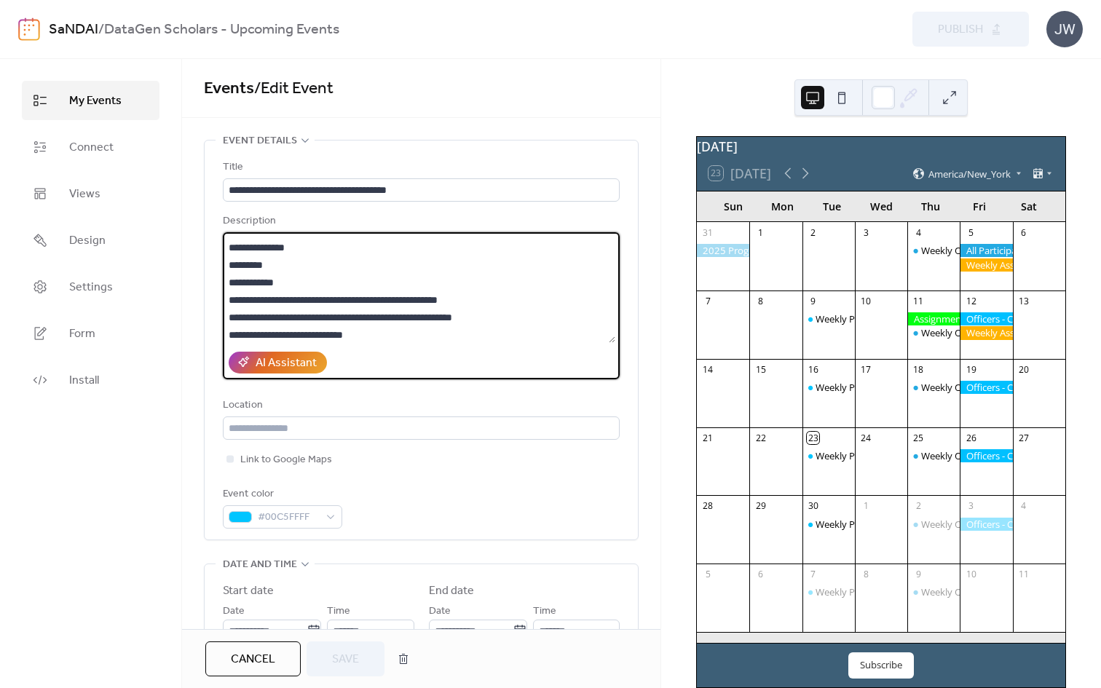
click at [401, 302] on textarea at bounding box center [419, 287] width 393 height 111
drag, startPoint x: 243, startPoint y: 314, endPoint x: 500, endPoint y: 322, distance: 256.5
click at [500, 322] on textarea at bounding box center [419, 287] width 393 height 111
click at [518, 318] on textarea at bounding box center [419, 287] width 393 height 111
drag, startPoint x: 511, startPoint y: 318, endPoint x: 228, endPoint y: 323, distance: 282.7
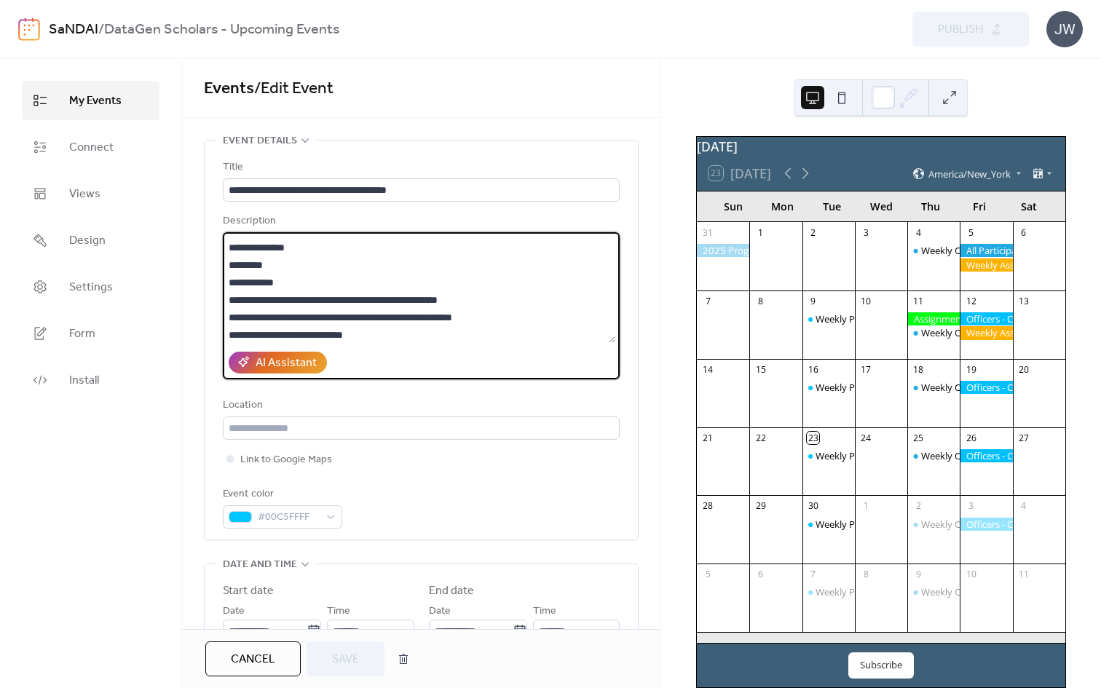
click at [228, 323] on textarea at bounding box center [419, 287] width 393 height 111
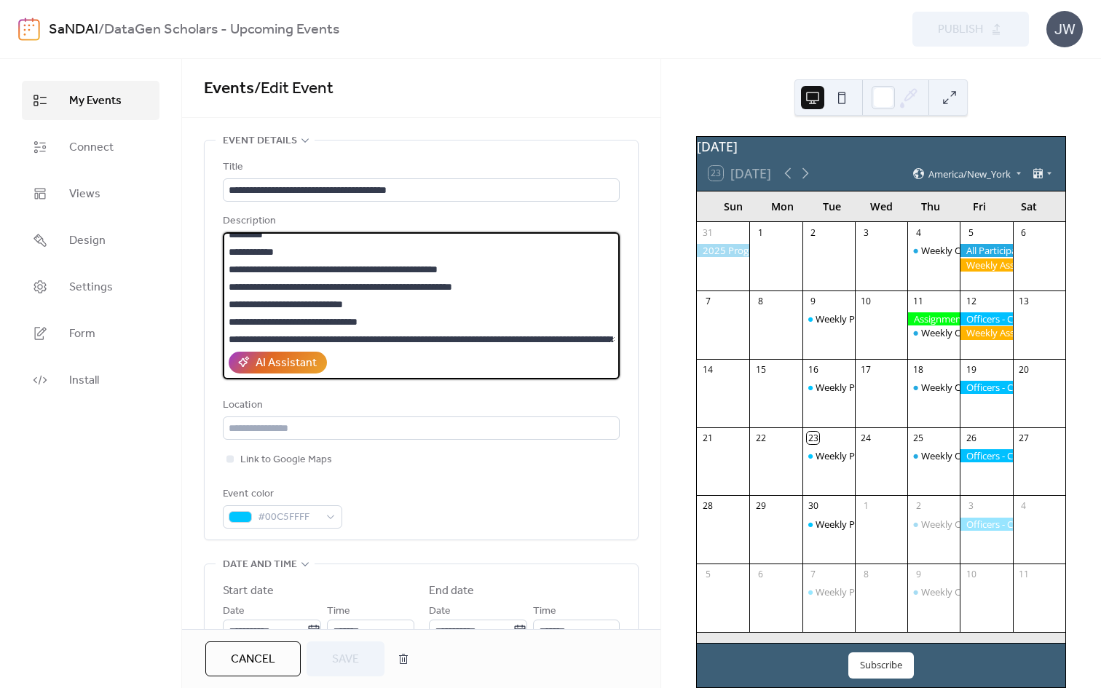
scroll to position [100, 0]
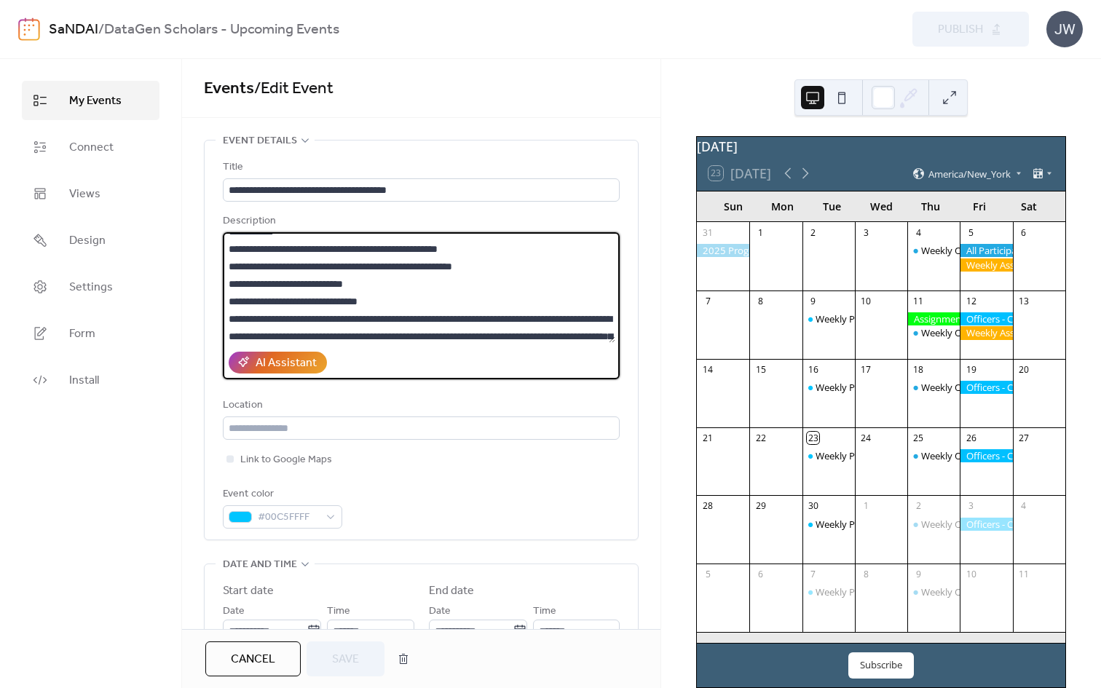
click at [388, 278] on textarea at bounding box center [419, 287] width 393 height 111
drag, startPoint x: 381, startPoint y: 282, endPoint x: 223, endPoint y: 291, distance: 158.3
click at [223, 291] on textarea at bounding box center [419, 287] width 393 height 111
click at [308, 290] on textarea at bounding box center [419, 287] width 393 height 111
drag, startPoint x: 388, startPoint y: 280, endPoint x: 214, endPoint y: 282, distance: 174.1
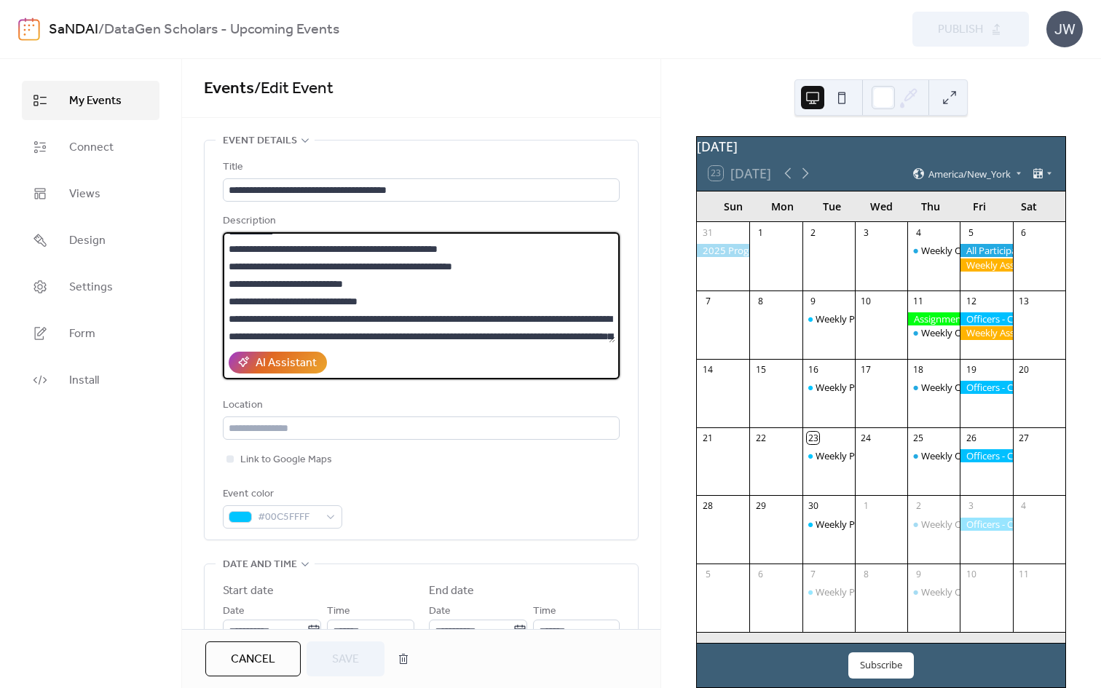
click at [213, 282] on div "**********" at bounding box center [421, 340] width 433 height 399
click at [314, 284] on textarea at bounding box center [419, 287] width 393 height 111
click at [399, 275] on textarea at bounding box center [419, 287] width 393 height 111
drag, startPoint x: 384, startPoint y: 281, endPoint x: 221, endPoint y: 287, distance: 162.5
click at [221, 287] on div "**********" at bounding box center [421, 340] width 433 height 399
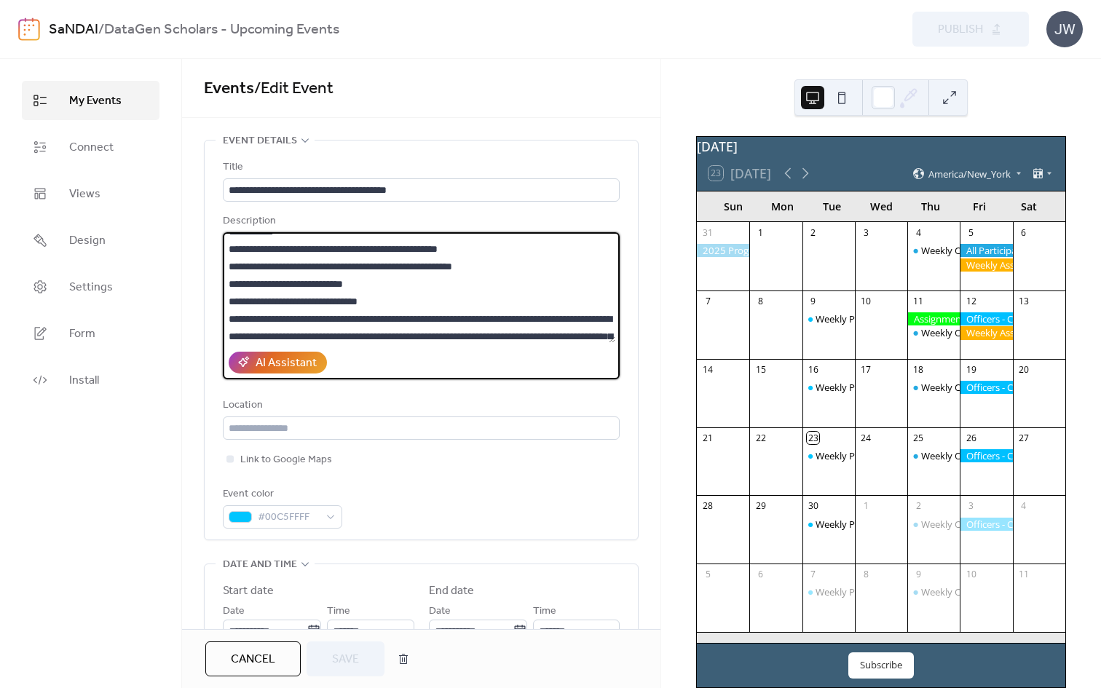
click at [305, 288] on textarea at bounding box center [419, 287] width 393 height 111
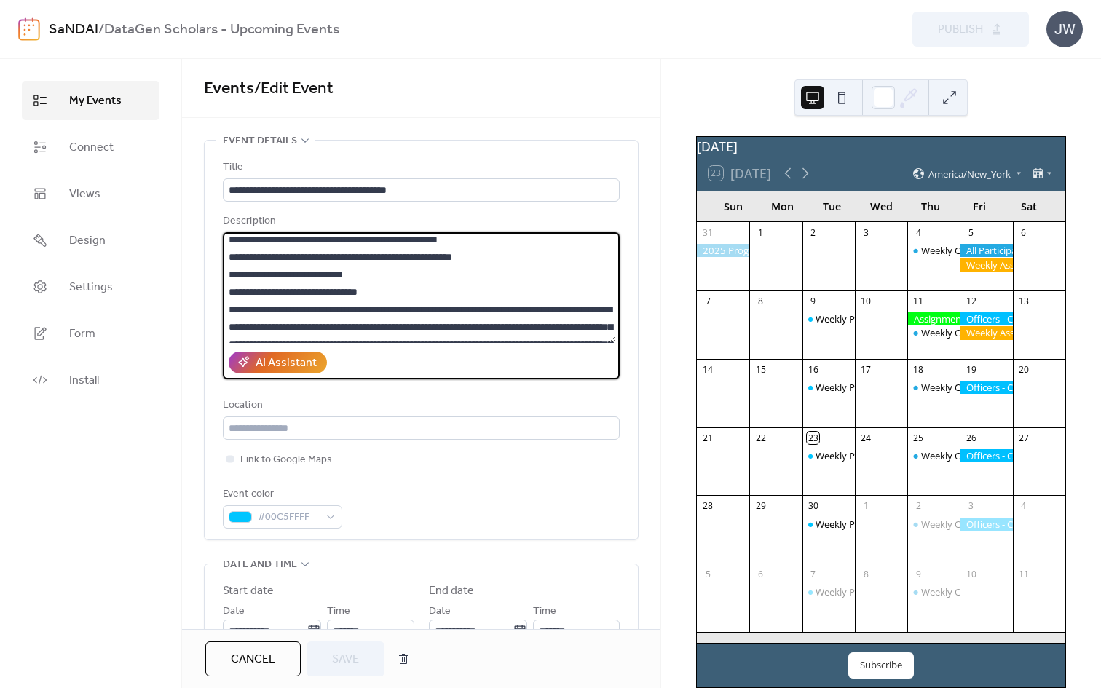
scroll to position [106, 0]
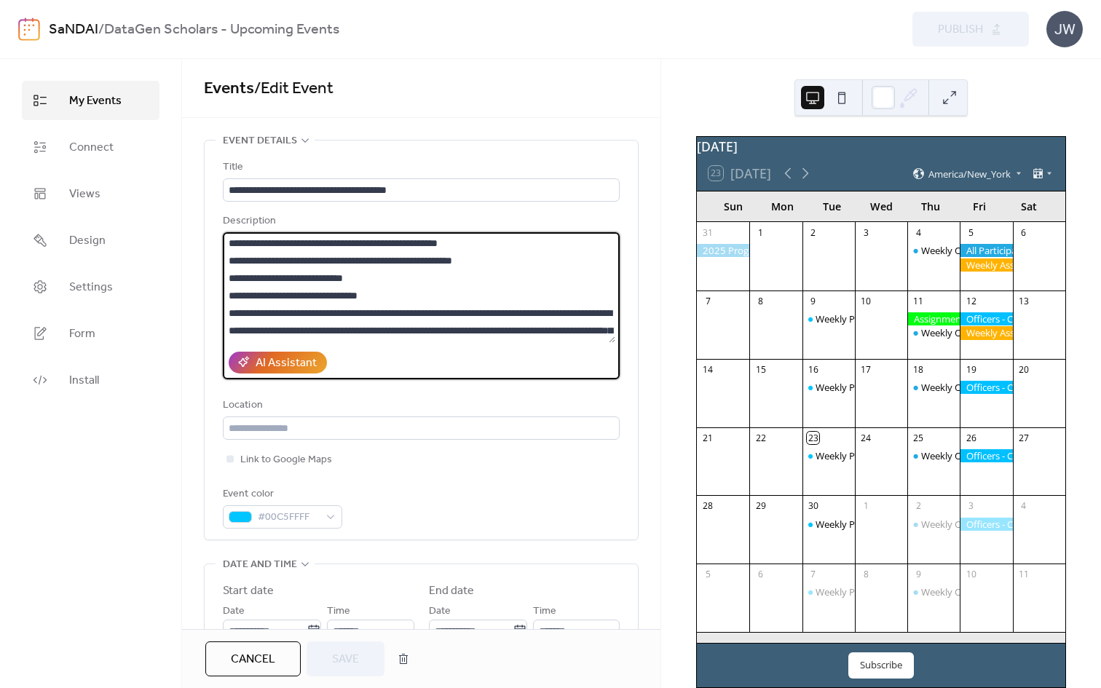
click at [345, 275] on textarea at bounding box center [419, 287] width 393 height 111
drag, startPoint x: 382, startPoint y: 275, endPoint x: 214, endPoint y: 278, distance: 167.5
click at [214, 278] on div "**********" at bounding box center [421, 340] width 433 height 399
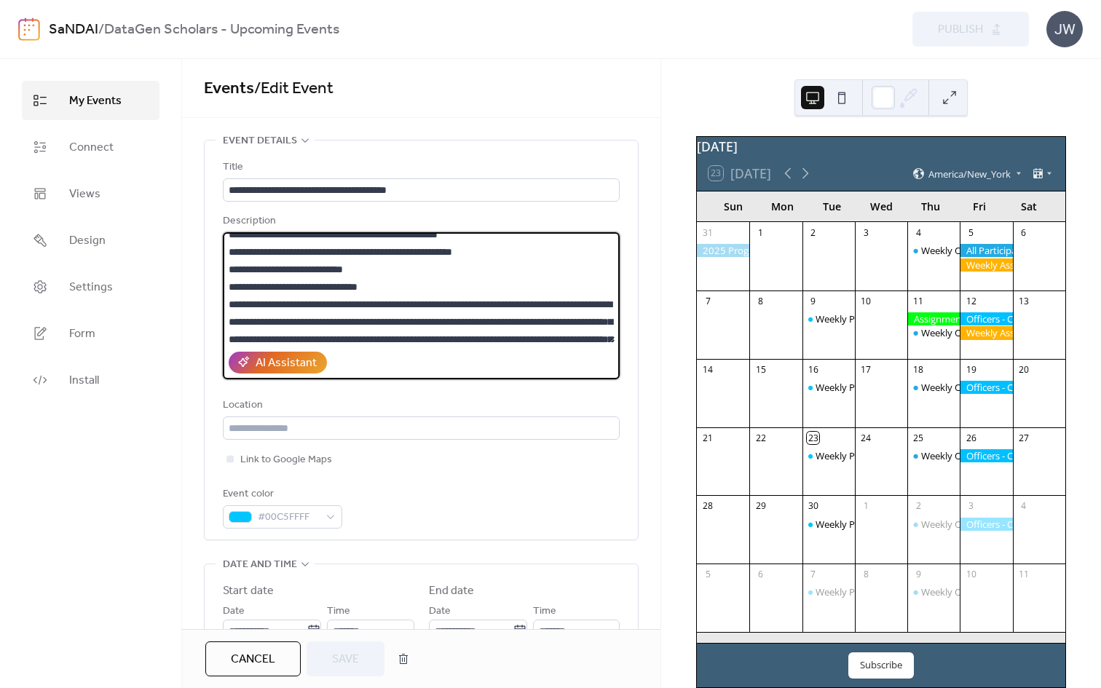
click at [304, 254] on textarea at bounding box center [419, 287] width 393 height 111
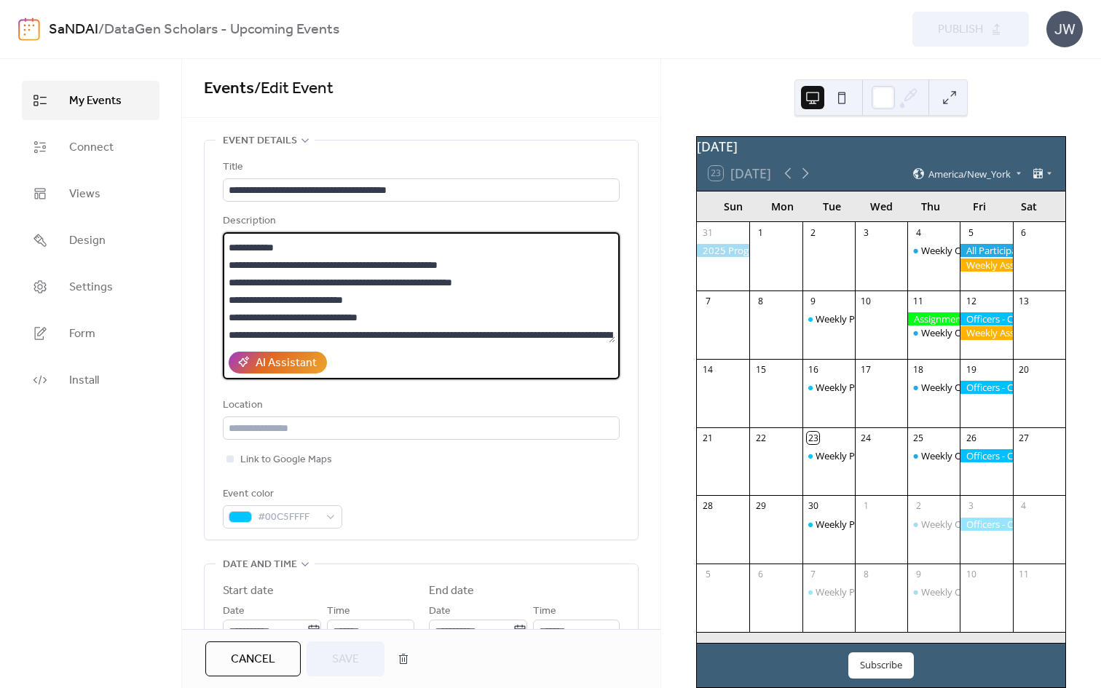
scroll to position [76, 0]
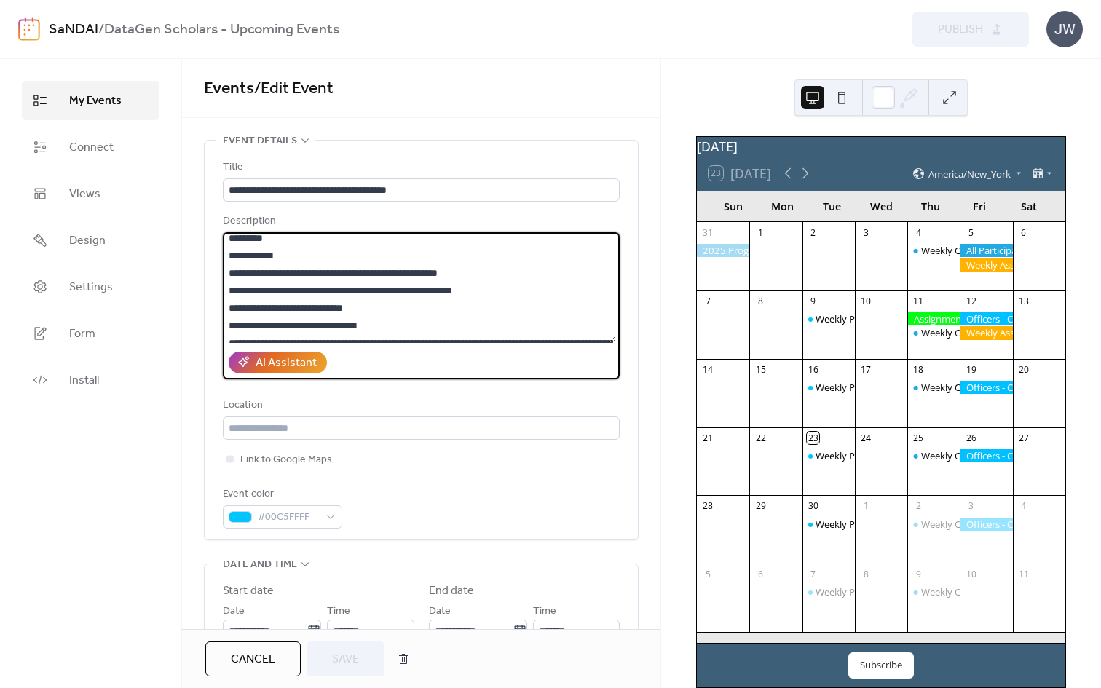
drag, startPoint x: 388, startPoint y: 306, endPoint x: 228, endPoint y: 307, distance: 159.5
click at [227, 307] on textarea at bounding box center [419, 287] width 393 height 111
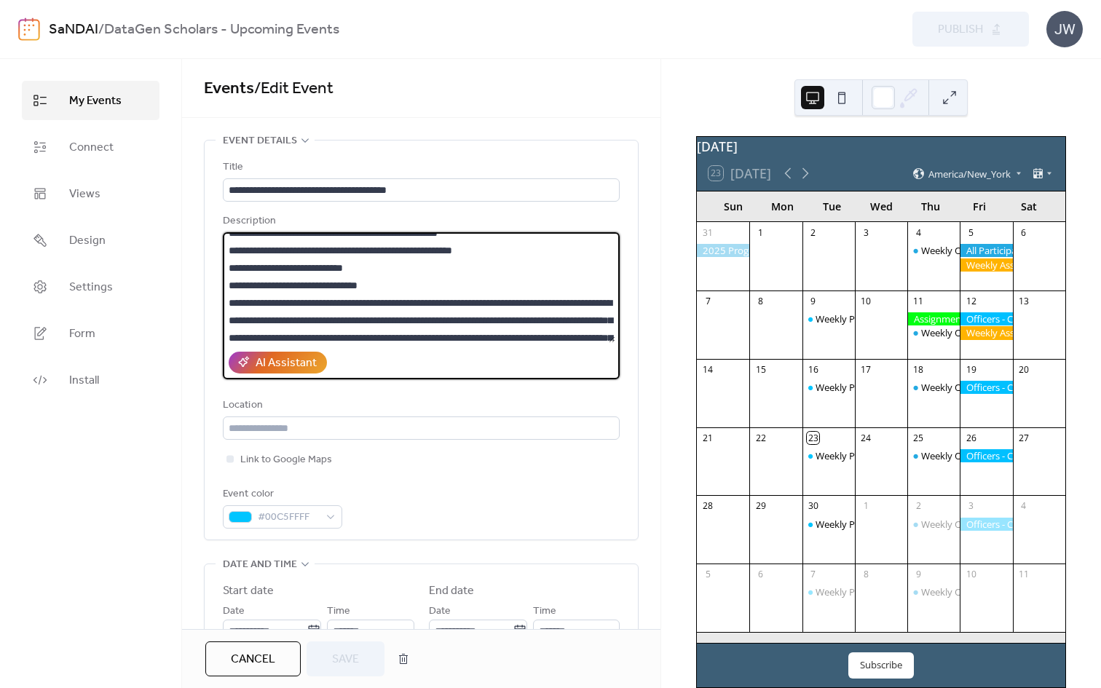
scroll to position [106, 0]
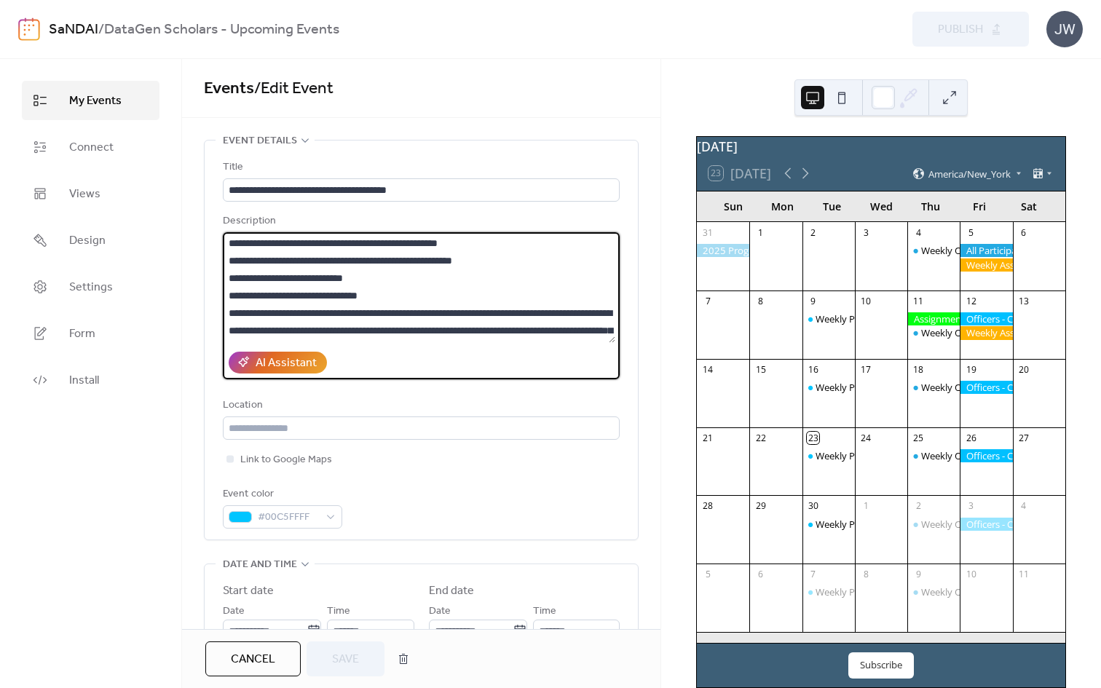
click at [374, 276] on textarea at bounding box center [419, 287] width 393 height 111
drag, startPoint x: 384, startPoint y: 279, endPoint x: 221, endPoint y: 282, distance: 162.5
click at [221, 282] on div "**********" at bounding box center [421, 340] width 433 height 399
click at [302, 289] on textarea at bounding box center [419, 287] width 393 height 111
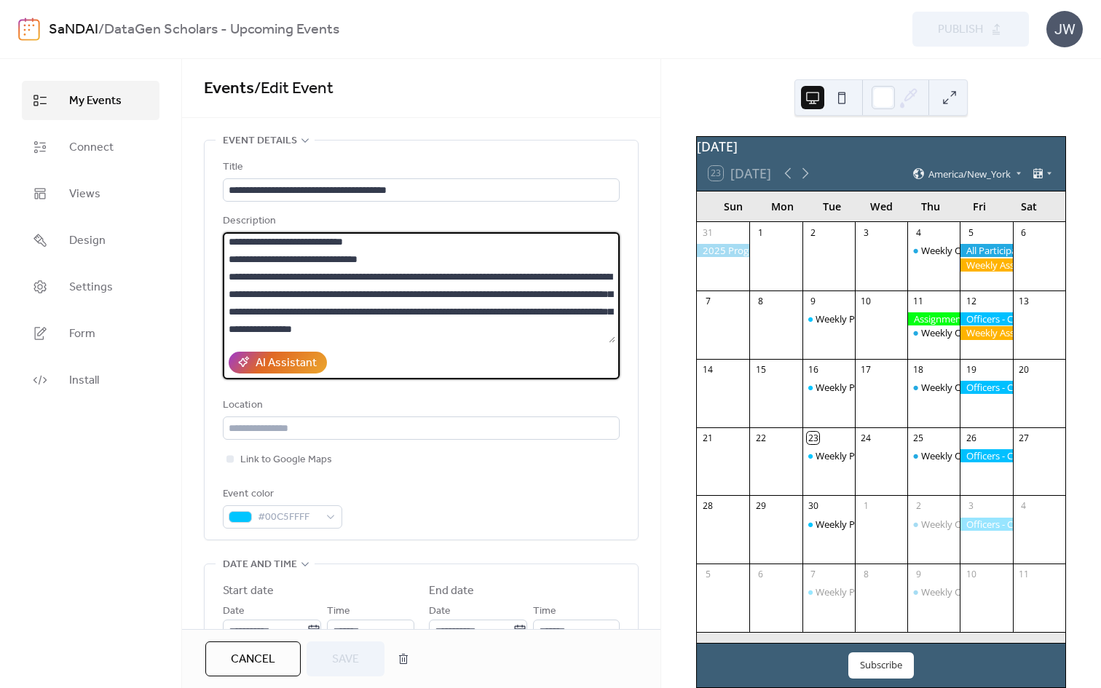
scroll to position [146, 0]
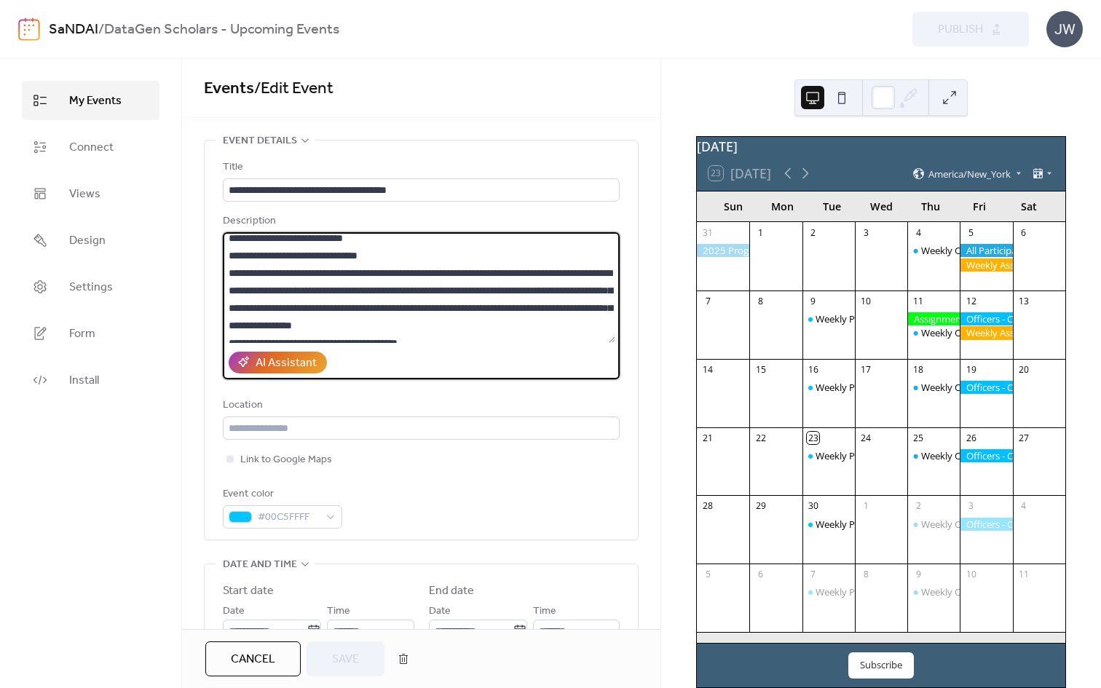
click at [346, 265] on textarea at bounding box center [419, 287] width 393 height 111
drag, startPoint x: 388, startPoint y: 255, endPoint x: 221, endPoint y: 260, distance: 167.6
click at [221, 260] on div "**********" at bounding box center [421, 340] width 433 height 399
click at [292, 267] on textarea at bounding box center [419, 287] width 393 height 111
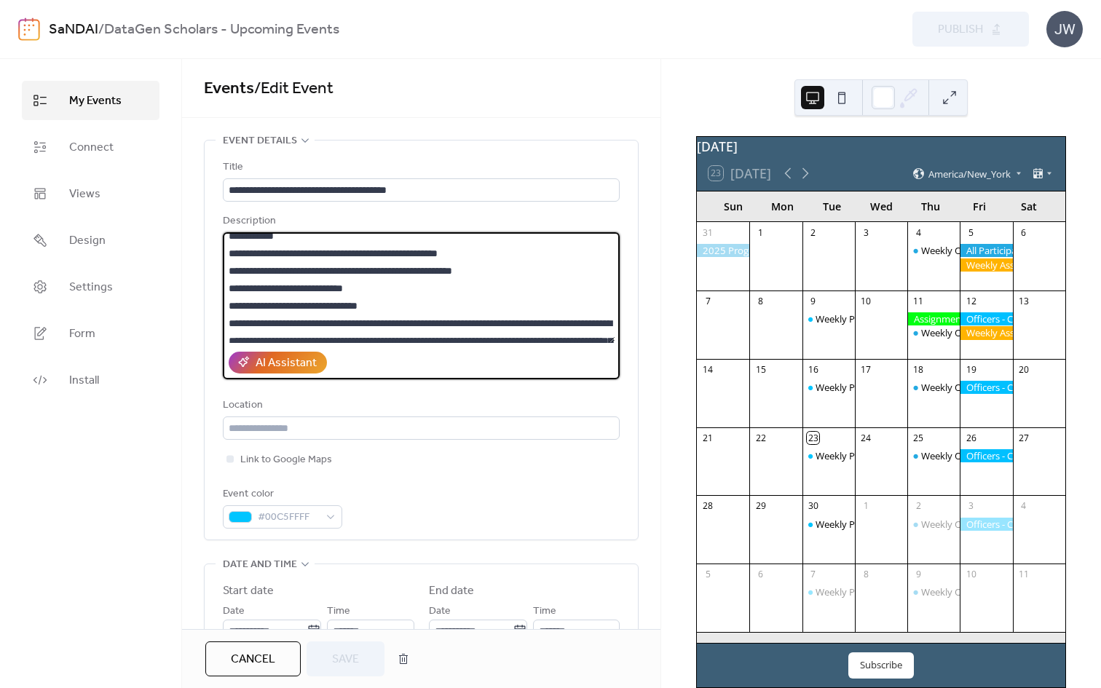
scroll to position [94, 0]
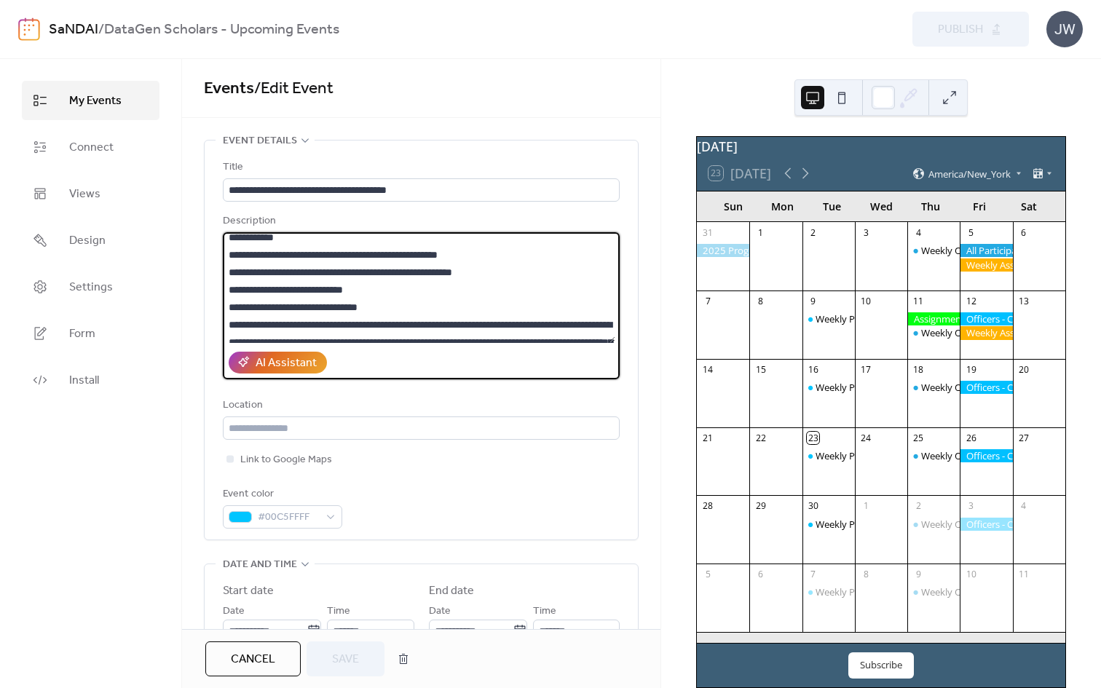
drag, startPoint x: 388, startPoint y: 291, endPoint x: 207, endPoint y: 291, distance: 181.4
click at [207, 291] on div "**********" at bounding box center [421, 340] width 433 height 399
click at [336, 292] on textarea at bounding box center [419, 287] width 393 height 111
drag, startPoint x: 382, startPoint y: 287, endPoint x: 218, endPoint y: 296, distance: 164.1
click at [218, 296] on div "**********" at bounding box center [421, 340] width 433 height 399
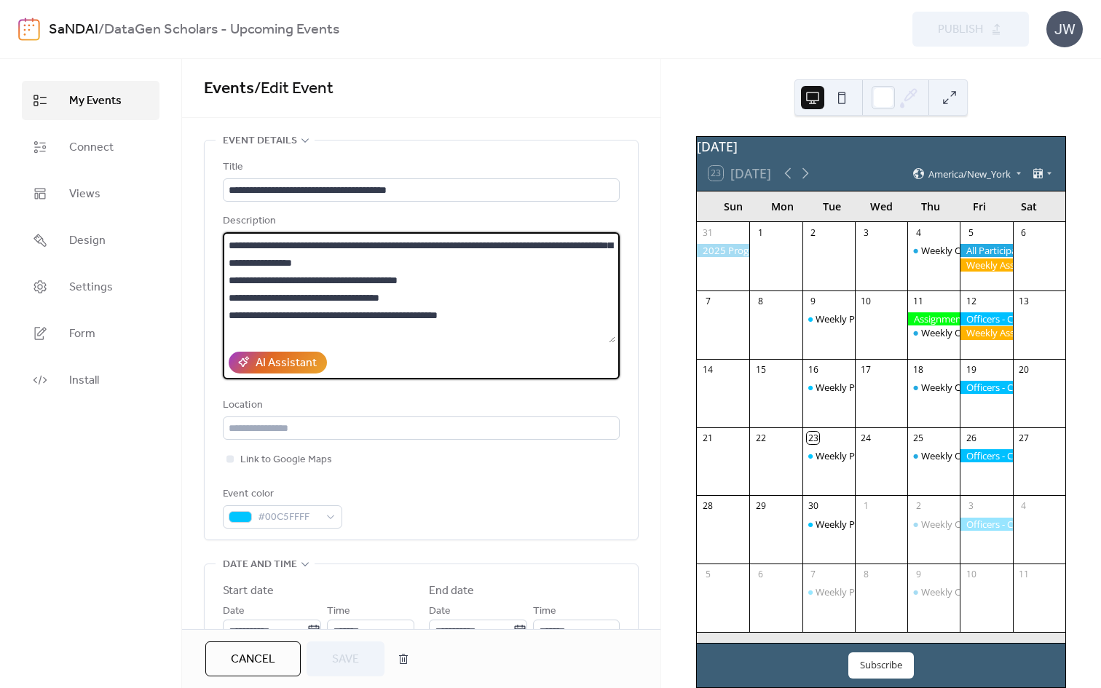
scroll to position [197, 0]
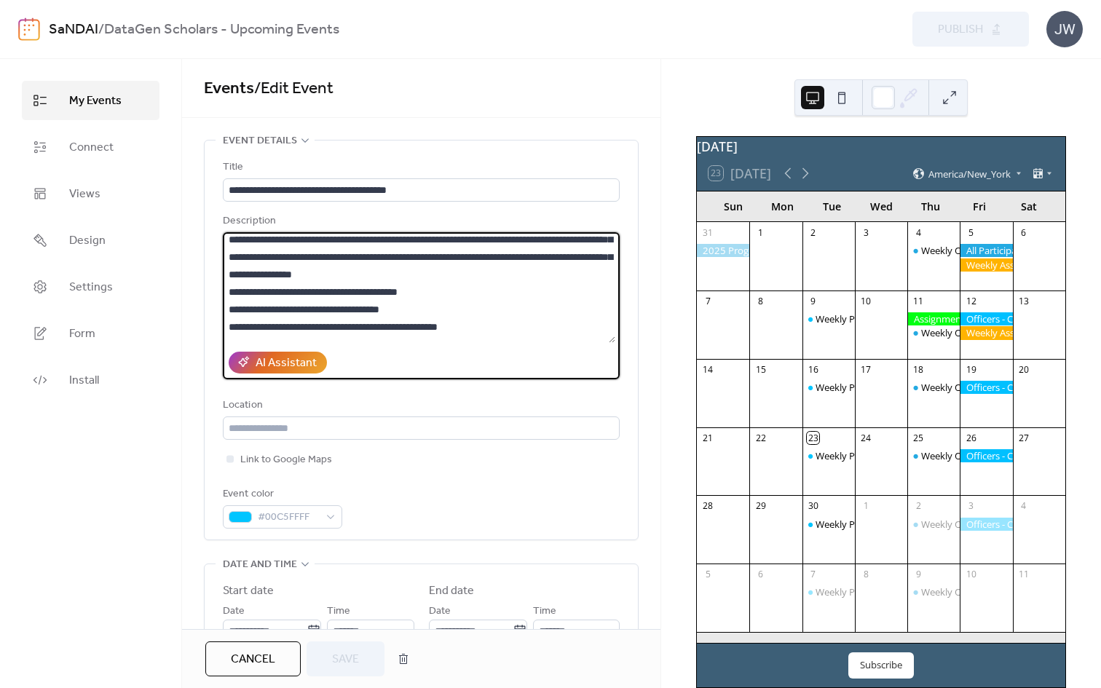
drag, startPoint x: 240, startPoint y: 290, endPoint x: 484, endPoint y: 286, distance: 244.8
click at [484, 286] on textarea at bounding box center [419, 287] width 393 height 111
click at [250, 288] on textarea at bounding box center [419, 287] width 393 height 111
drag, startPoint x: 239, startPoint y: 290, endPoint x: 496, endPoint y: 291, distance: 257.1
click at [496, 291] on textarea at bounding box center [419, 287] width 393 height 111
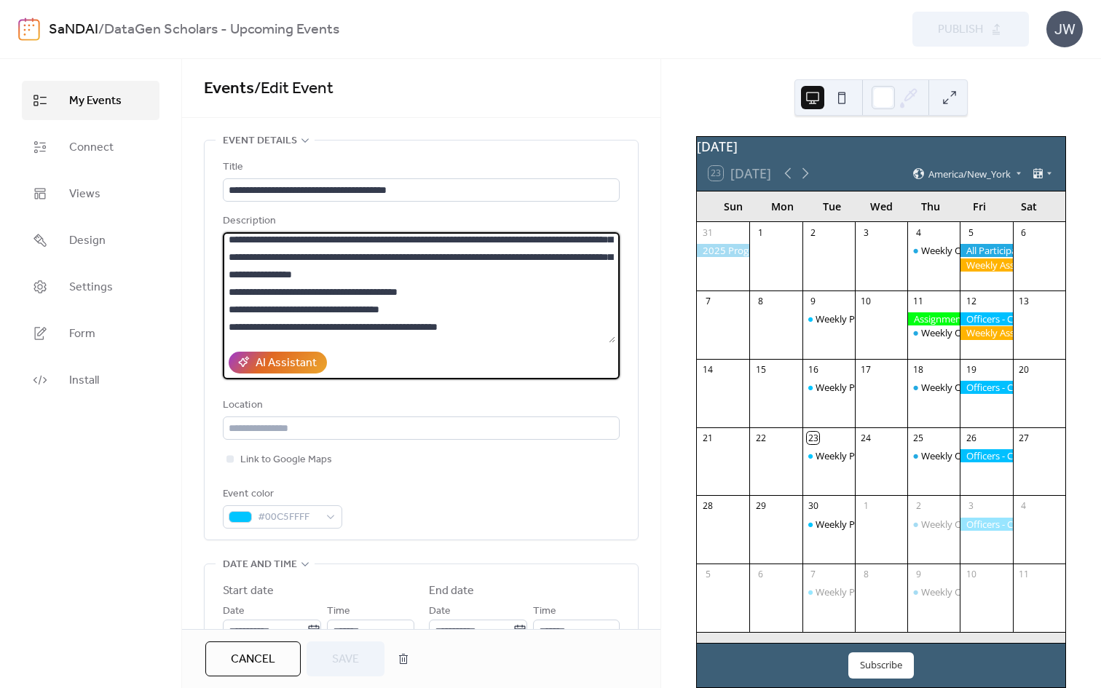
click at [385, 282] on textarea at bounding box center [419, 287] width 393 height 111
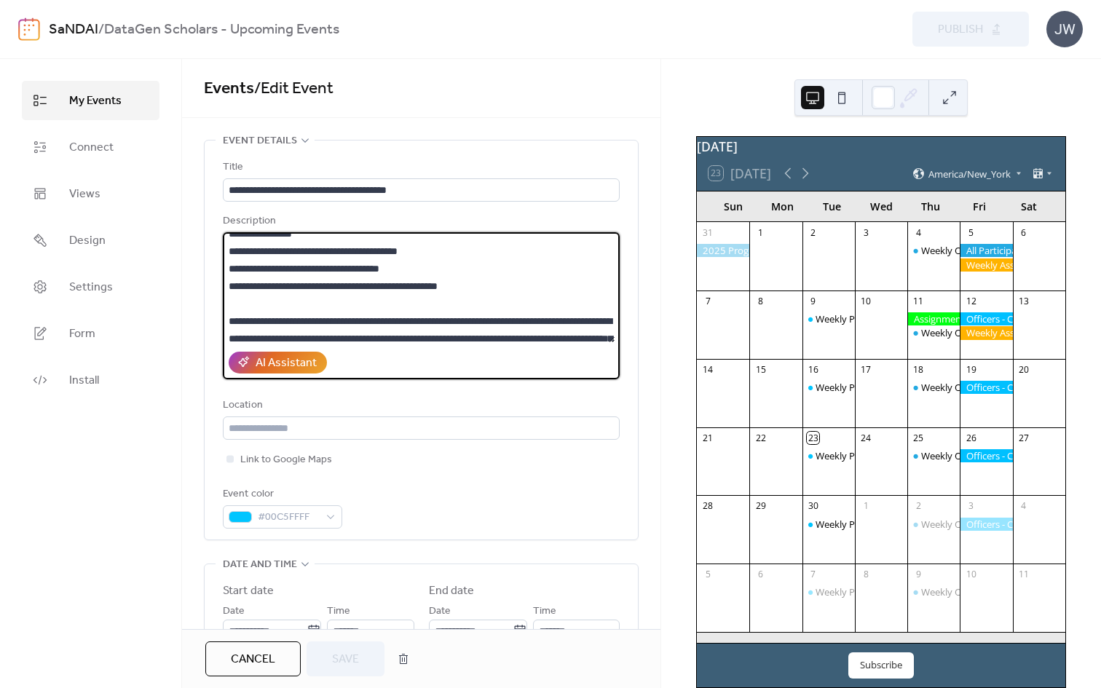
scroll to position [235, 0]
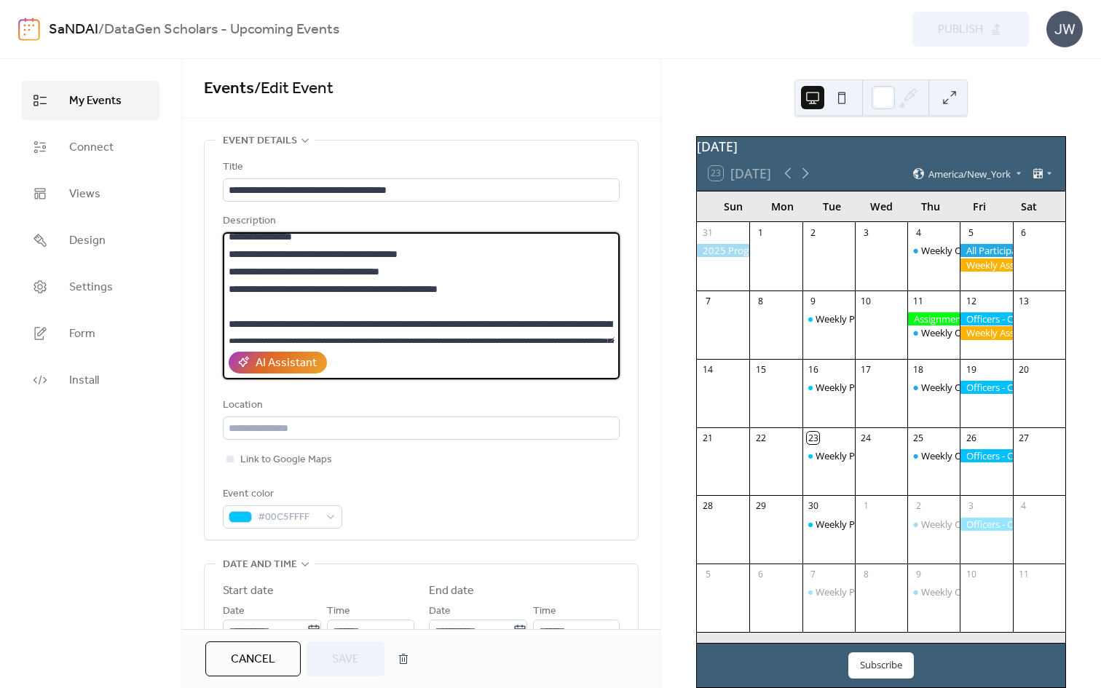
drag, startPoint x: 240, startPoint y: 253, endPoint x: 505, endPoint y: 252, distance: 264.4
click at [505, 252] on textarea at bounding box center [419, 287] width 393 height 111
click at [373, 268] on textarea at bounding box center [419, 287] width 393 height 111
drag, startPoint x: 241, startPoint y: 252, endPoint x: 476, endPoint y: 250, distance: 234.5
click at [476, 250] on textarea at bounding box center [419, 287] width 393 height 111
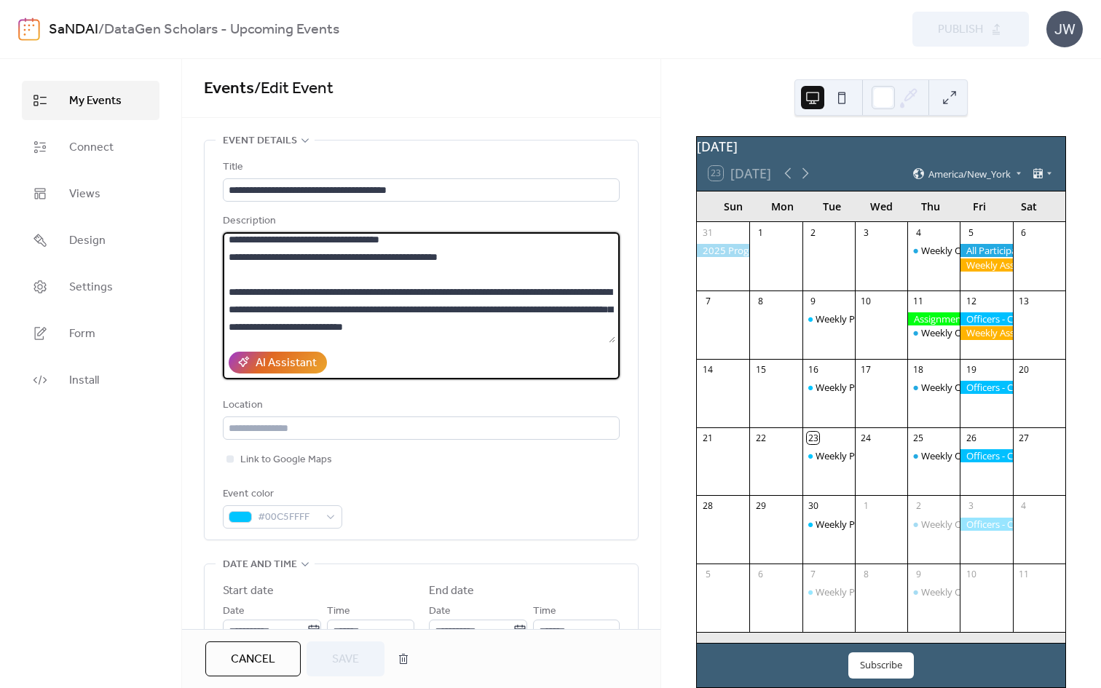
scroll to position [243, 0]
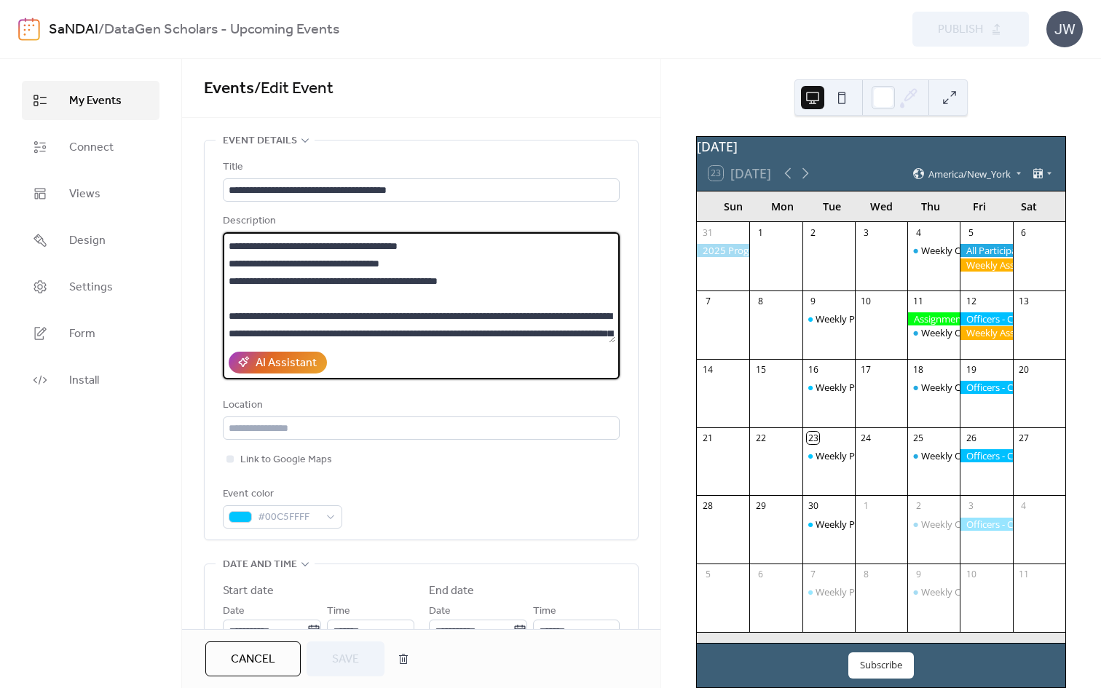
click at [329, 268] on textarea at bounding box center [419, 287] width 393 height 111
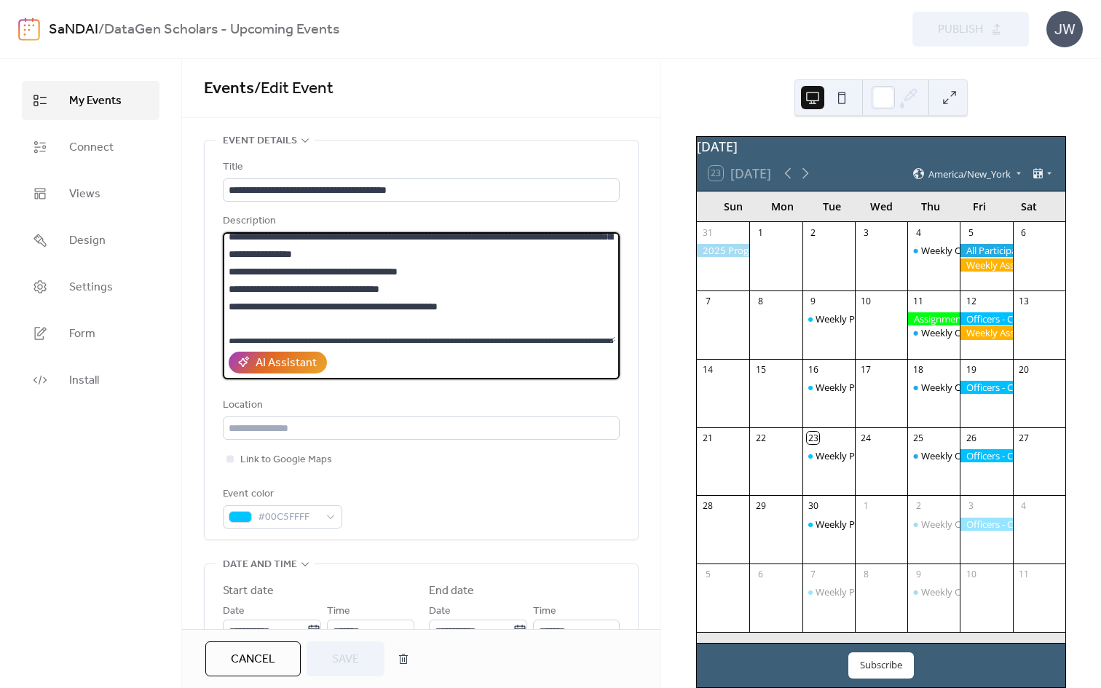
drag, startPoint x: 241, startPoint y: 271, endPoint x: 468, endPoint y: 273, distance: 226.5
click at [468, 273] on textarea at bounding box center [419, 287] width 393 height 111
click at [444, 272] on textarea at bounding box center [419, 287] width 393 height 111
drag, startPoint x: 446, startPoint y: 272, endPoint x: 241, endPoint y: 268, distance: 204.7
click at [241, 268] on textarea at bounding box center [419, 287] width 393 height 111
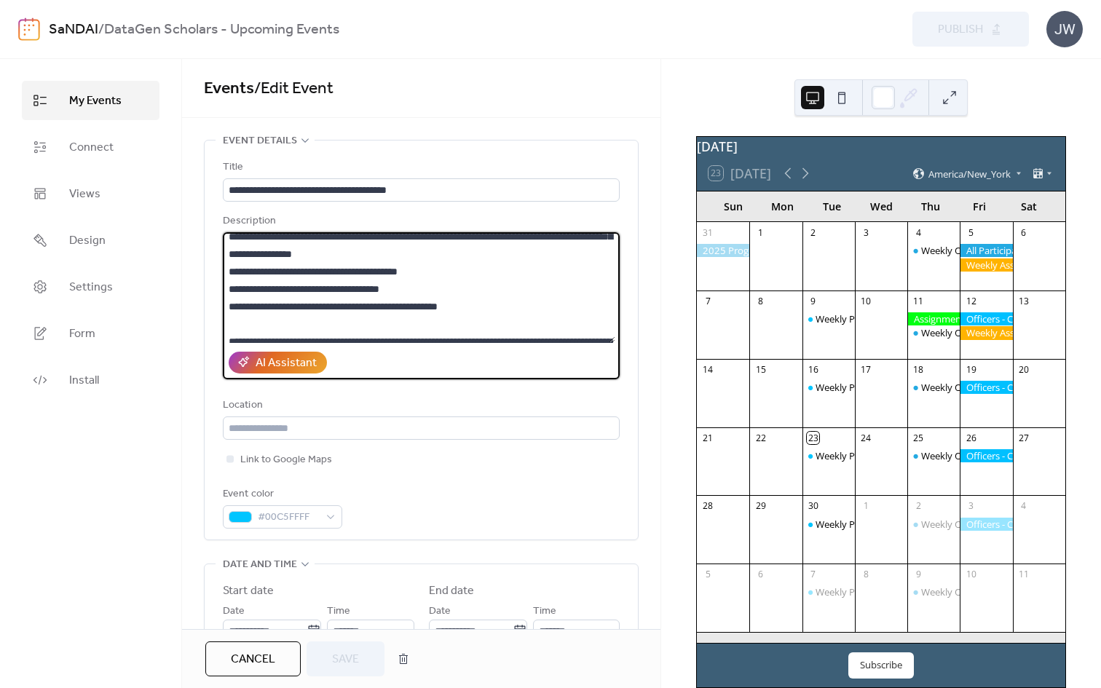
click at [300, 270] on textarea at bounding box center [419, 287] width 393 height 111
drag, startPoint x: 241, startPoint y: 270, endPoint x: 507, endPoint y: 272, distance: 265.9
click at [507, 272] on textarea at bounding box center [419, 287] width 393 height 111
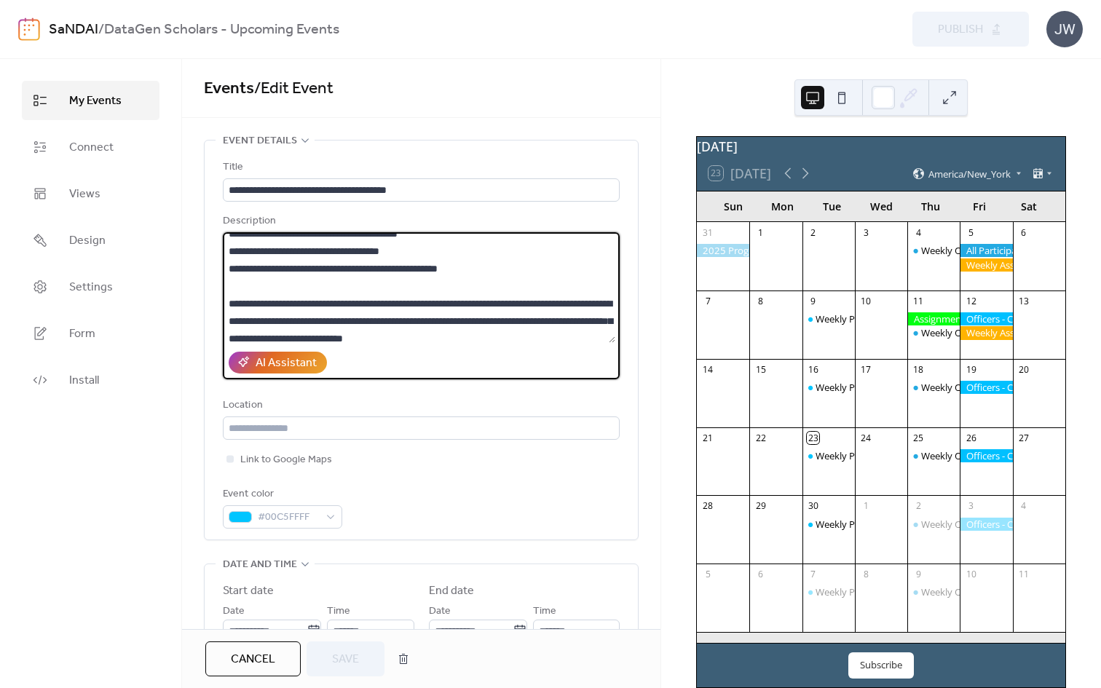
scroll to position [257, 0]
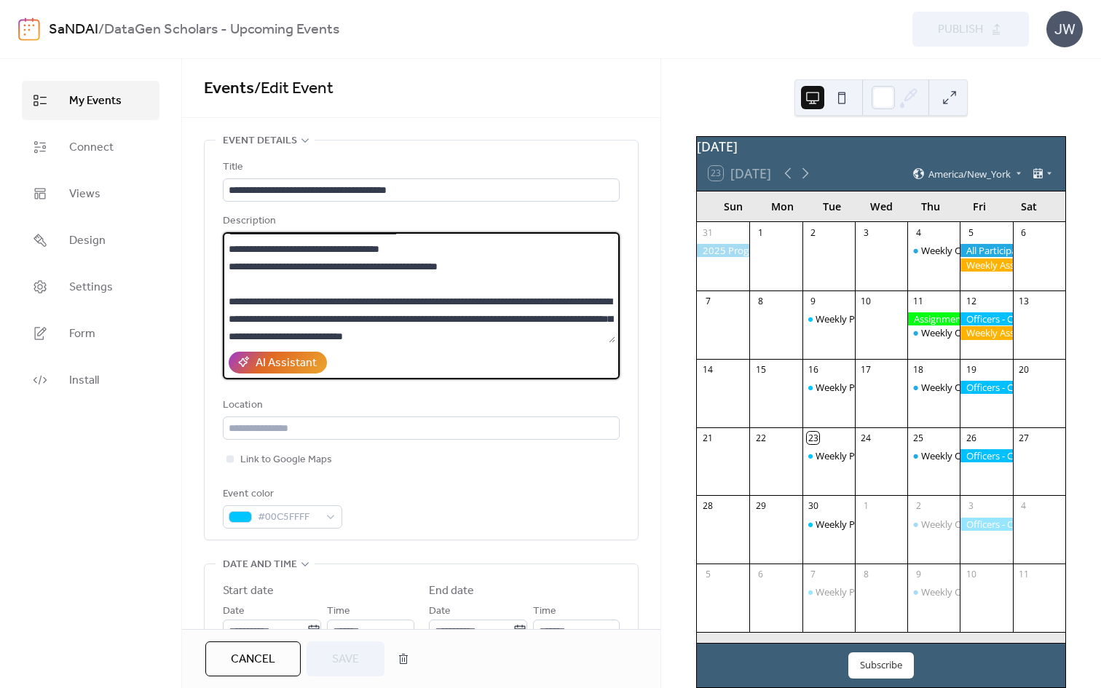
click at [240, 246] on textarea at bounding box center [419, 287] width 393 height 111
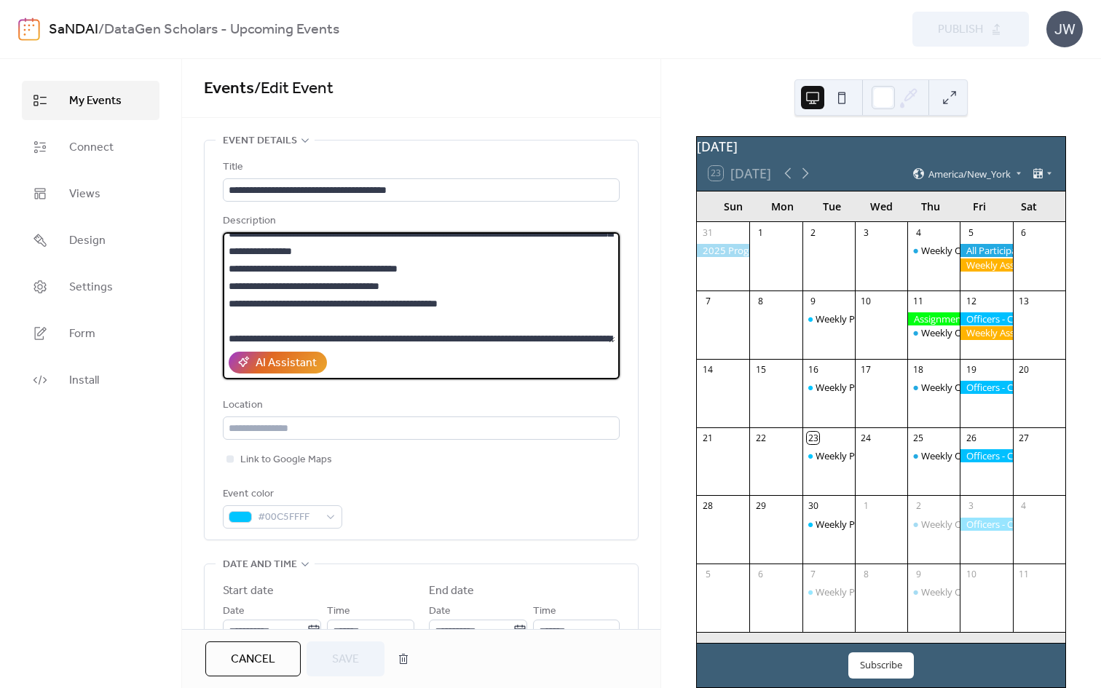
scroll to position [208, 0]
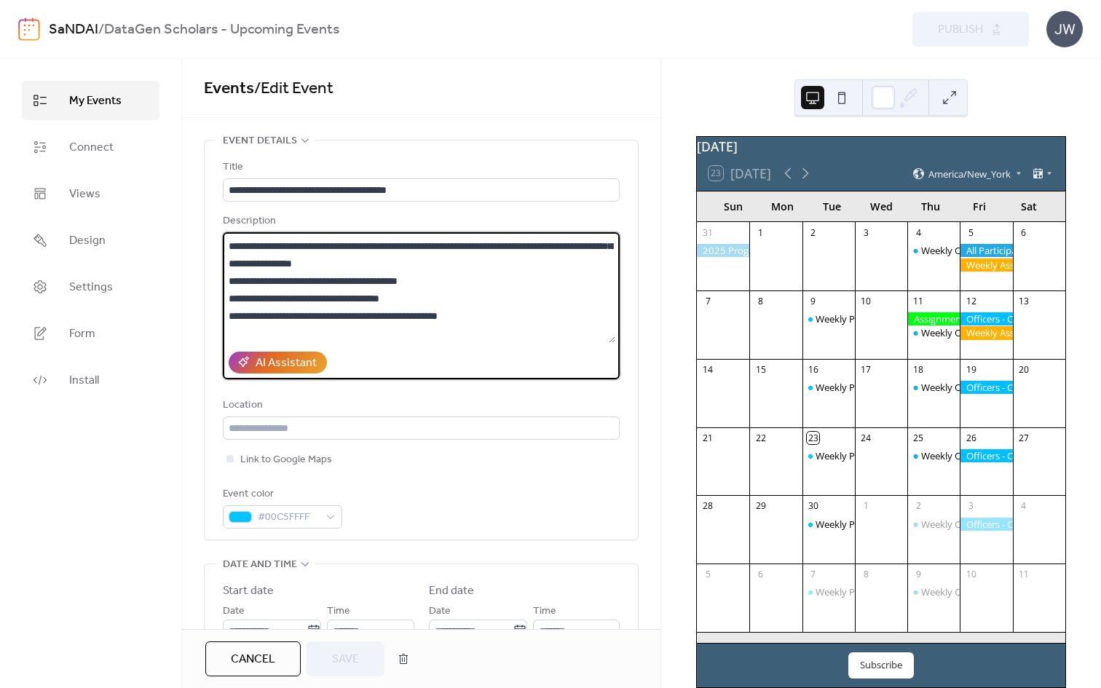
drag, startPoint x: 241, startPoint y: 298, endPoint x: 464, endPoint y: 302, distance: 222.9
click at [464, 302] on textarea at bounding box center [419, 287] width 393 height 111
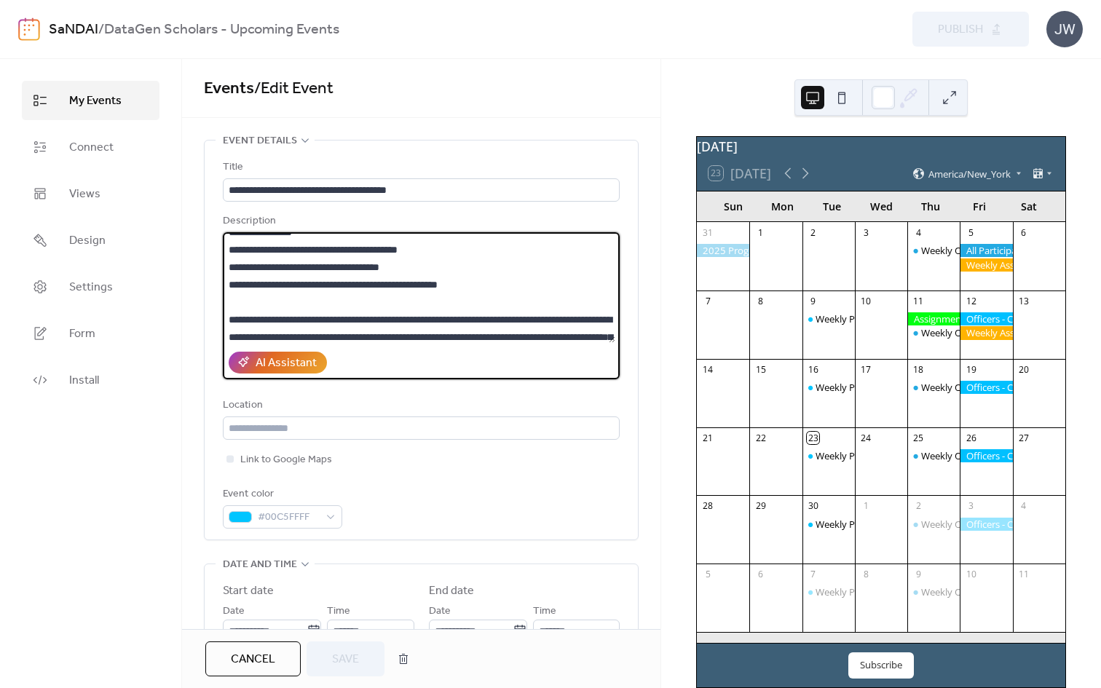
drag, startPoint x: 242, startPoint y: 283, endPoint x: 503, endPoint y: 290, distance: 261.6
click at [503, 290] on textarea at bounding box center [419, 287] width 393 height 111
click at [241, 267] on textarea at bounding box center [419, 287] width 393 height 111
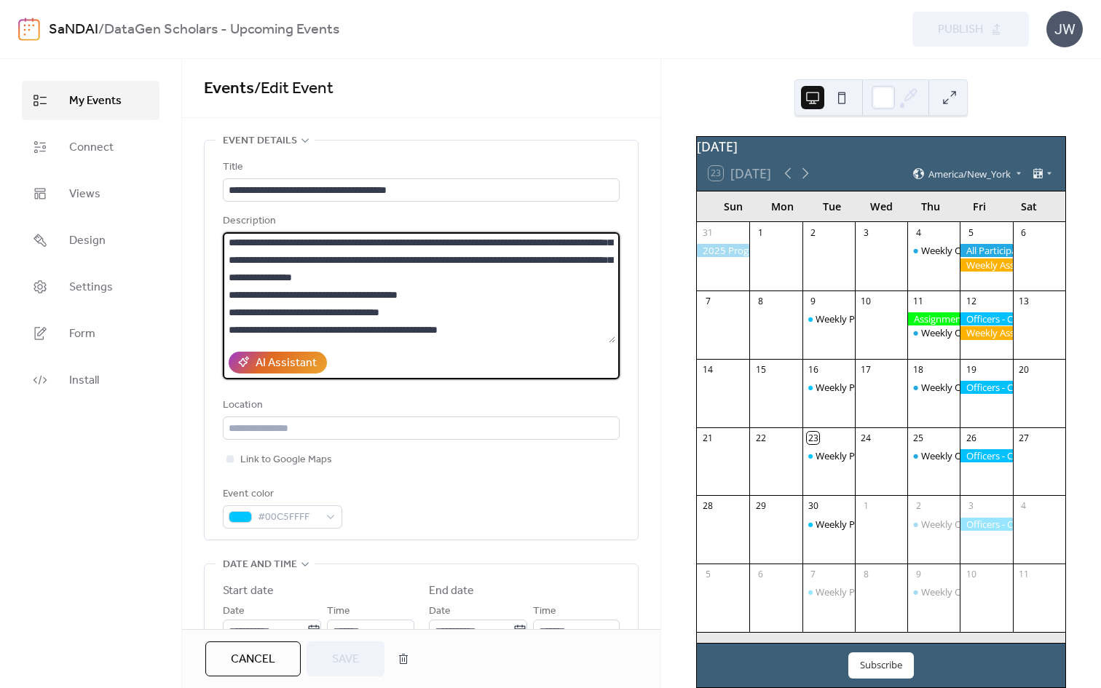
scroll to position [190, 0]
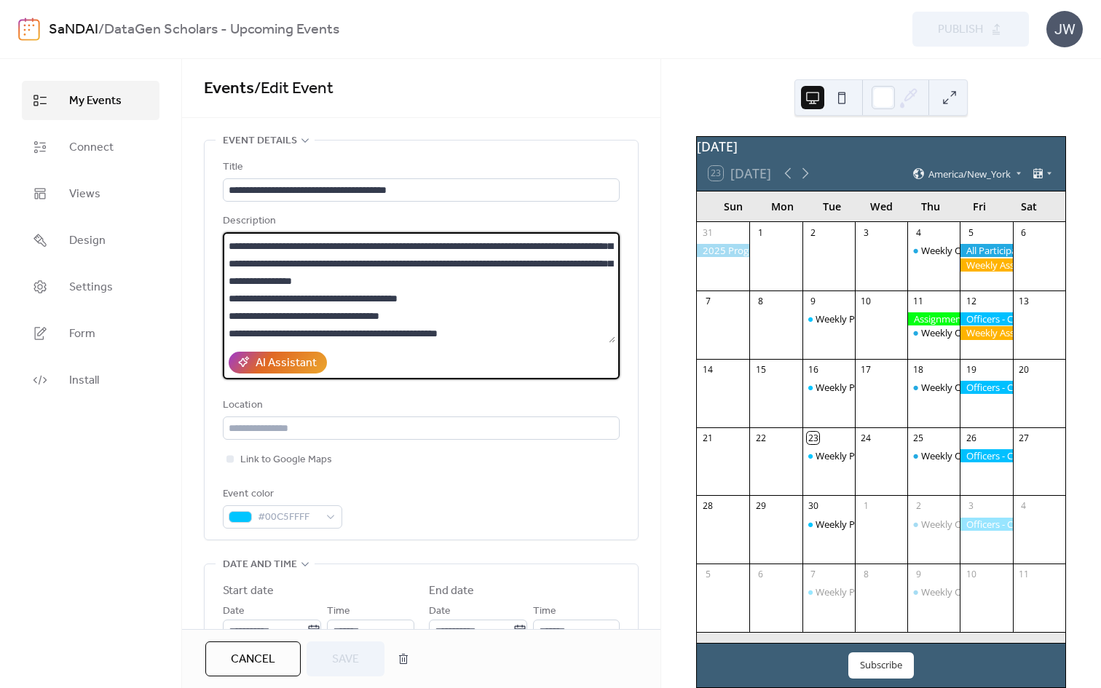
click at [291, 296] on textarea at bounding box center [419, 287] width 393 height 111
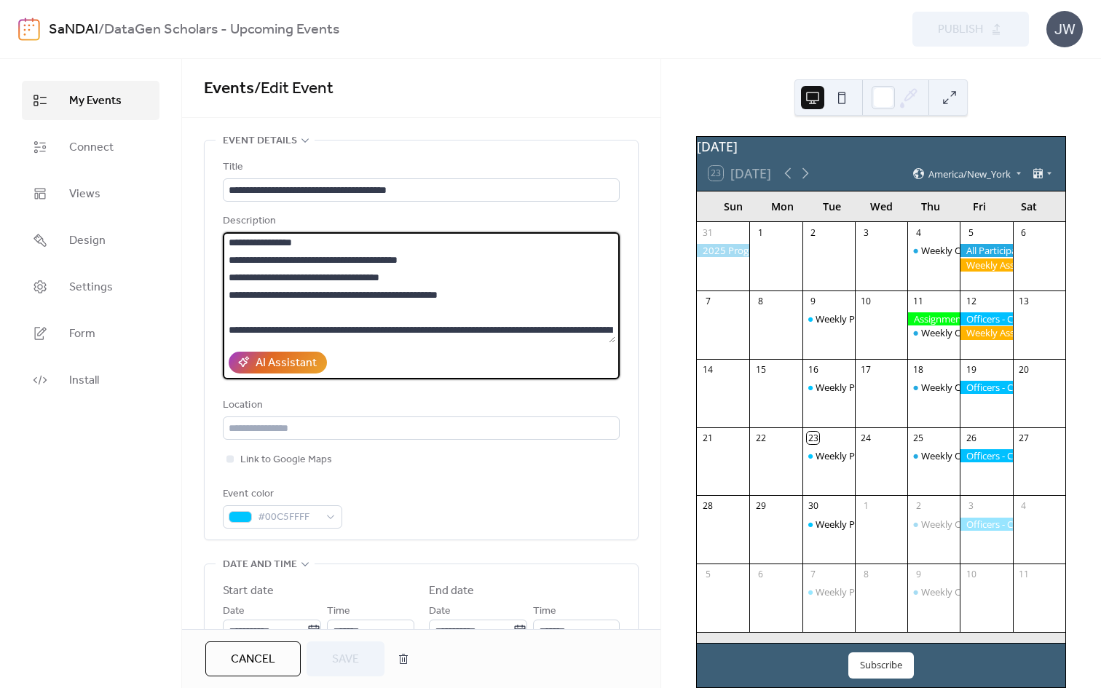
scroll to position [228, 0]
click at [414, 289] on textarea at bounding box center [419, 287] width 393 height 111
drag, startPoint x: 496, startPoint y: 294, endPoint x: 197, endPoint y: 272, distance: 299.4
click at [197, 272] on div "**********" at bounding box center [421, 609] width 479 height 939
click at [284, 272] on textarea at bounding box center [419, 287] width 393 height 111
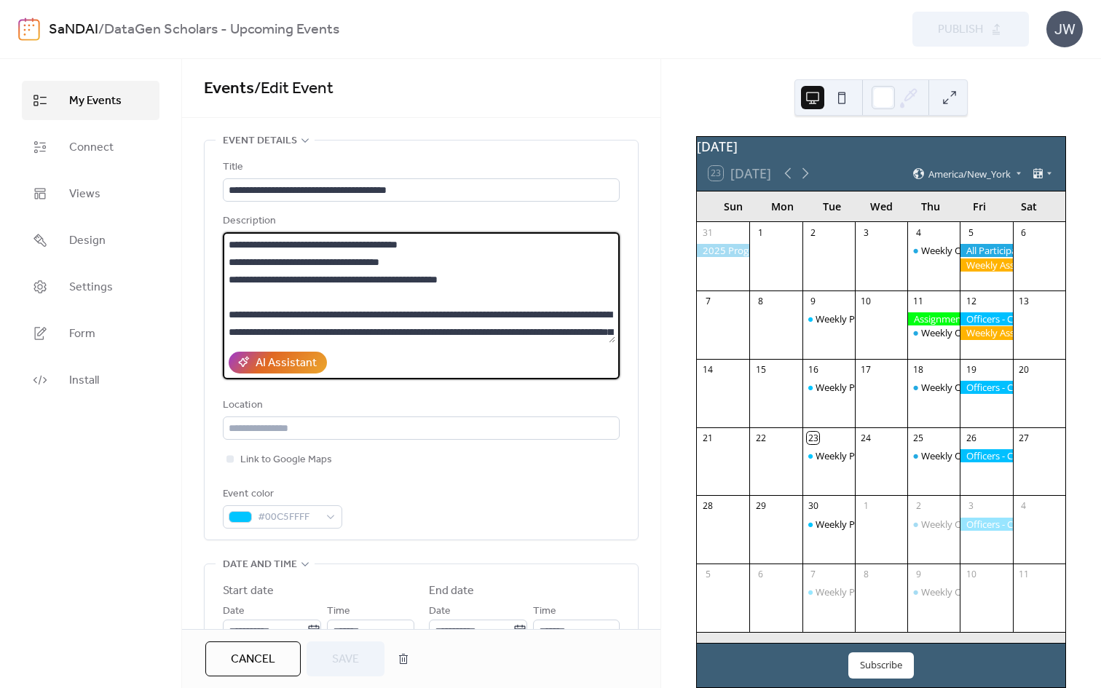
scroll to position [231, 0]
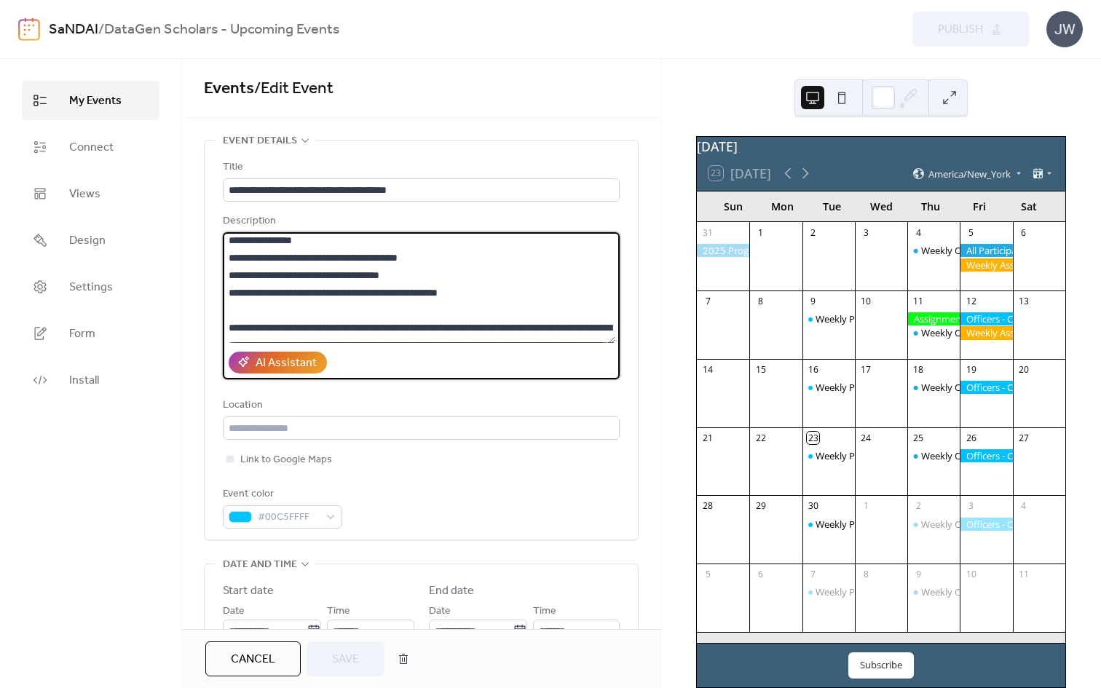
drag, startPoint x: 493, startPoint y: 293, endPoint x: 217, endPoint y: 280, distance: 276.3
click at [217, 280] on div "**********" at bounding box center [421, 340] width 433 height 399
click at [297, 273] on textarea at bounding box center [419, 287] width 393 height 111
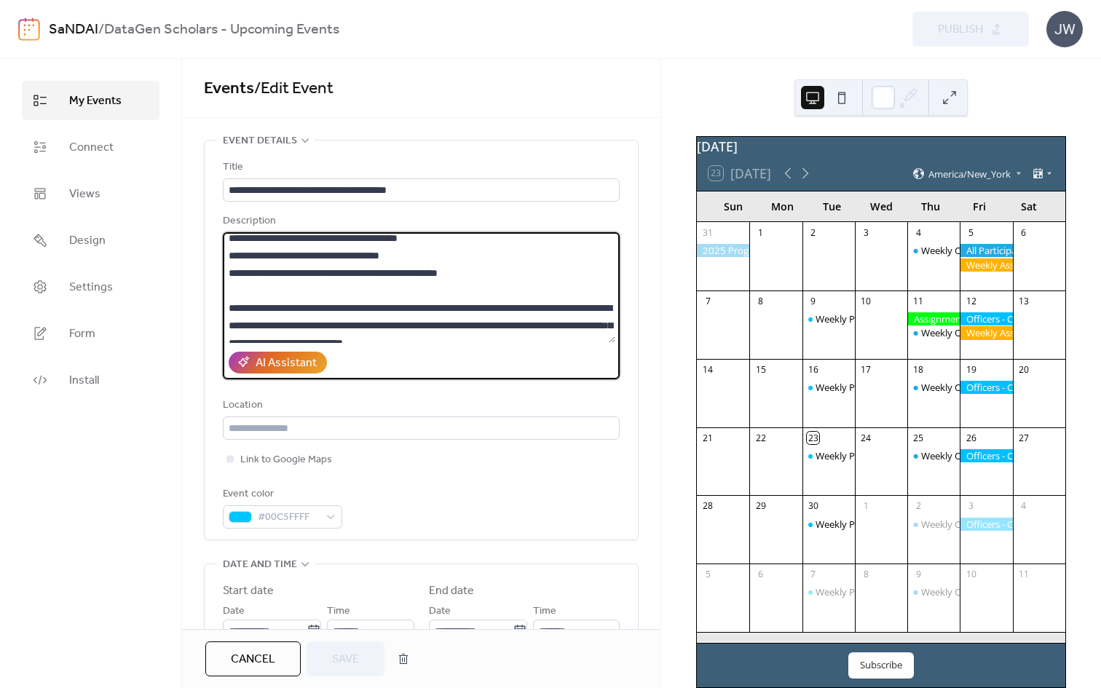
scroll to position [261, 0]
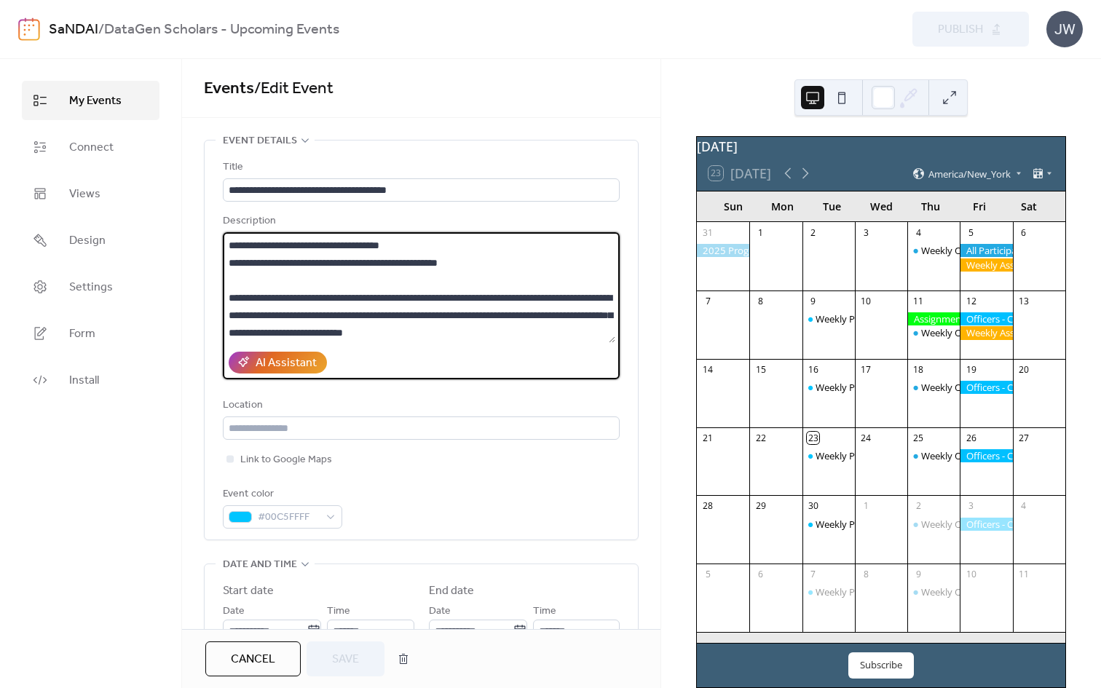
click at [228, 262] on textarea at bounding box center [419, 287] width 393 height 111
click at [240, 261] on textarea at bounding box center [419, 287] width 393 height 111
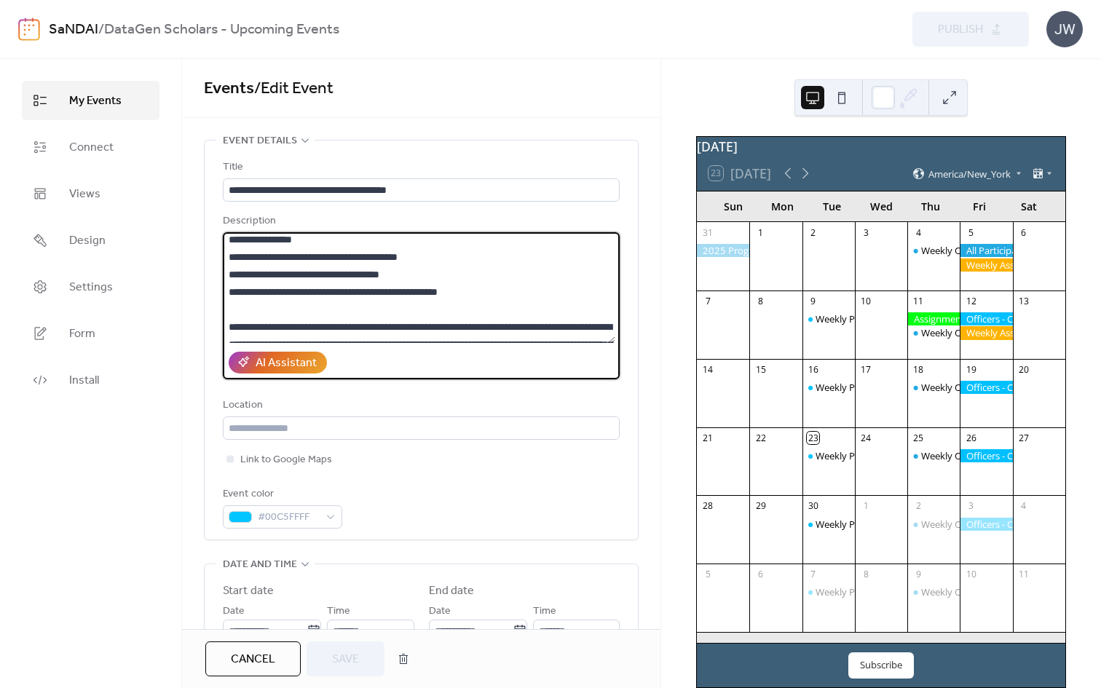
scroll to position [229, 0]
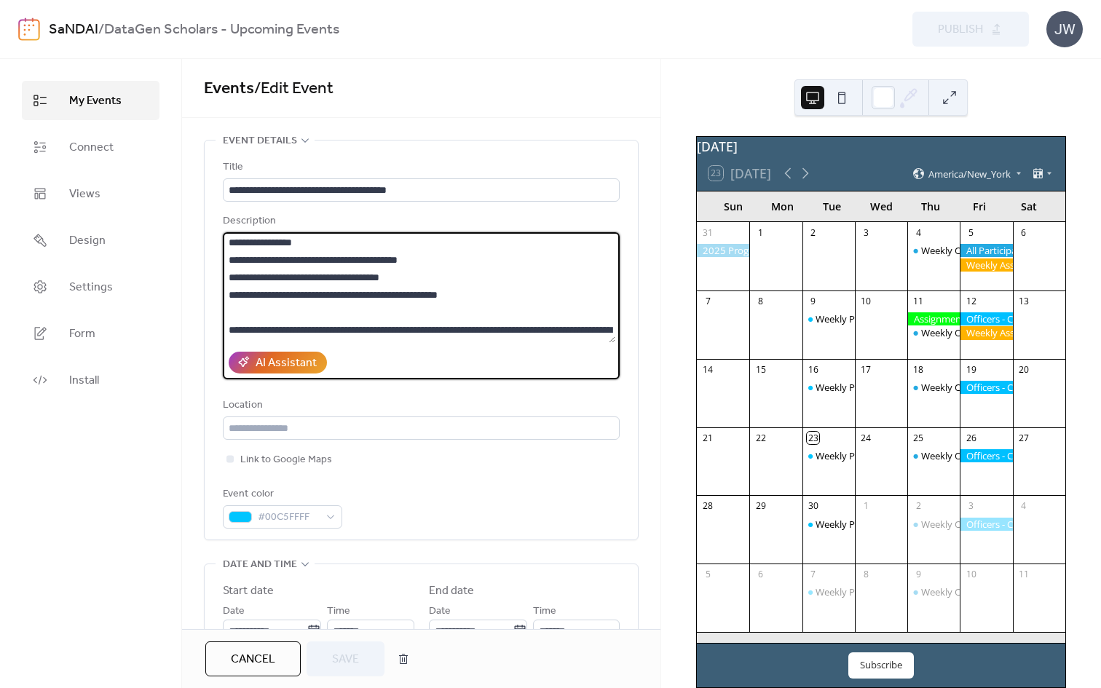
click at [351, 278] on textarea at bounding box center [419, 287] width 393 height 111
click at [430, 272] on textarea at bounding box center [419, 287] width 393 height 111
click at [242, 274] on textarea at bounding box center [419, 287] width 393 height 111
click at [240, 275] on textarea at bounding box center [419, 287] width 393 height 111
click at [243, 292] on textarea at bounding box center [419, 287] width 393 height 111
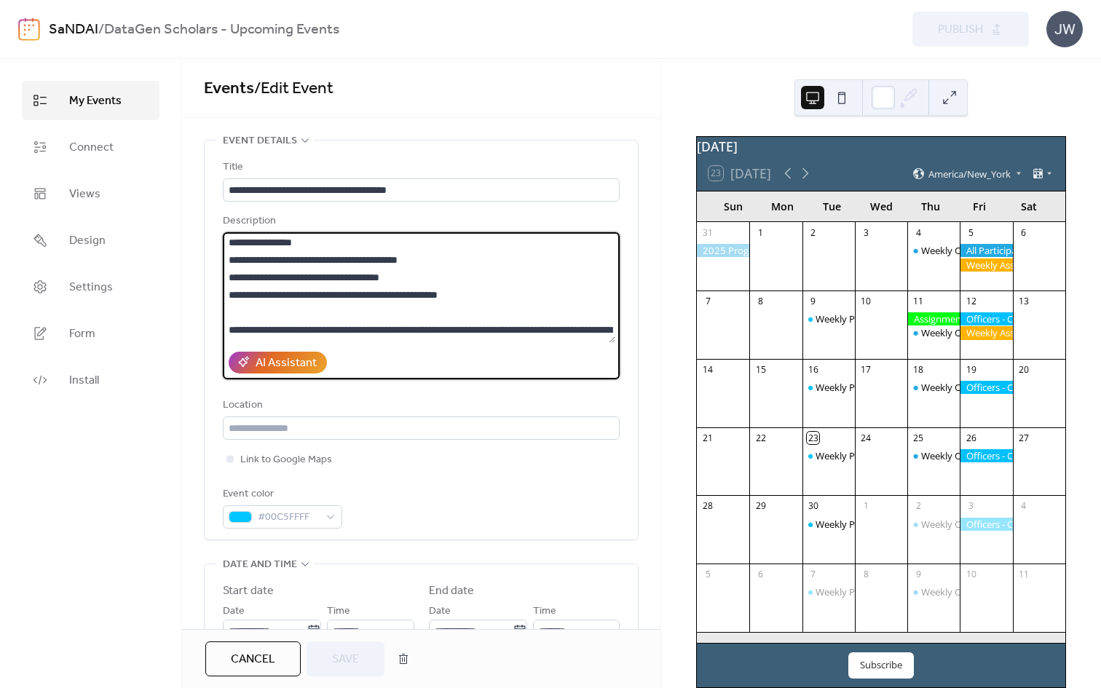
click at [239, 292] on textarea at bounding box center [419, 287] width 393 height 111
click at [508, 292] on textarea at bounding box center [419, 287] width 393 height 111
drag, startPoint x: 492, startPoint y: 294, endPoint x: 558, endPoint y: 296, distance: 65.6
click at [558, 296] on textarea at bounding box center [419, 287] width 393 height 111
click at [442, 272] on textarea at bounding box center [419, 287] width 393 height 111
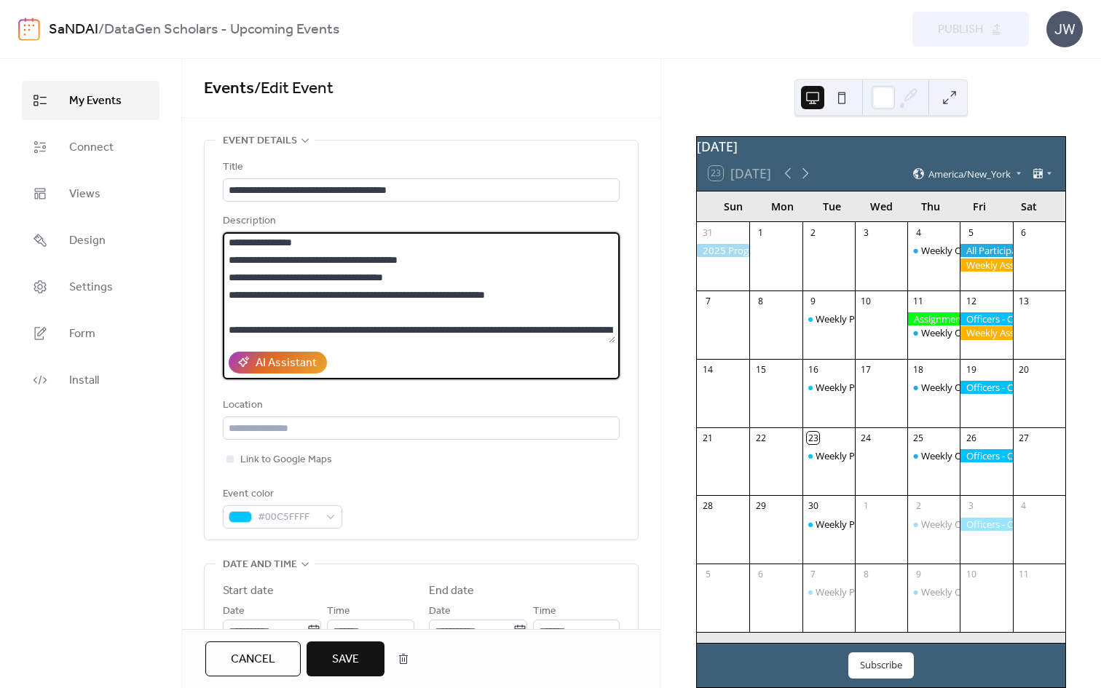
paste textarea "**********"
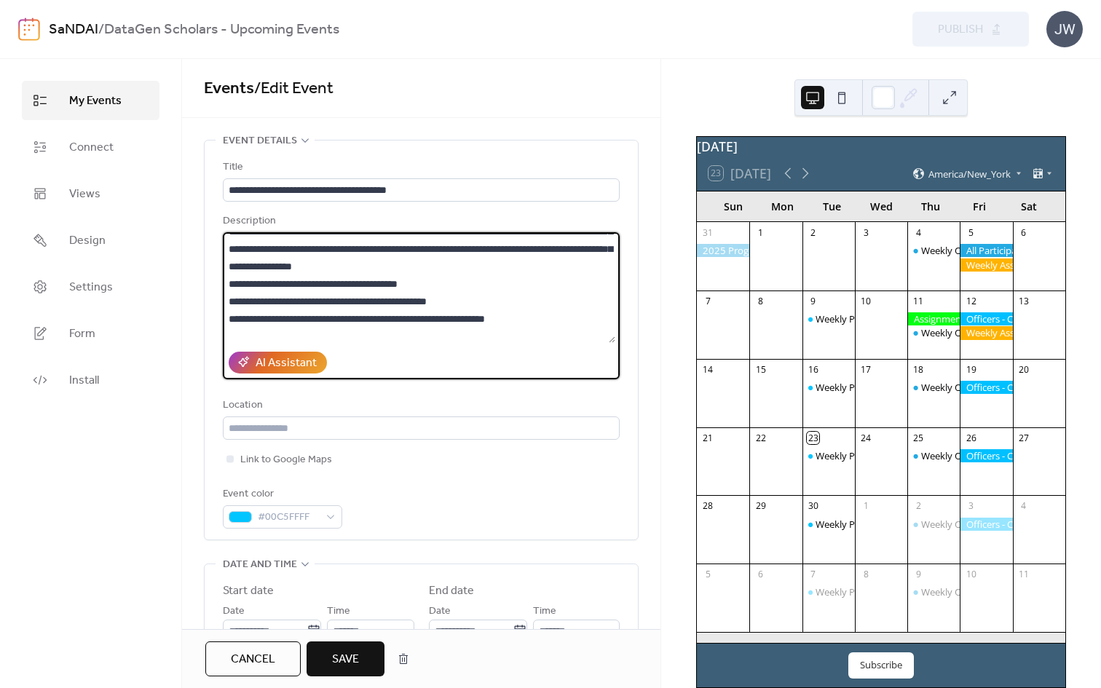
scroll to position [231, 0]
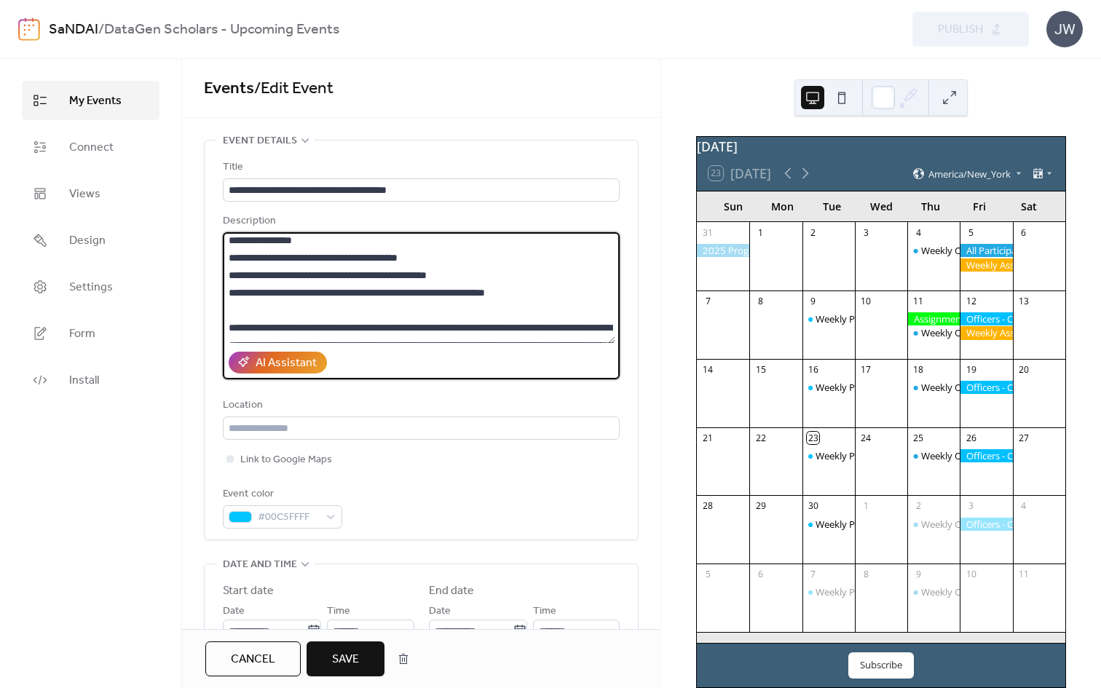
type textarea "**********"
